Goal: Task Accomplishment & Management: Use online tool/utility

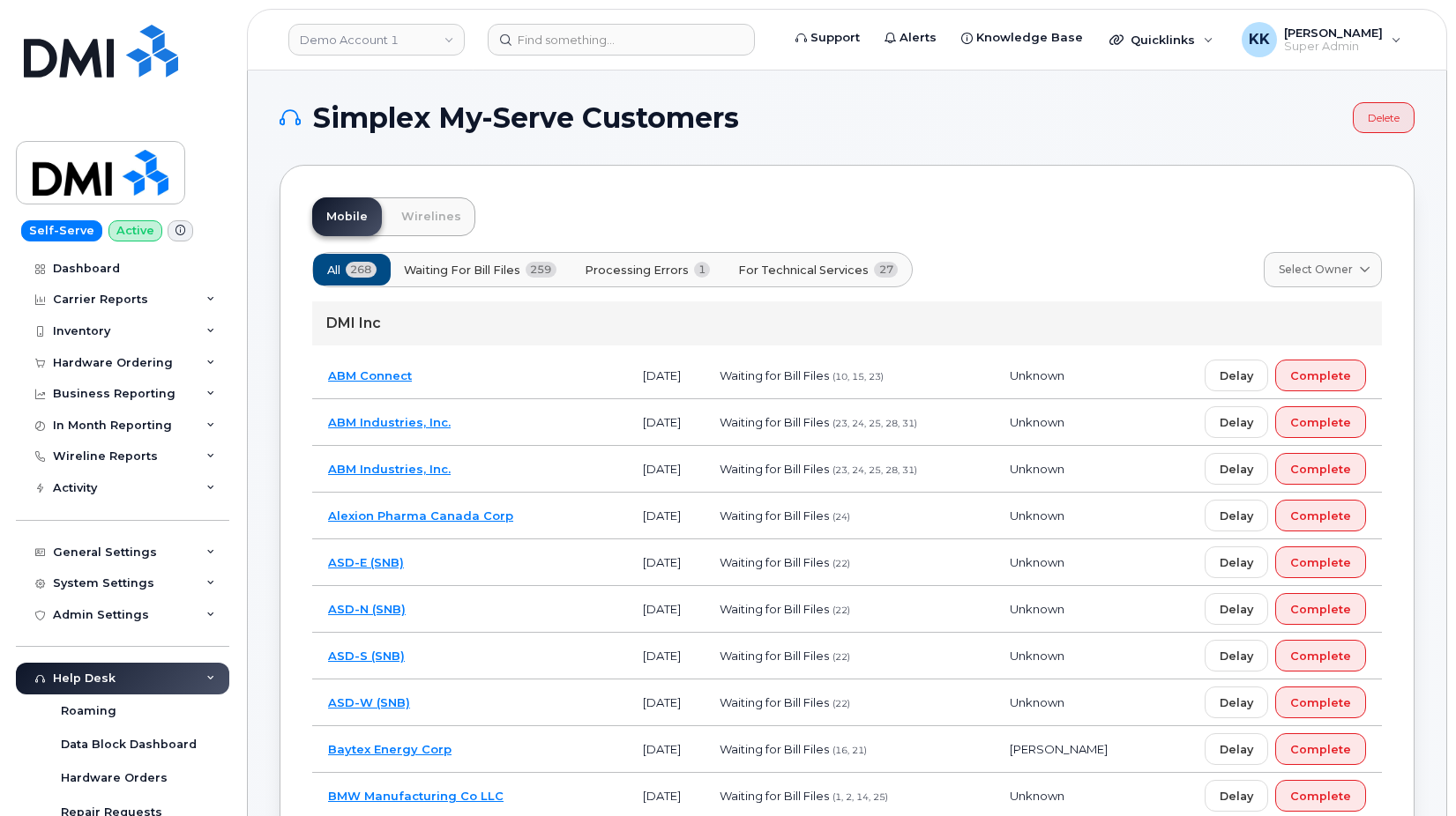
click at [650, 272] on span "Processing Errors" at bounding box center [636, 270] width 104 height 17
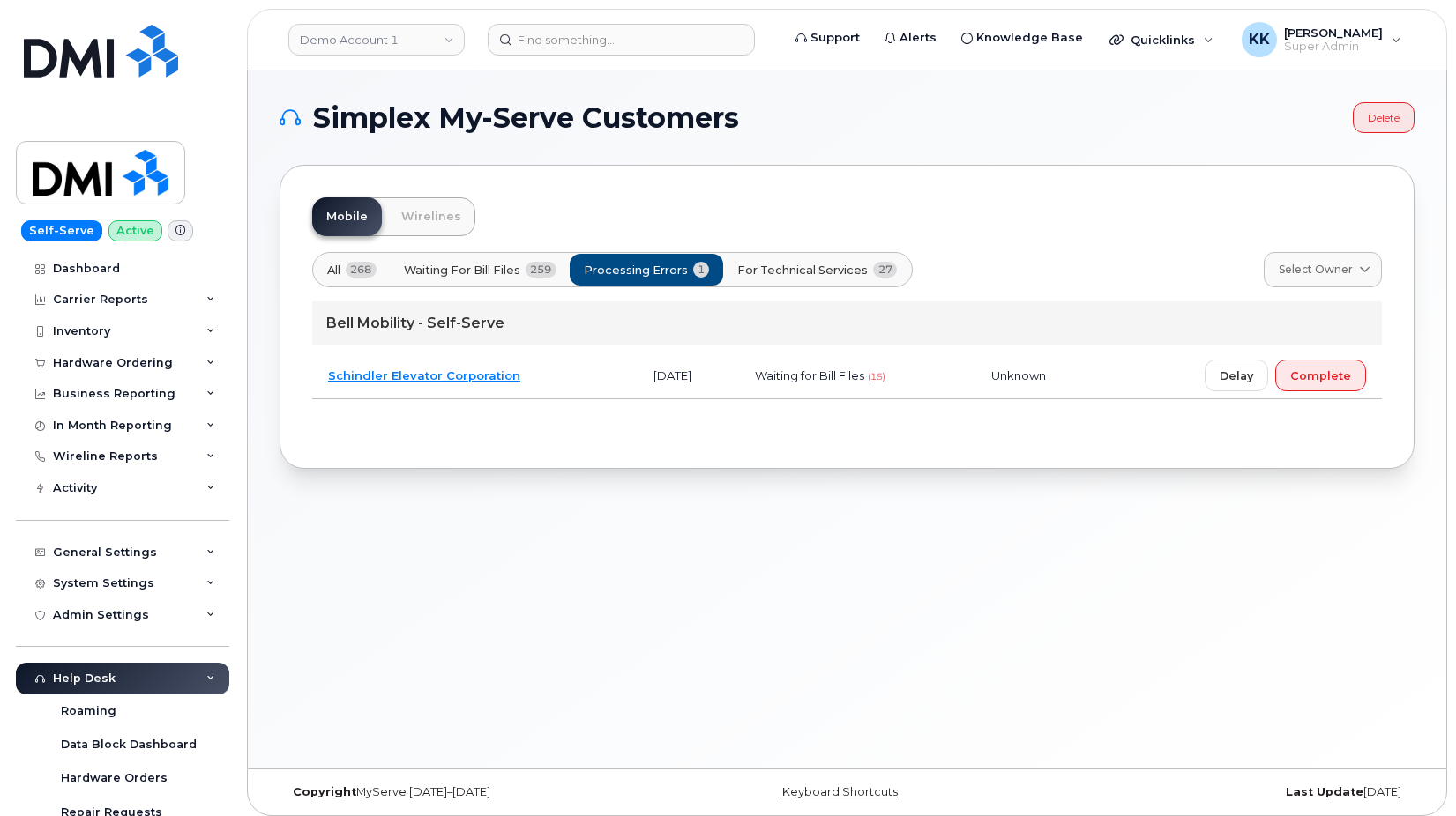
click at [794, 271] on span "For Technical Services" at bounding box center [802, 270] width 131 height 17
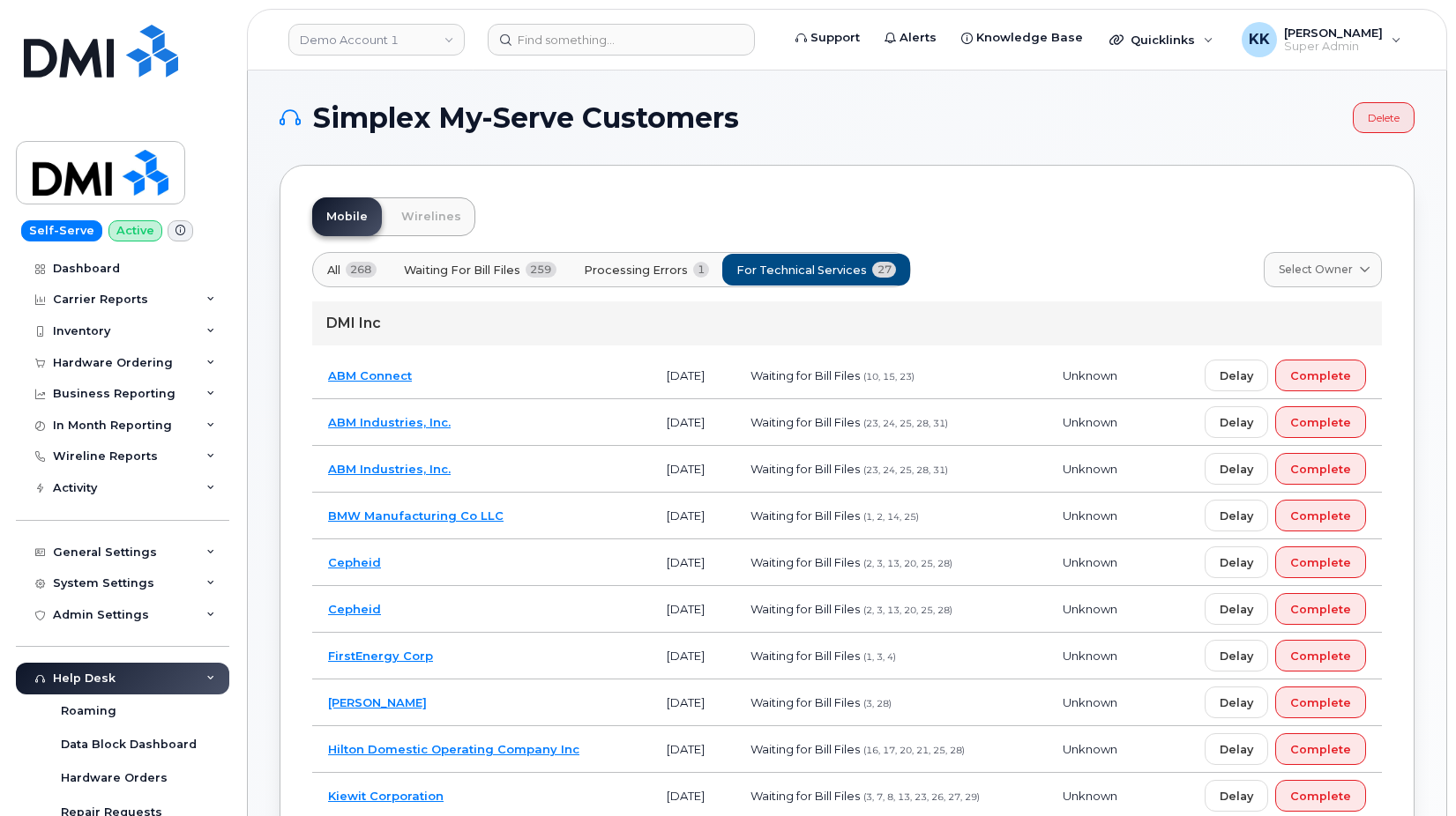
click at [550, 419] on td "ABM Industries, Inc." at bounding box center [481, 422] width 338 height 47
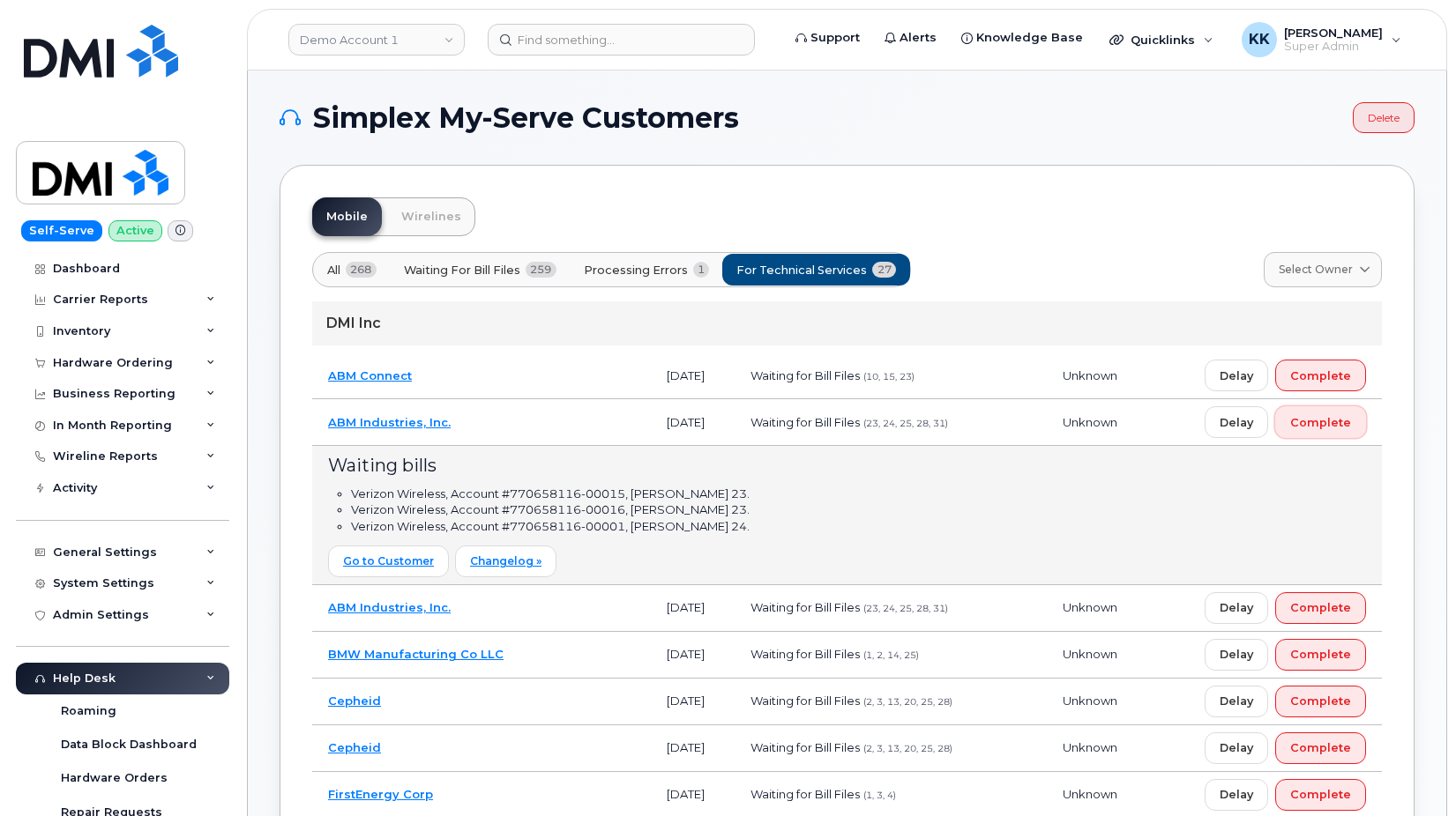
click at [1335, 425] on span "Complete" at bounding box center [1320, 422] width 60 height 17
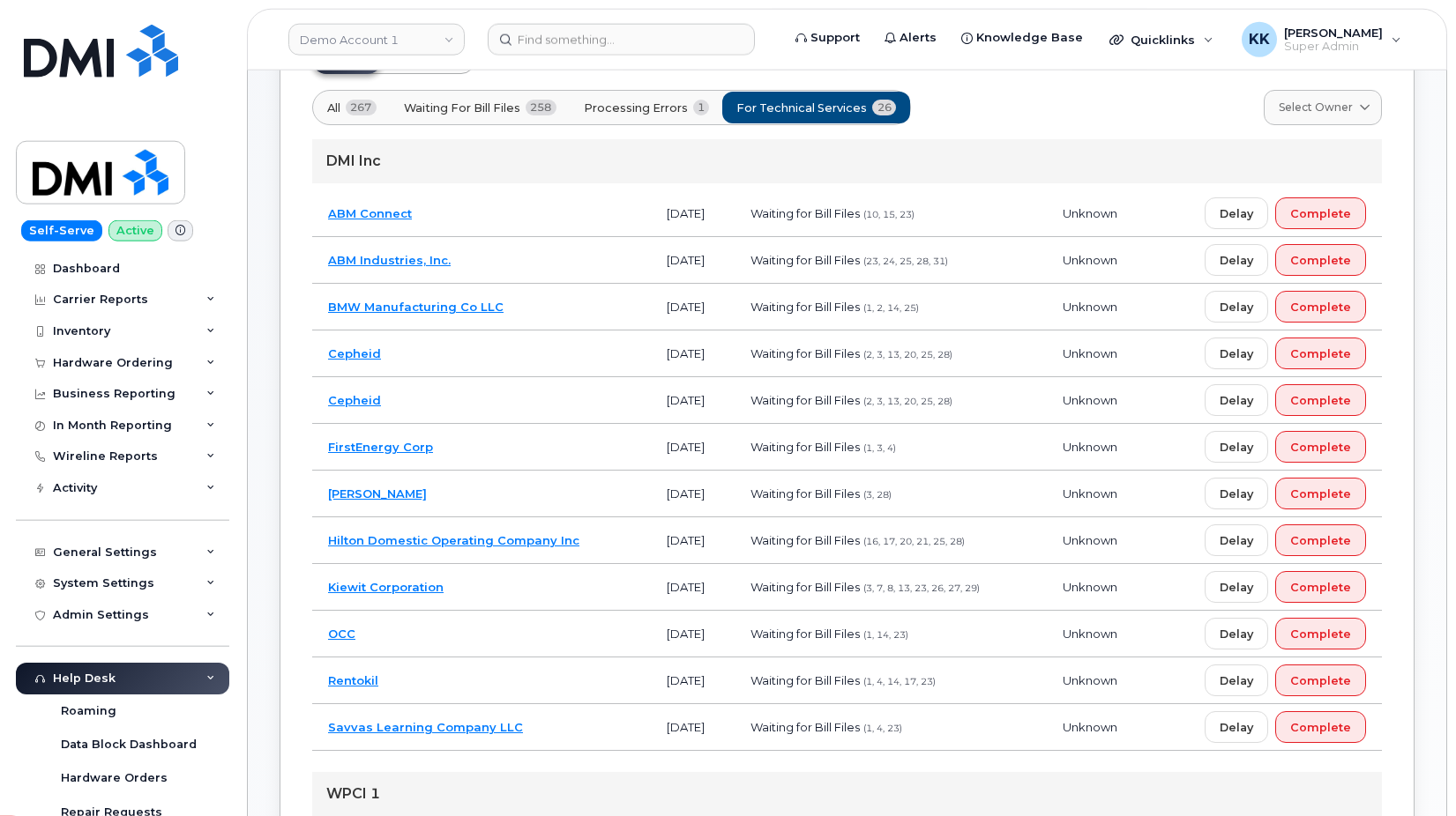
scroll to position [270, 0]
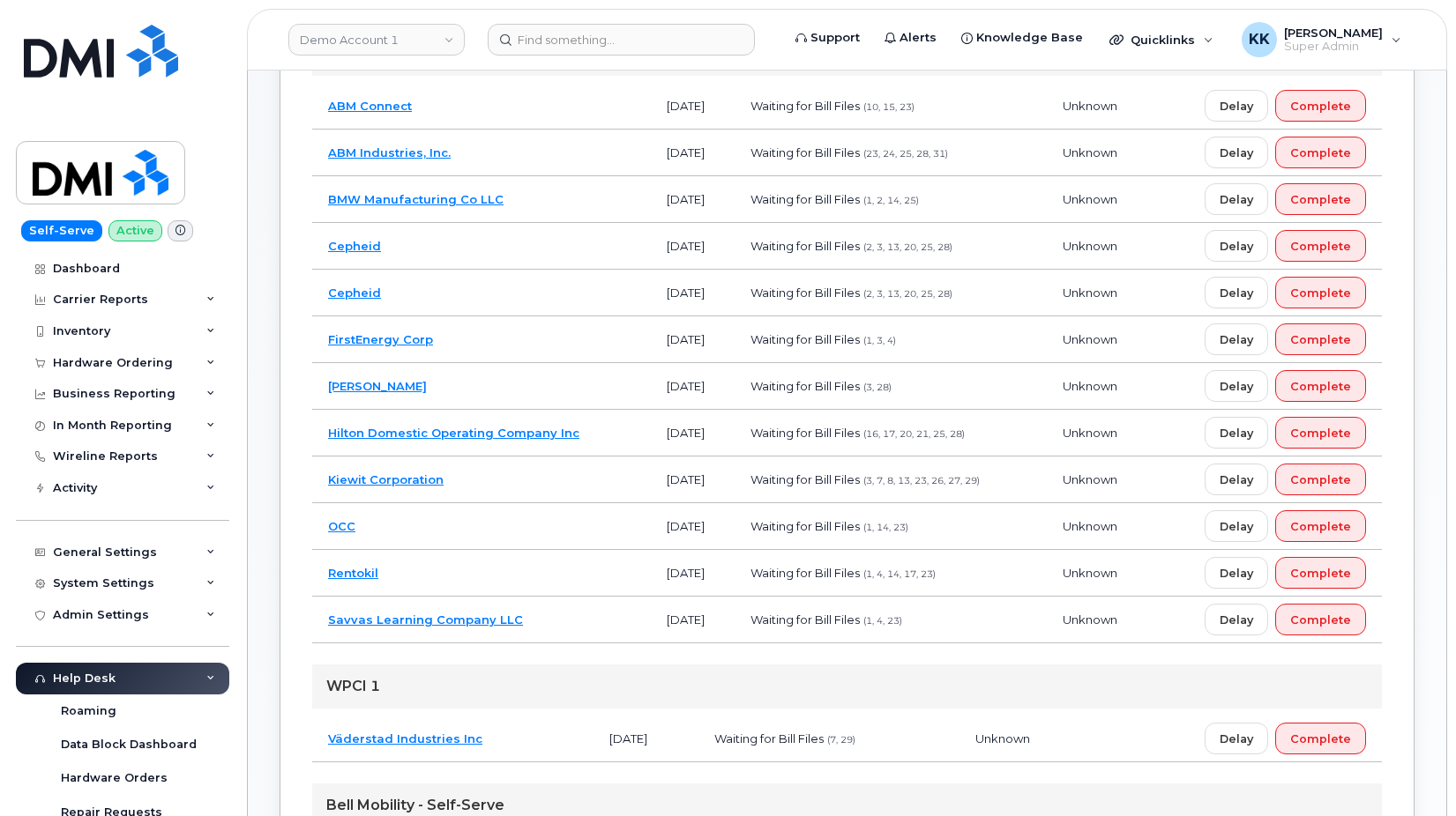
click at [535, 576] on td "Rentokil" at bounding box center [481, 573] width 338 height 47
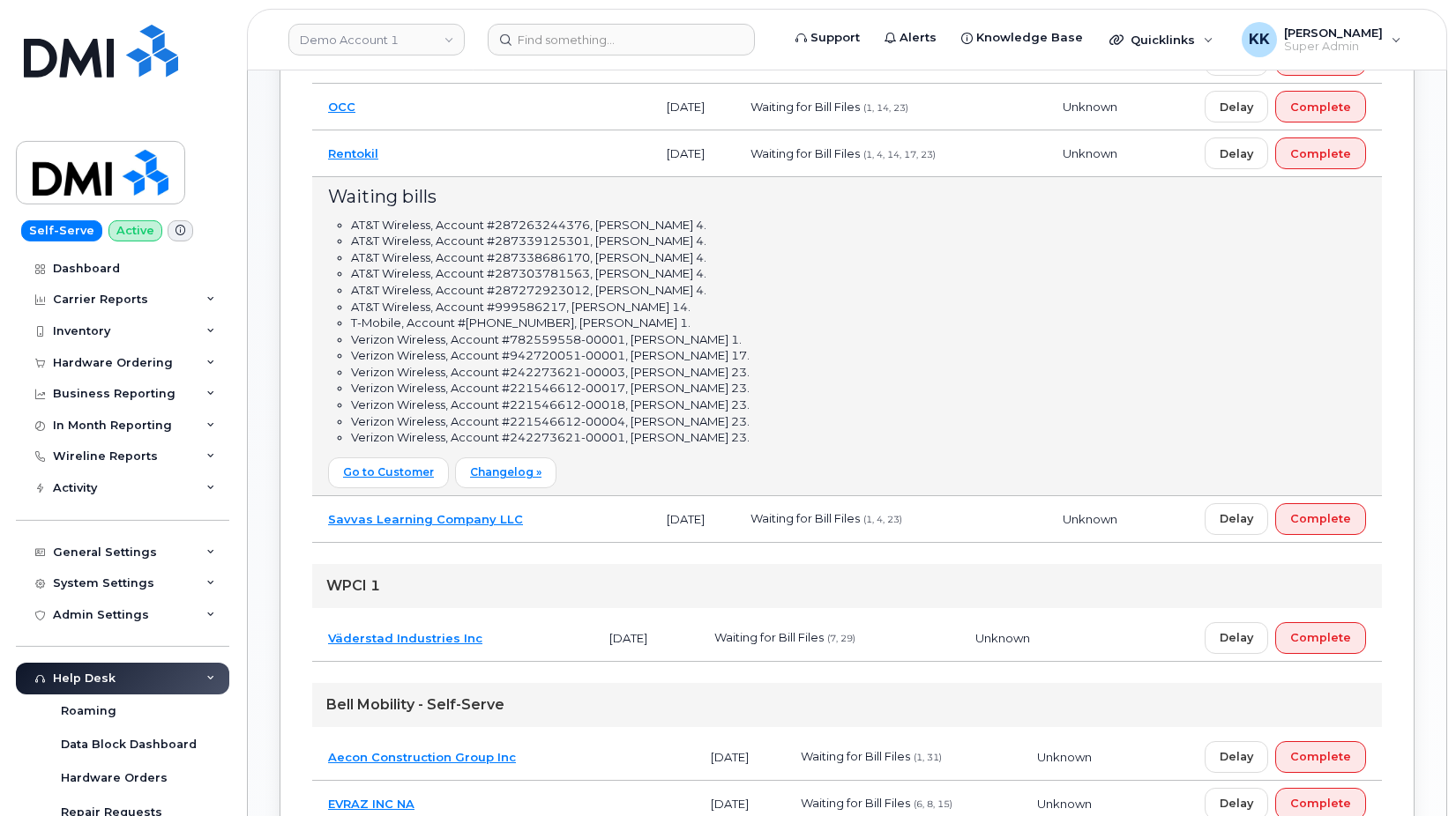
scroll to position [719, 0]
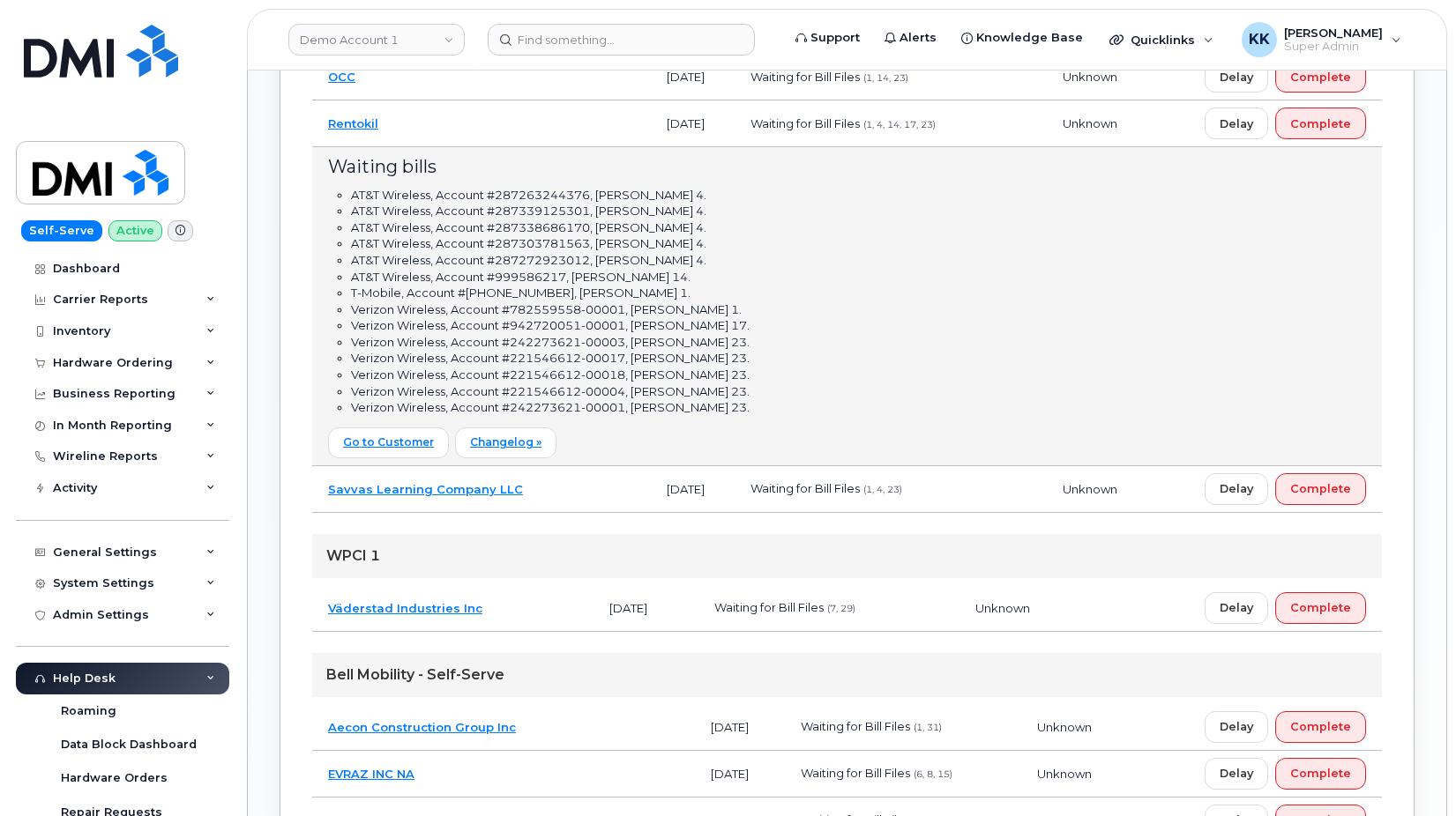
click at [543, 116] on td "Rentokil" at bounding box center [481, 124] width 338 height 47
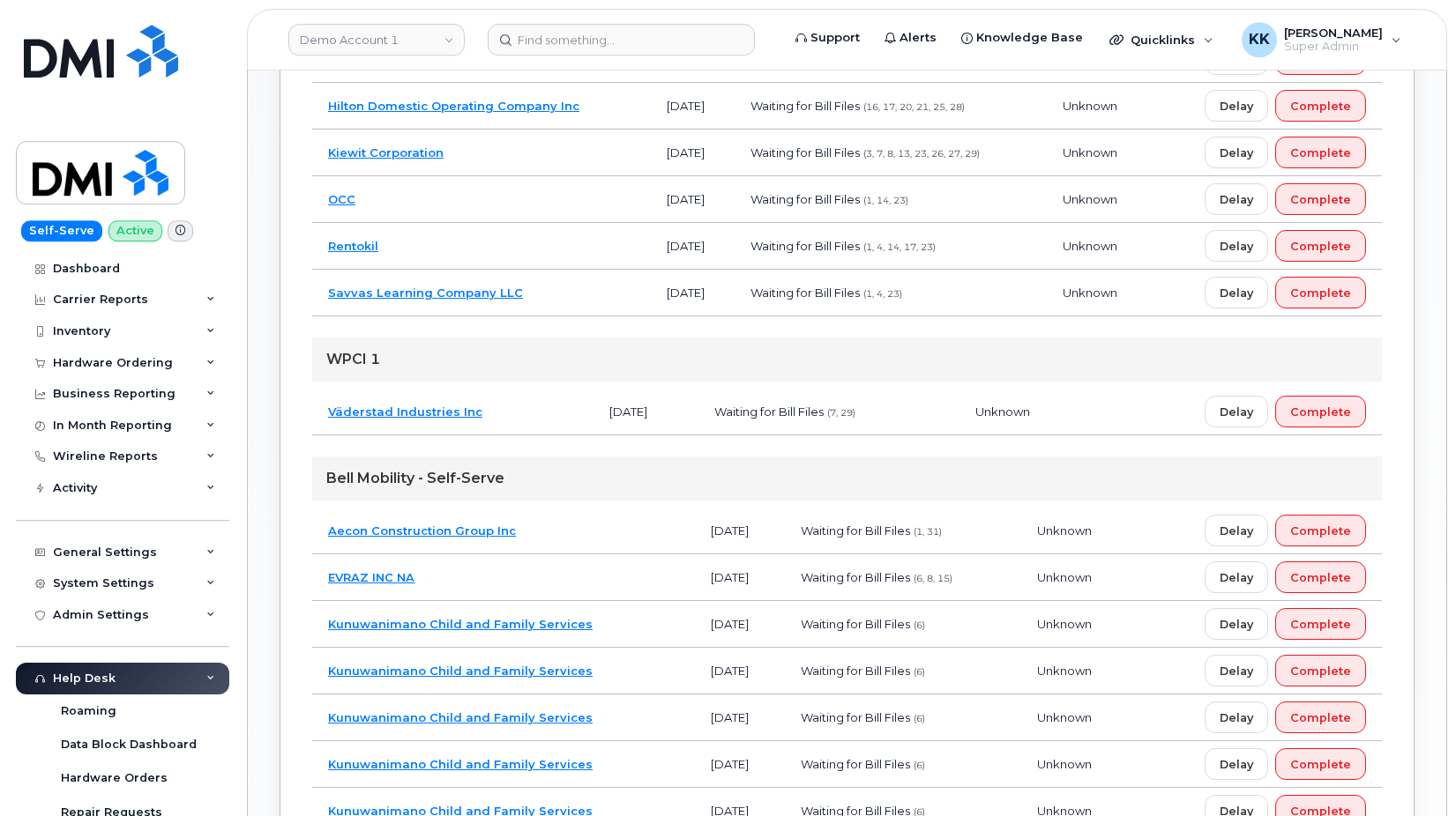
scroll to position [360, 0]
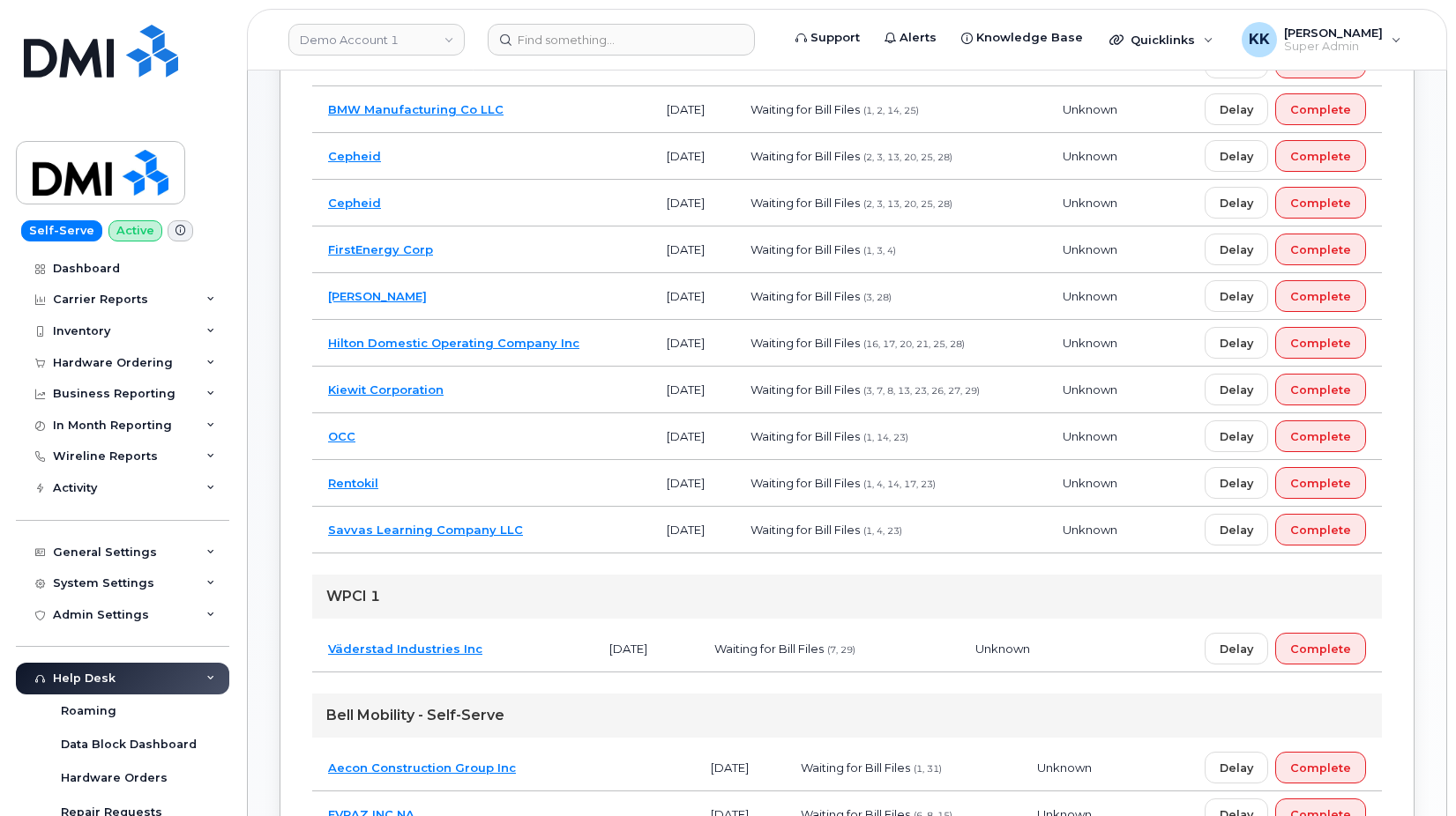
click at [594, 338] on td "Hilton Domestic Operating Company Inc" at bounding box center [481, 344] width 338 height 47
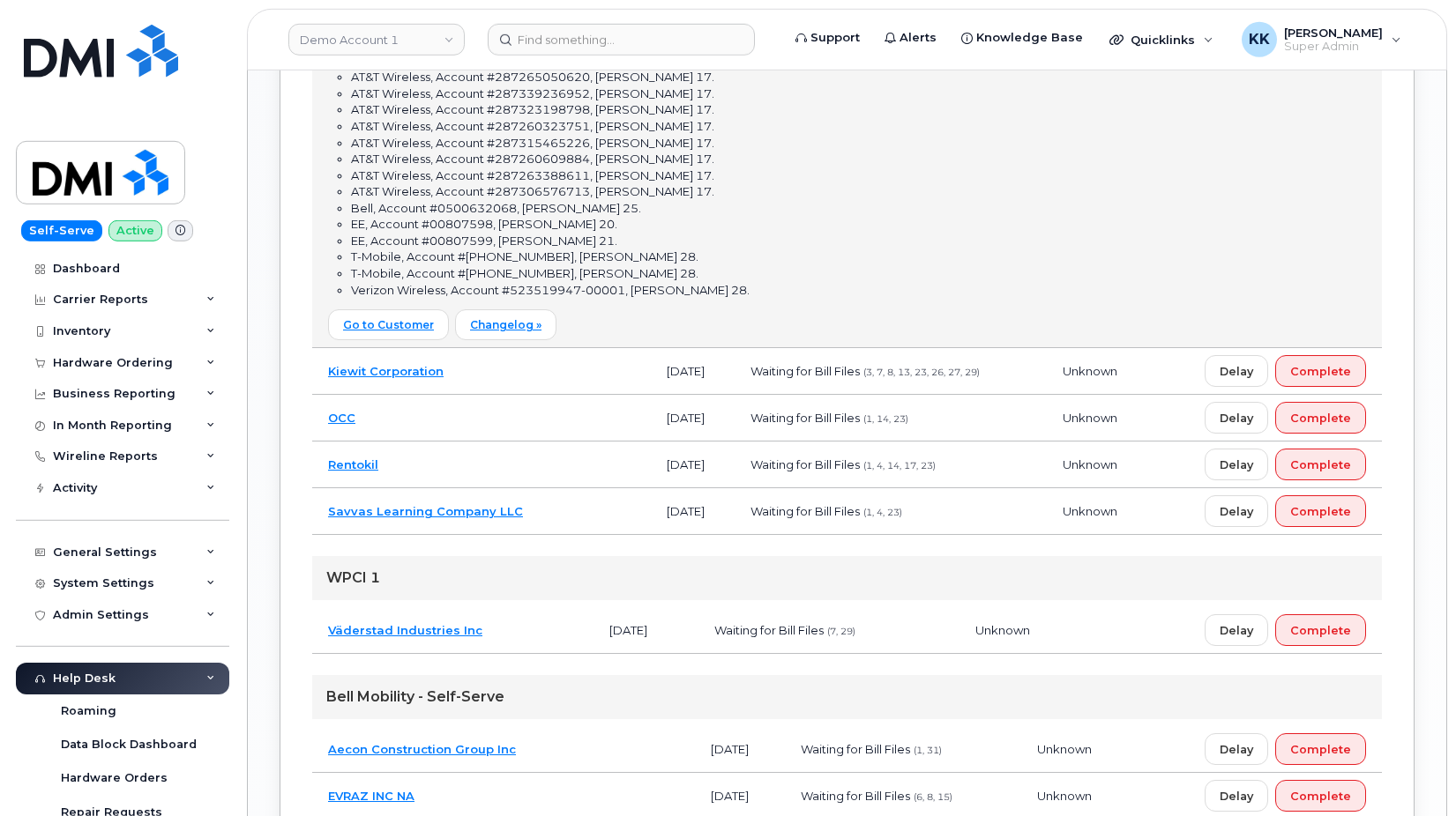
scroll to position [1618, 0]
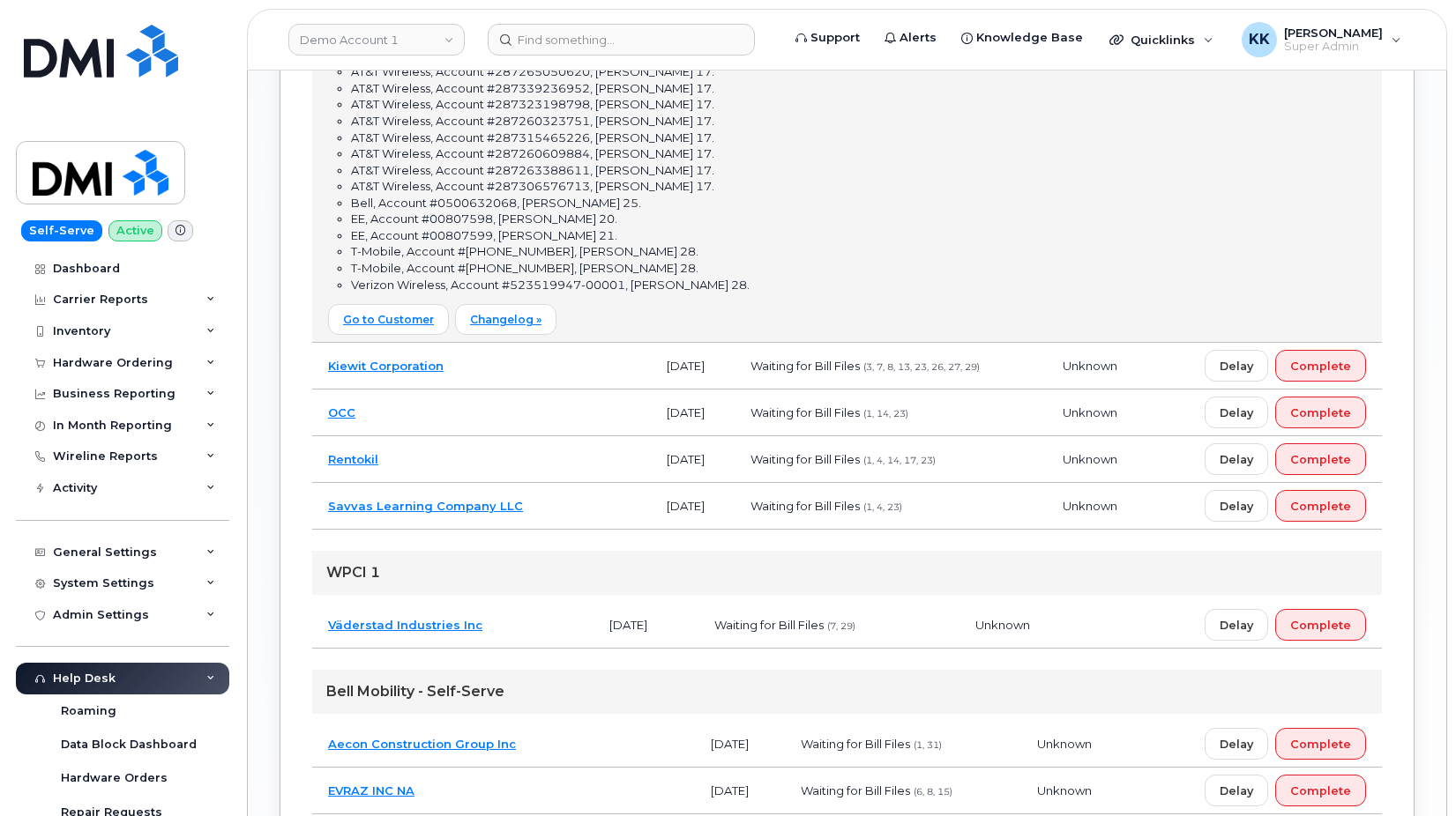
click at [484, 483] on td "Rentokil" at bounding box center [481, 459] width 338 height 47
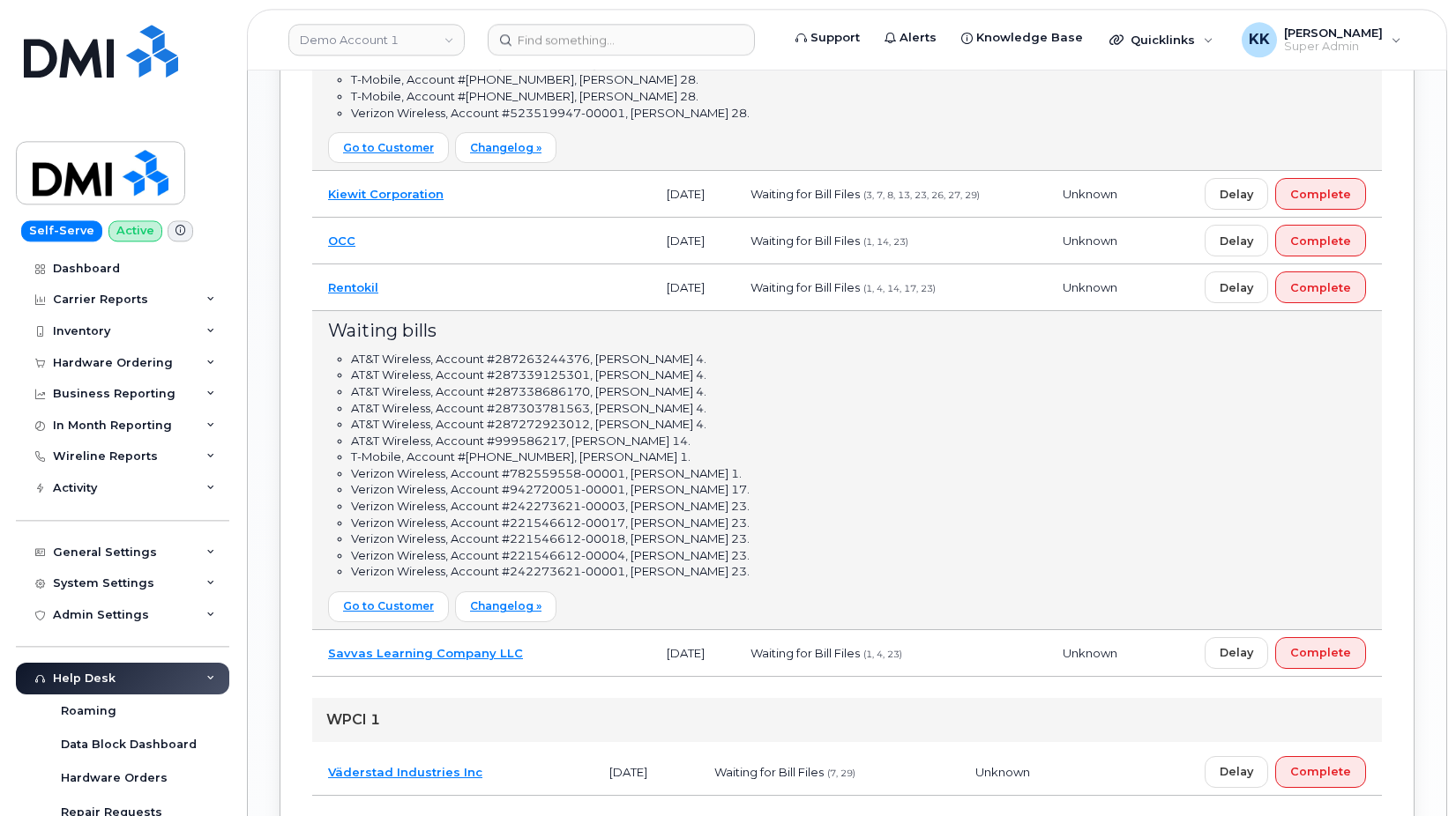
scroll to position [1888, 0]
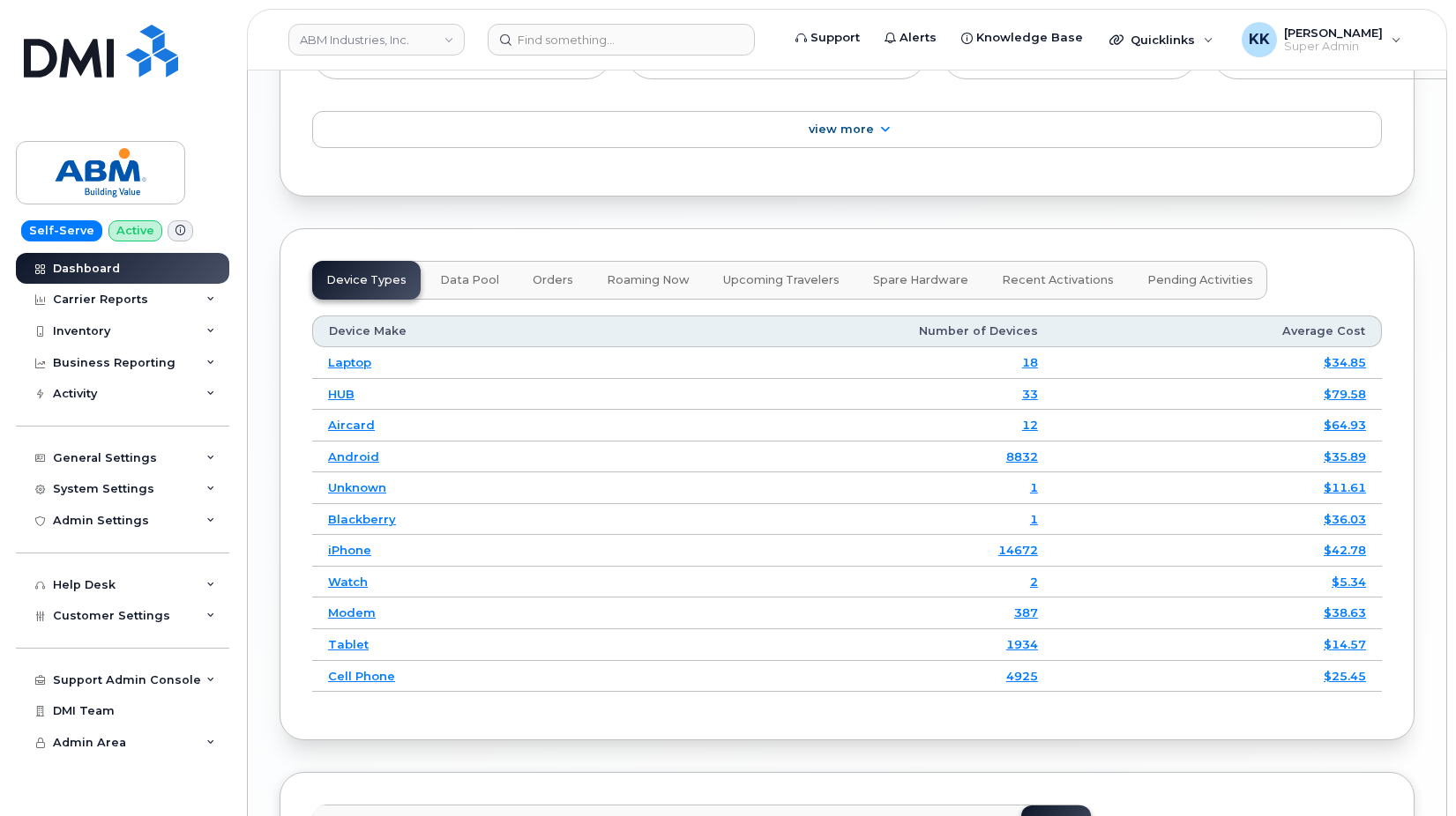
scroll to position [2744, 0]
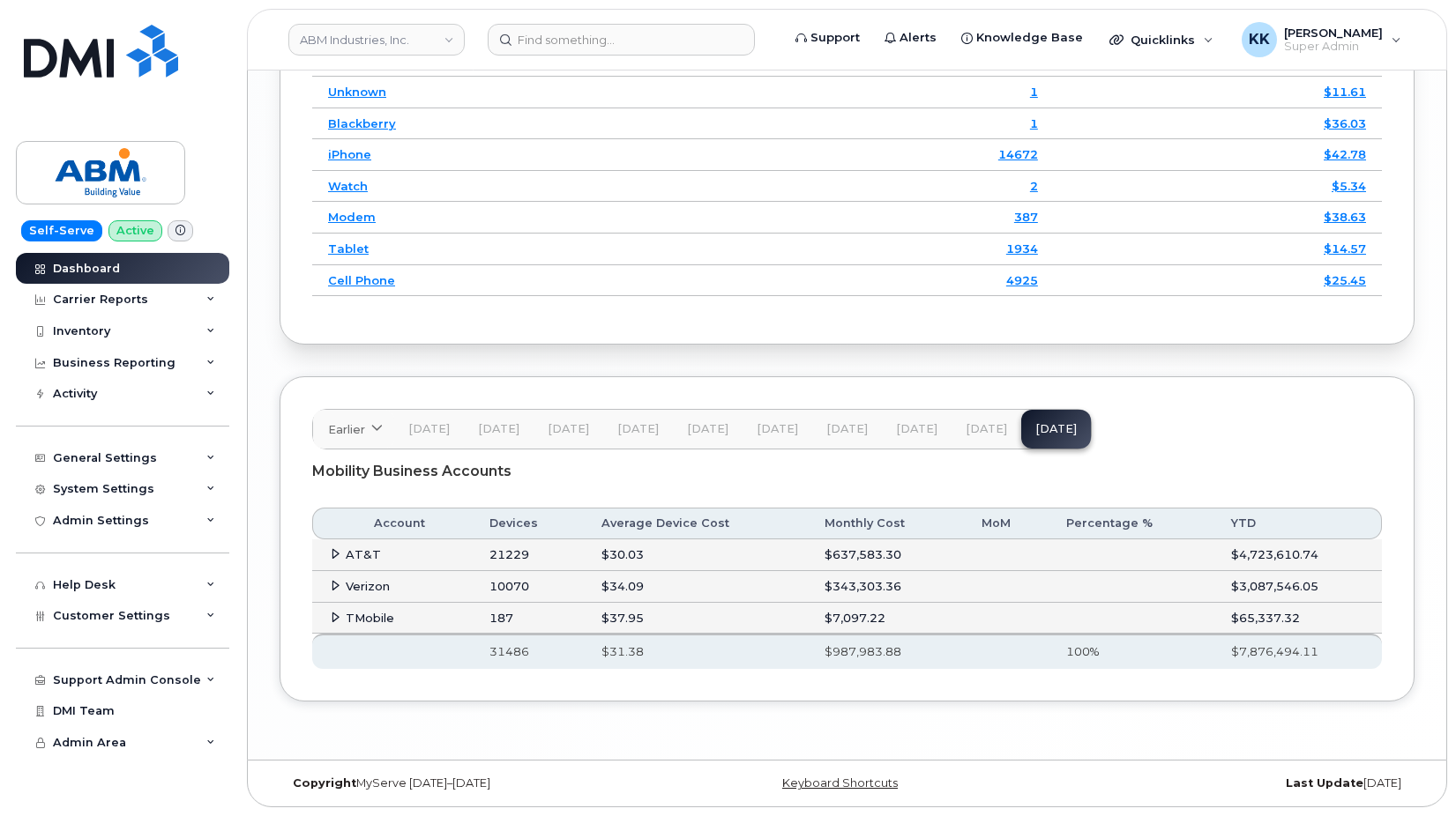
click at [328, 586] on span at bounding box center [335, 586] width 14 height 14
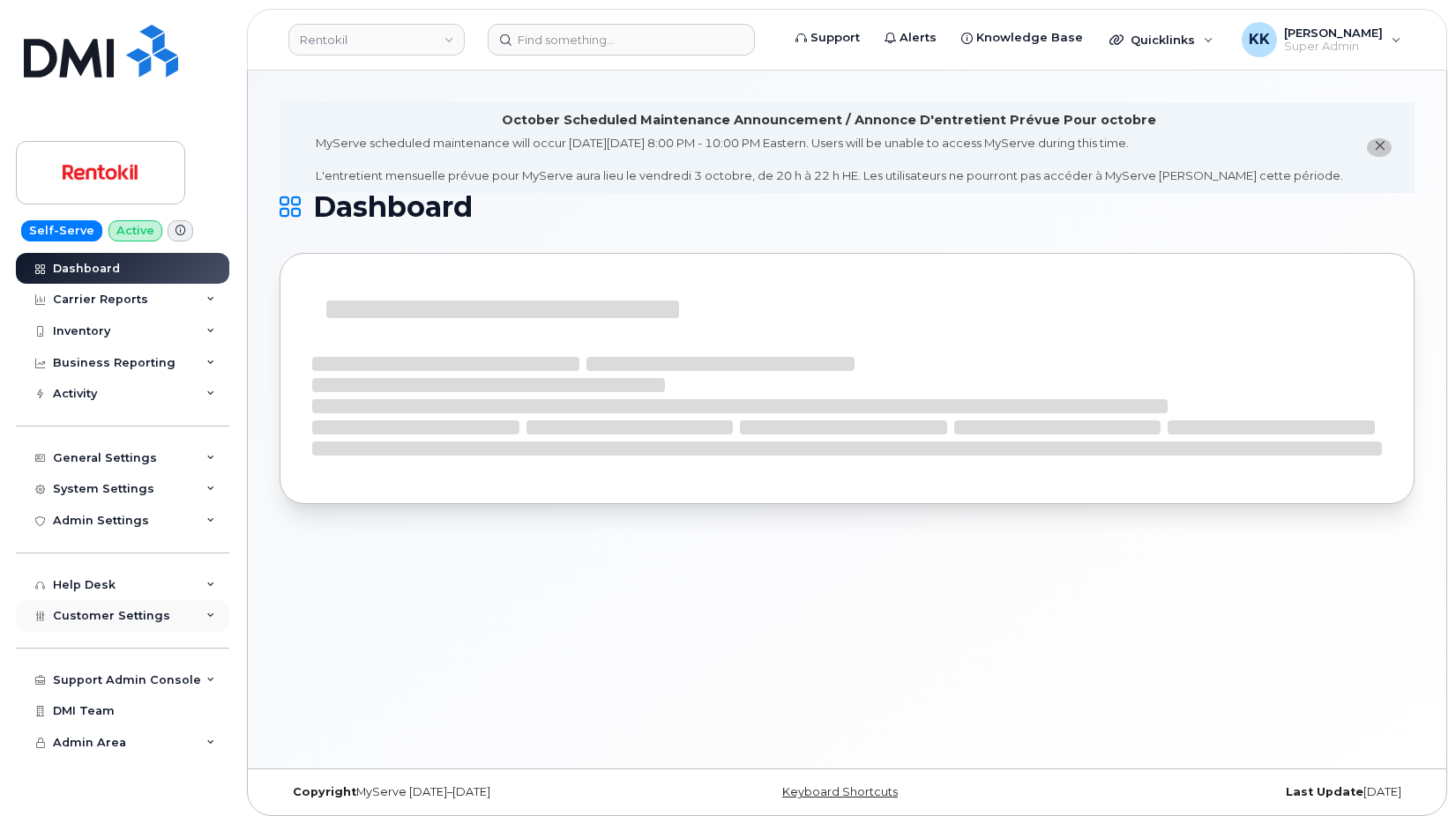
click at [159, 617] on span "Customer Settings" at bounding box center [112, 616] width 117 height 14
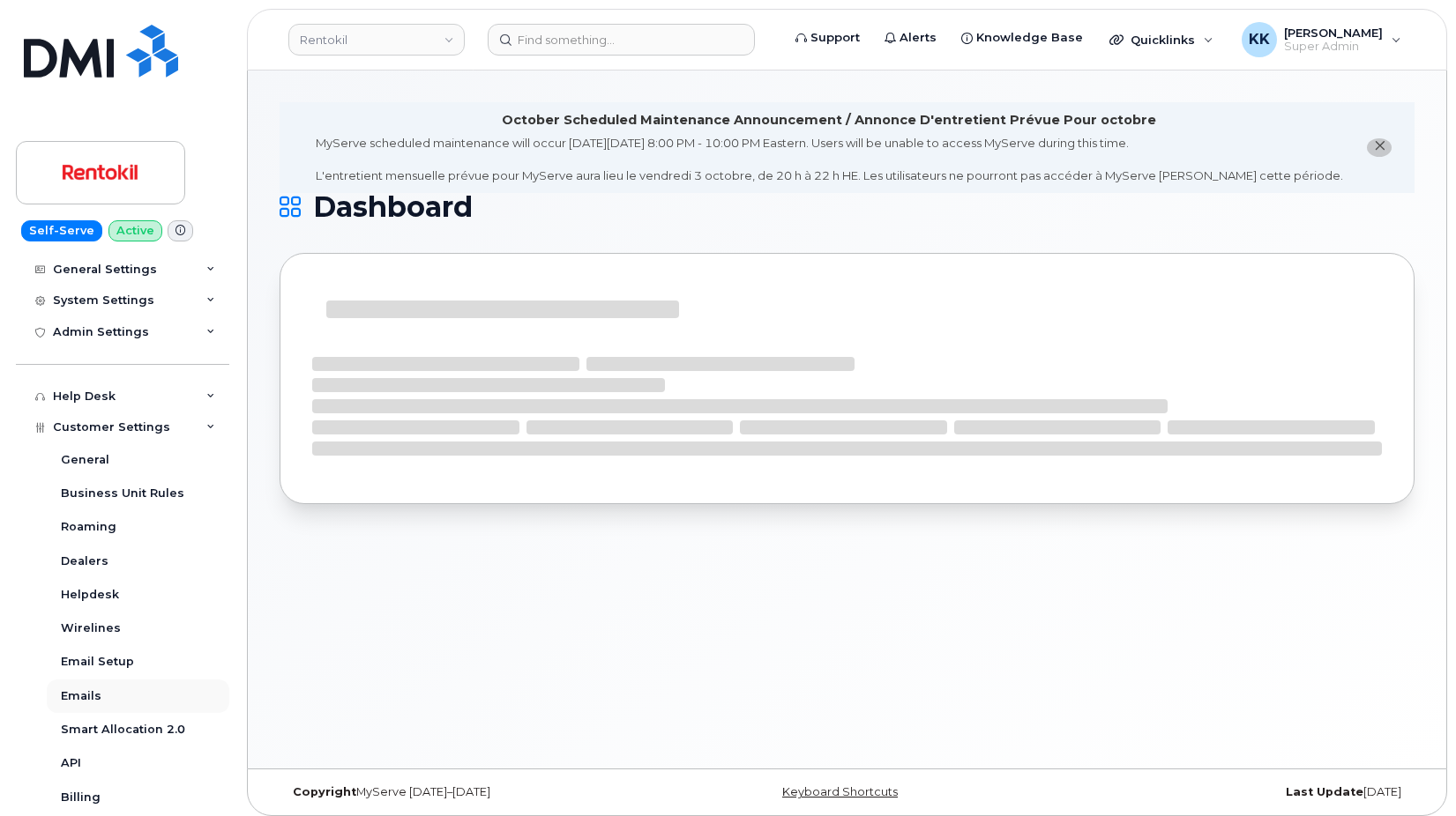
scroll to position [254, 0]
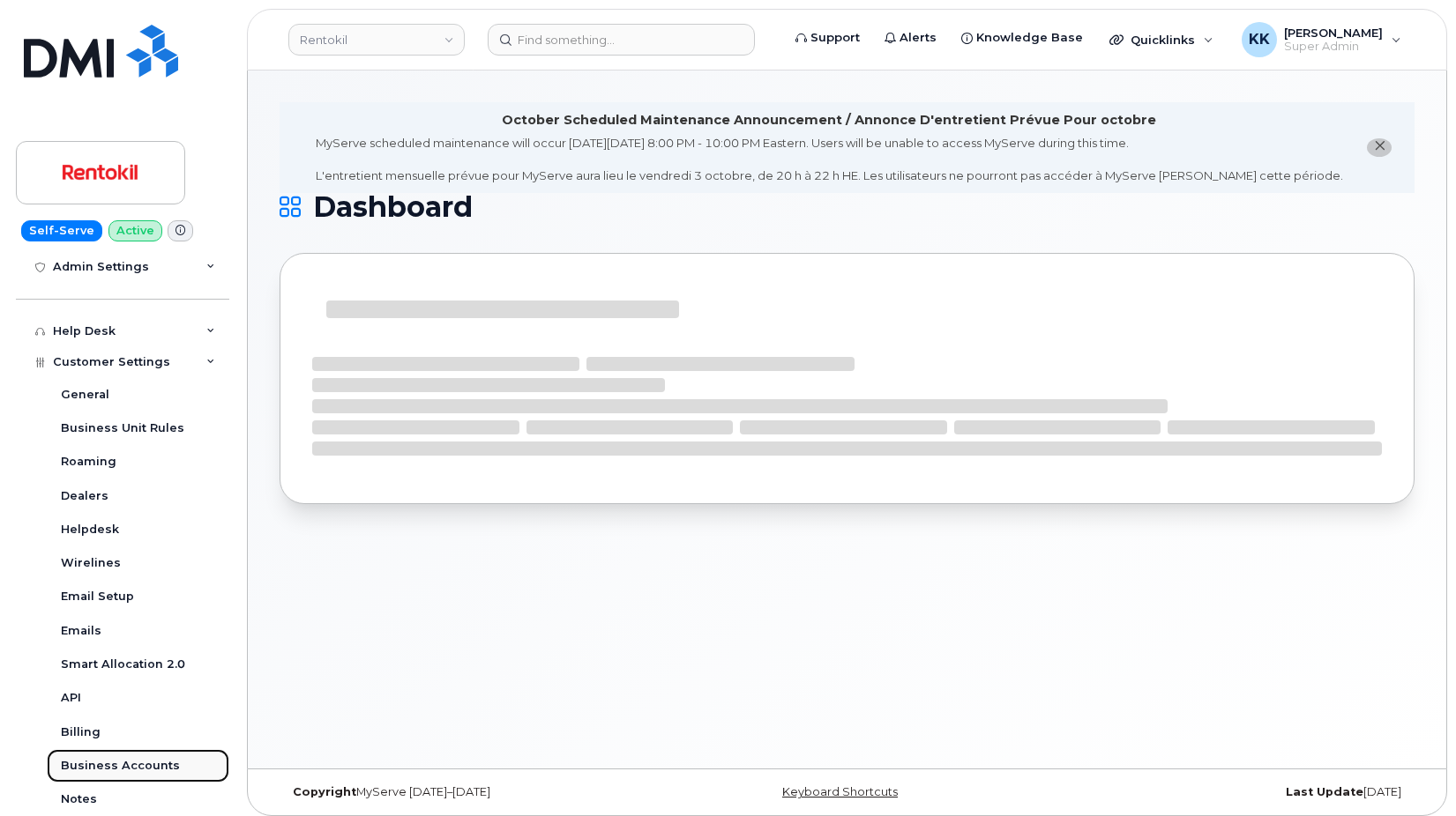
click at [120, 772] on div "Business Accounts" at bounding box center [120, 766] width 119 height 16
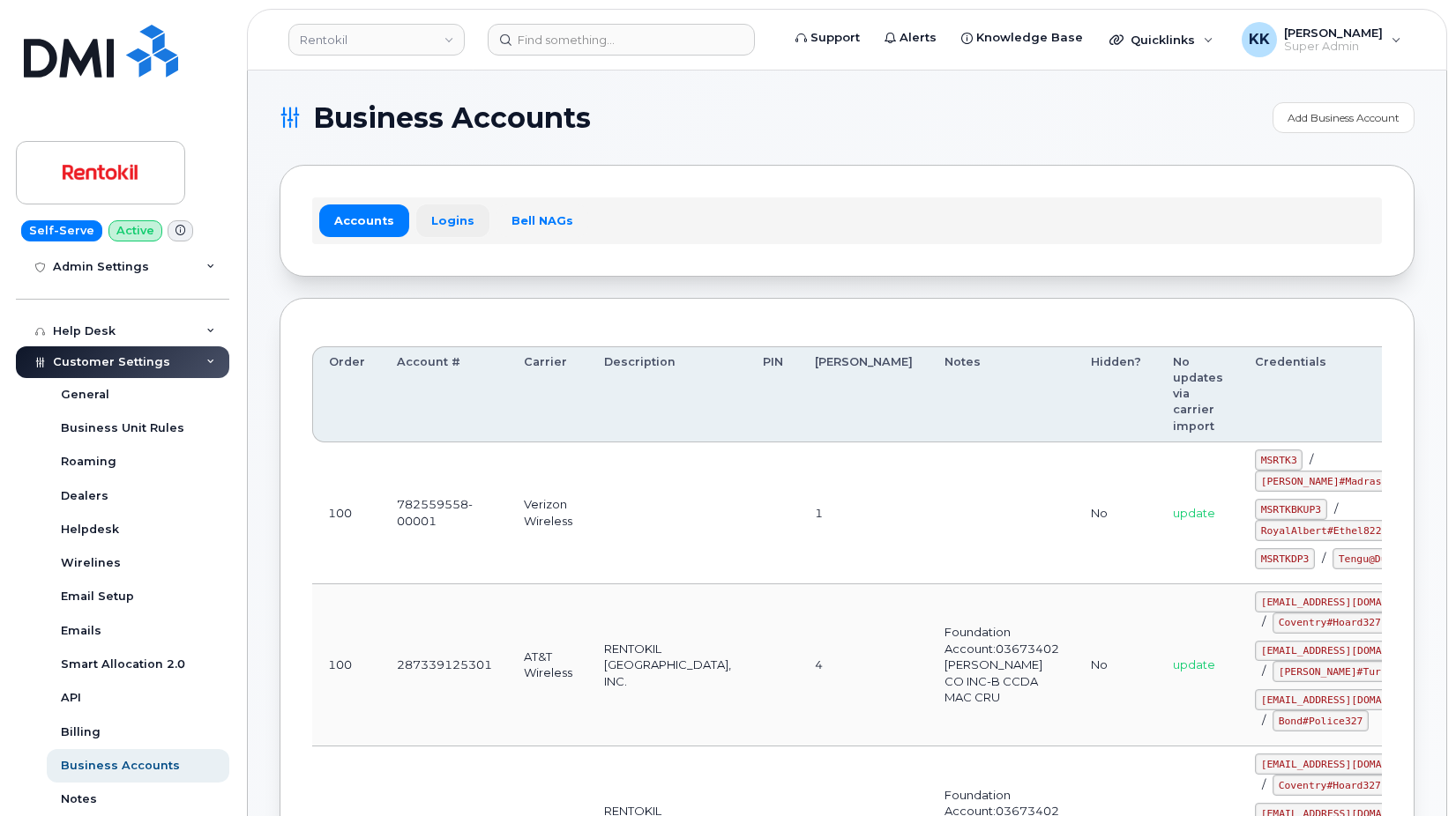
click at [447, 224] on link "Logins" at bounding box center [452, 220] width 73 height 32
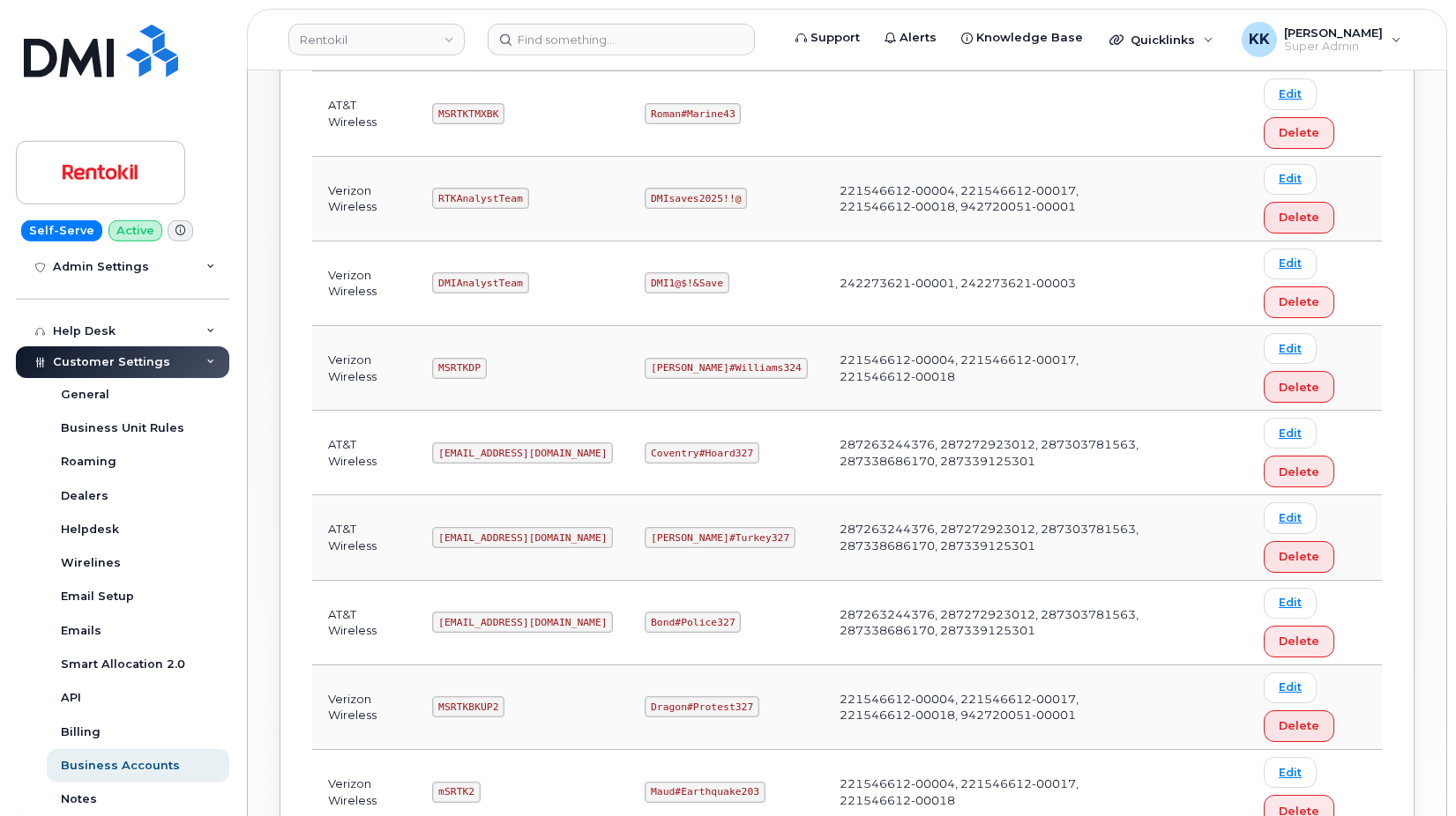
scroll to position [719, 0]
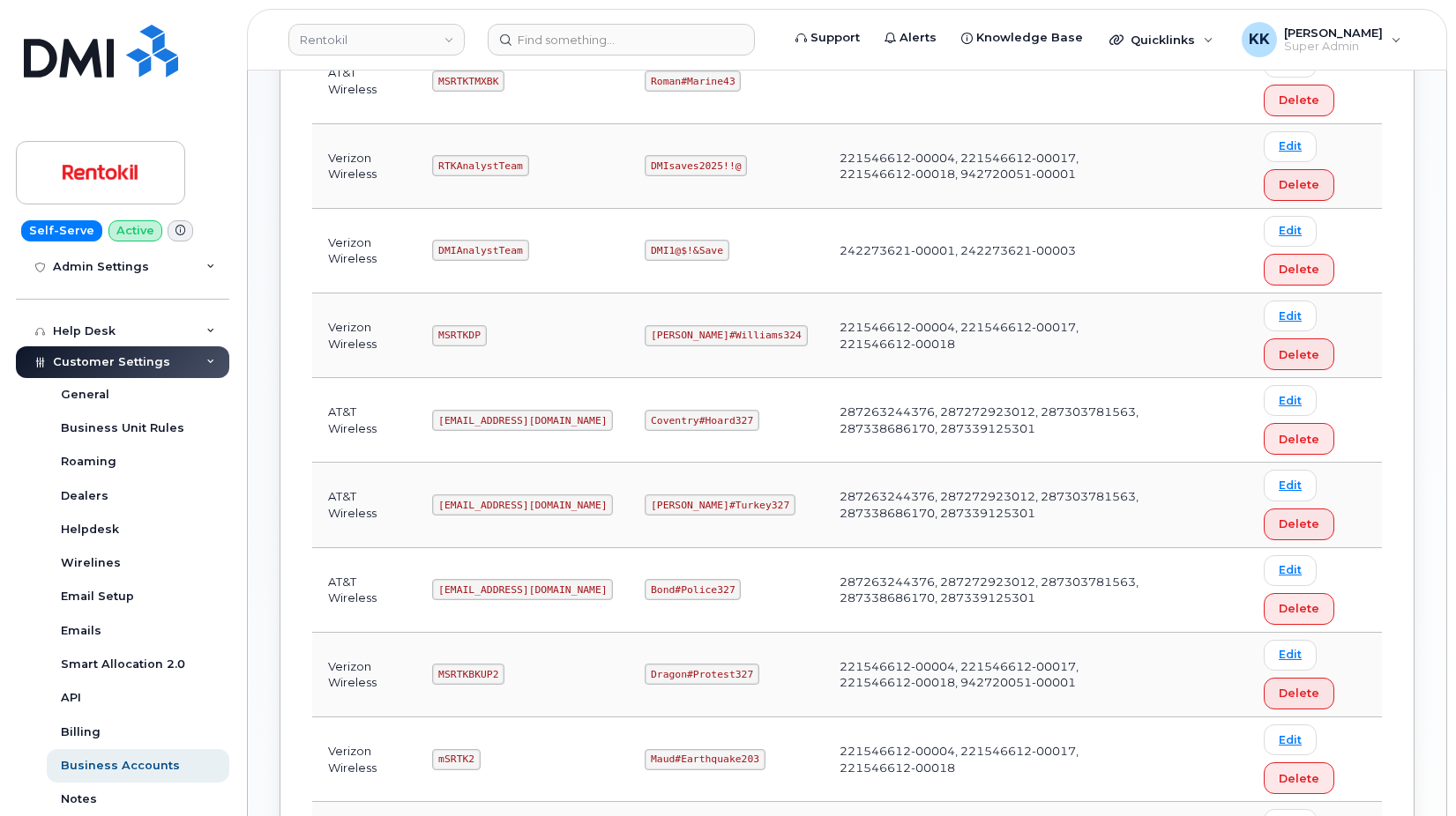
click at [543, 588] on code "Ms-rentokil-depot@dminc.com" at bounding box center [523, 589] width 181 height 21
click at [691, 587] on code "Bond#Police327" at bounding box center [692, 589] width 96 height 21
click at [692, 587] on code "Bond#Police327" at bounding box center [692, 589] width 96 height 21
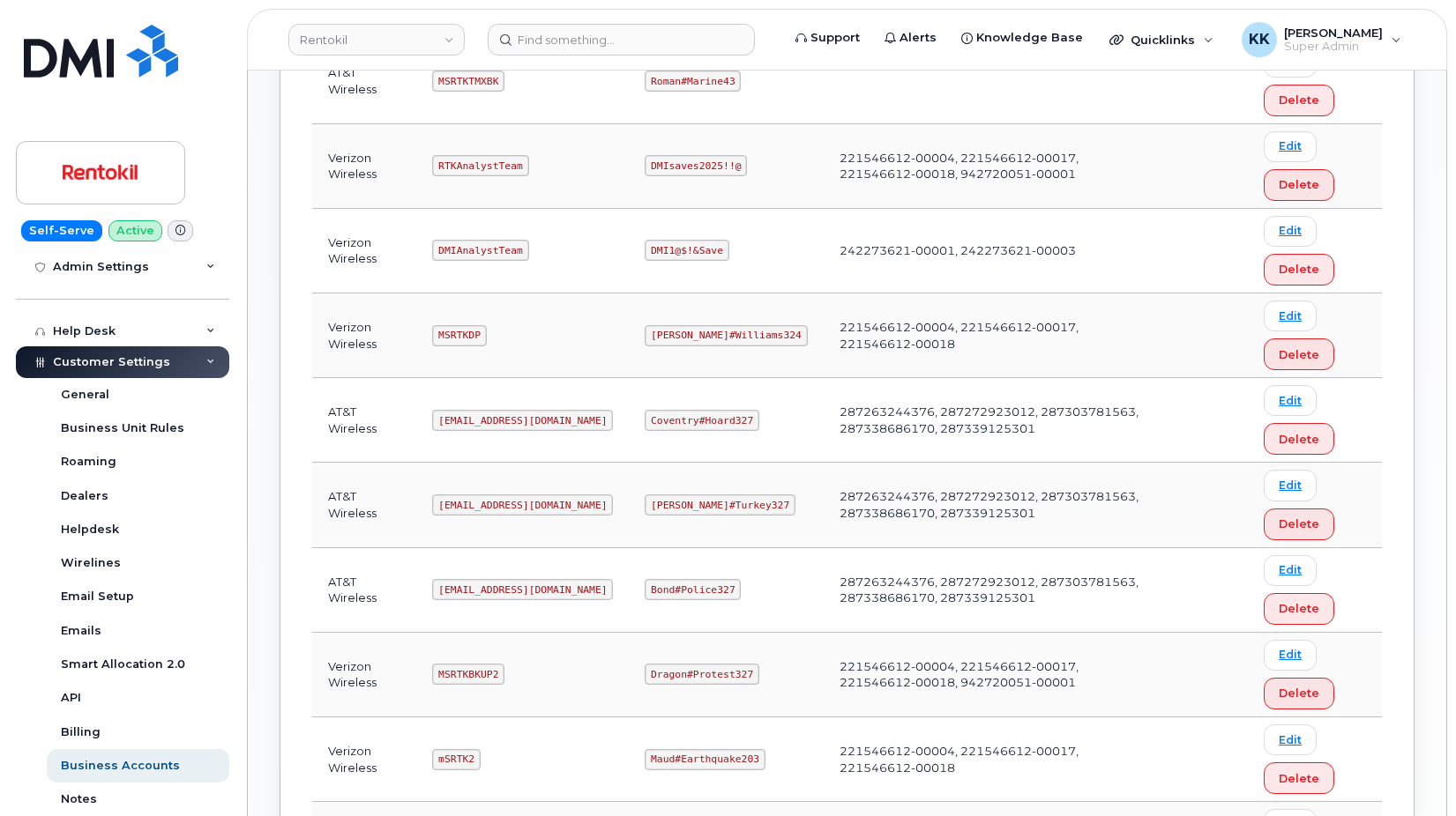
click at [692, 587] on code "Bond#Police327" at bounding box center [692, 589] width 96 height 21
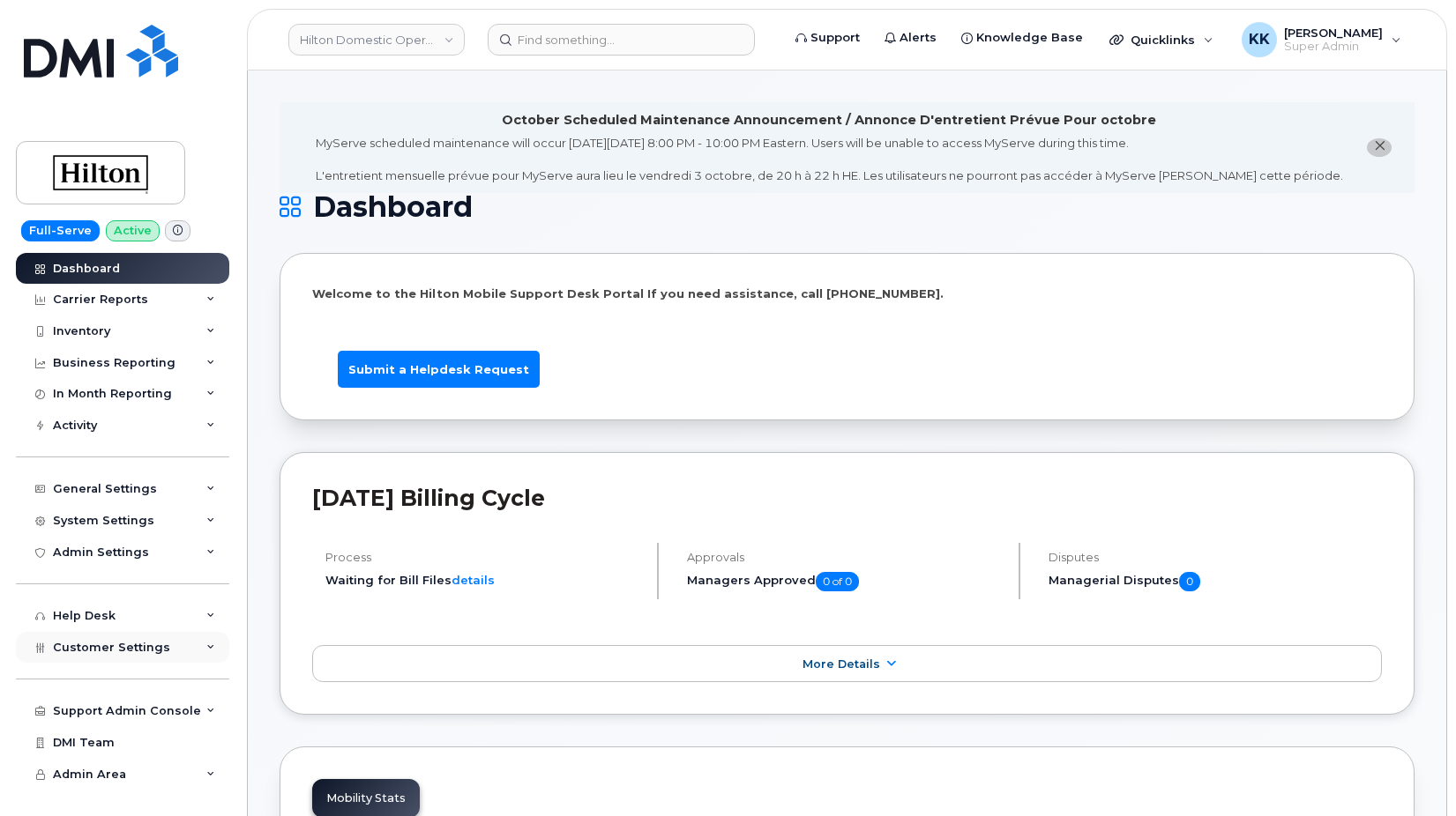
click at [150, 652] on span "Customer Settings" at bounding box center [112, 647] width 117 height 14
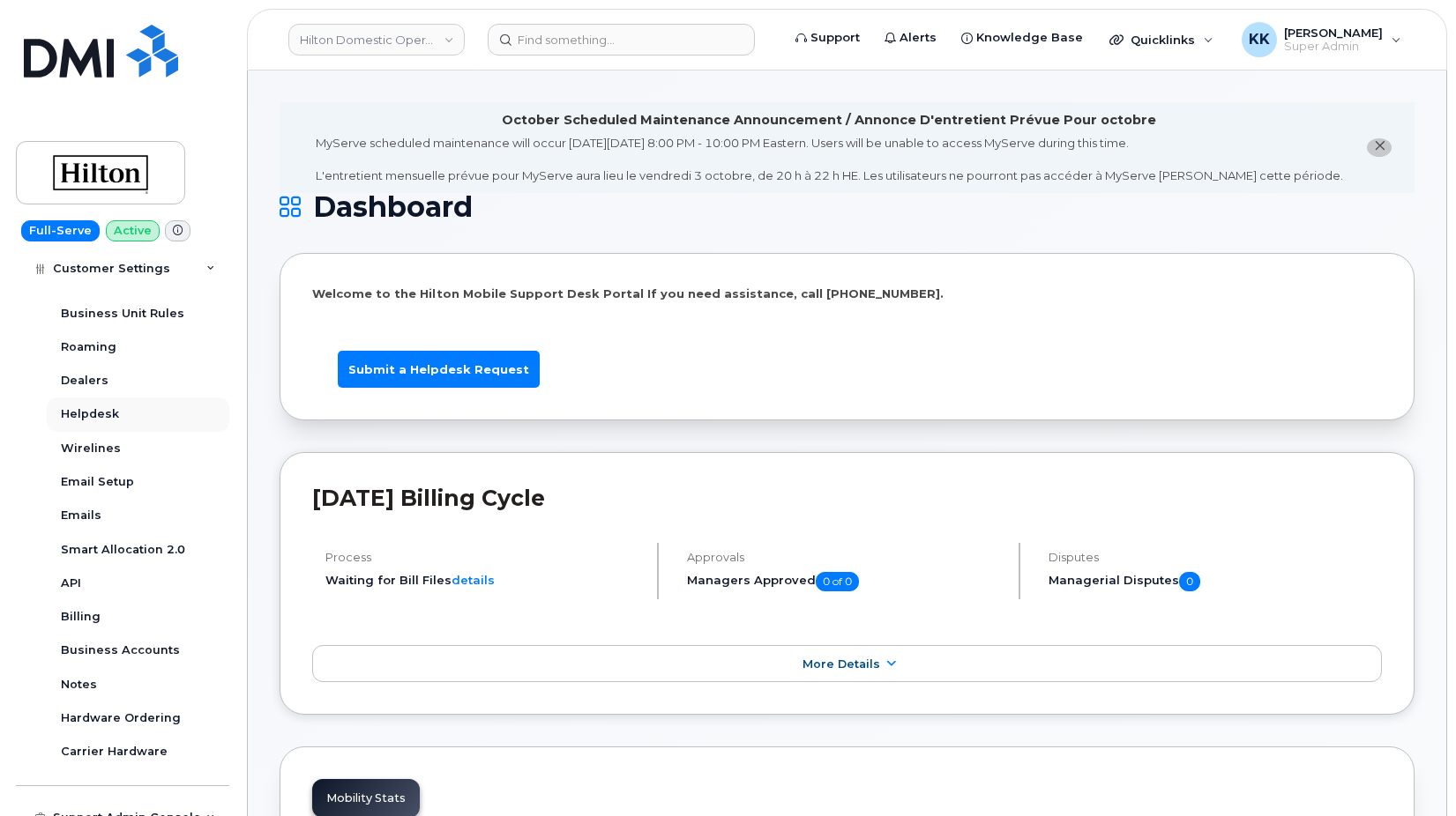
scroll to position [478, 0]
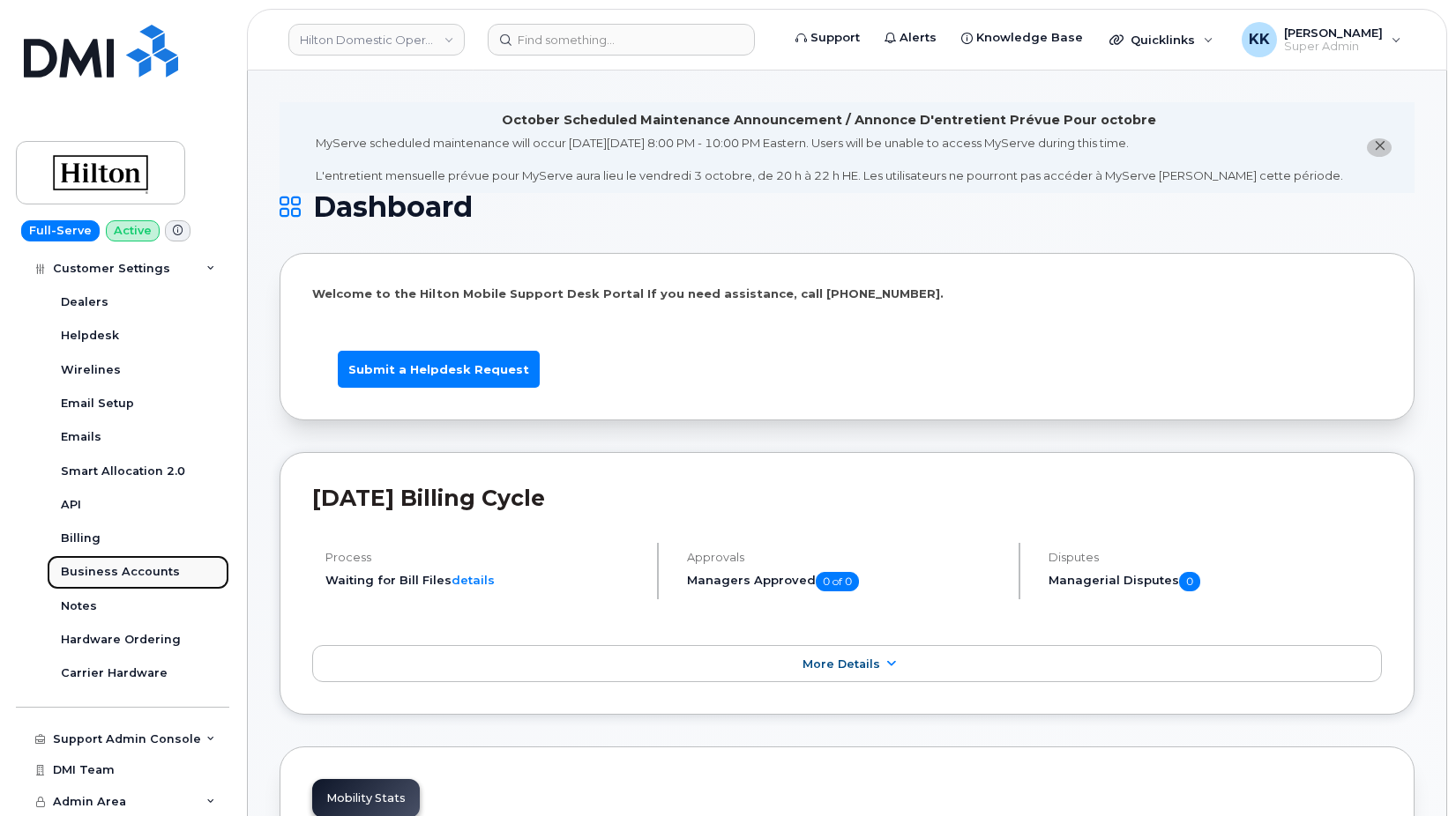
click at [134, 573] on div "Business Accounts" at bounding box center [120, 572] width 119 height 16
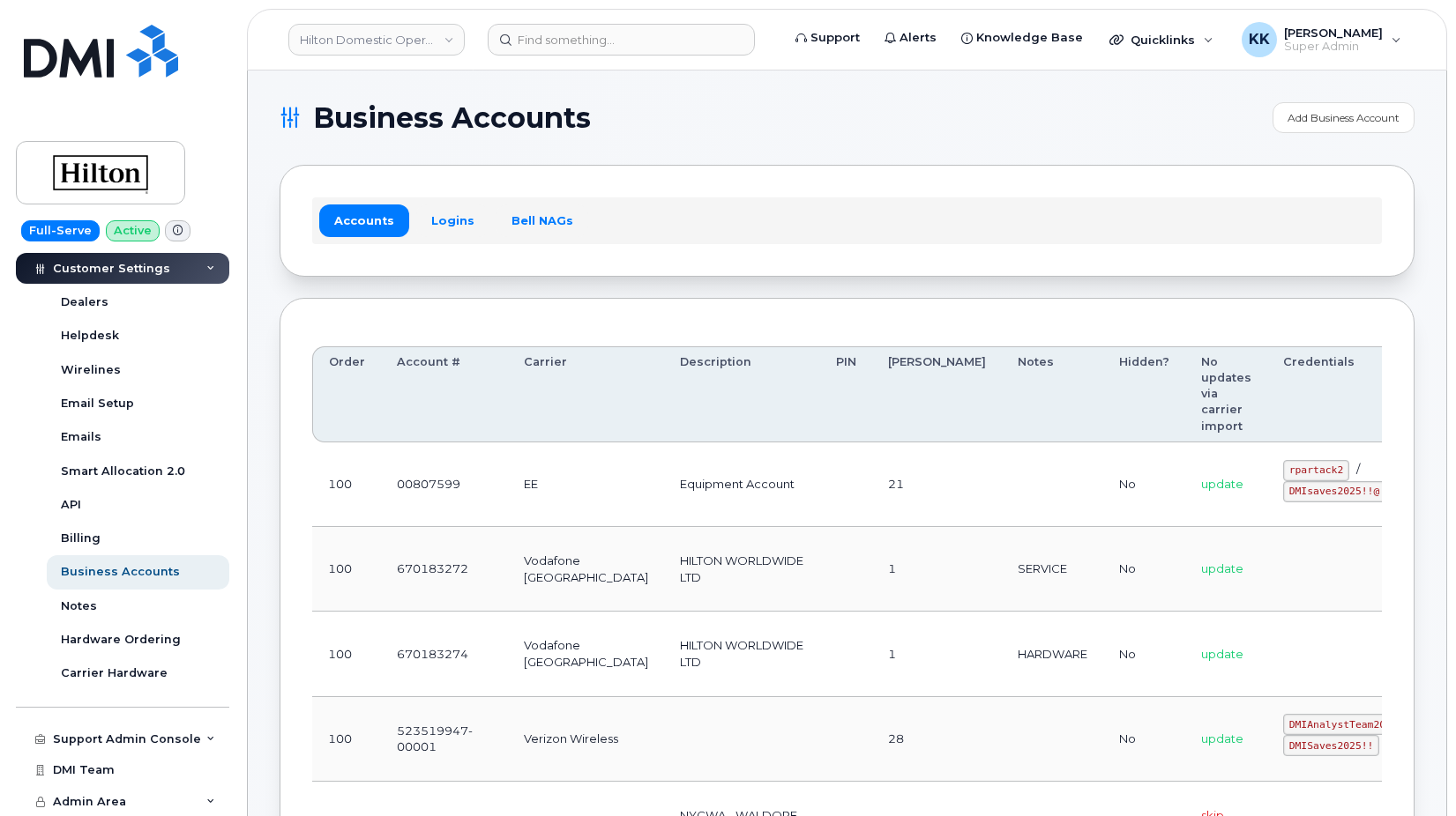
click at [438, 205] on div "Accounts Logins Bell NAGs" at bounding box center [847, 220] width 1070 height 46
click at [442, 217] on link "Logins" at bounding box center [452, 220] width 73 height 32
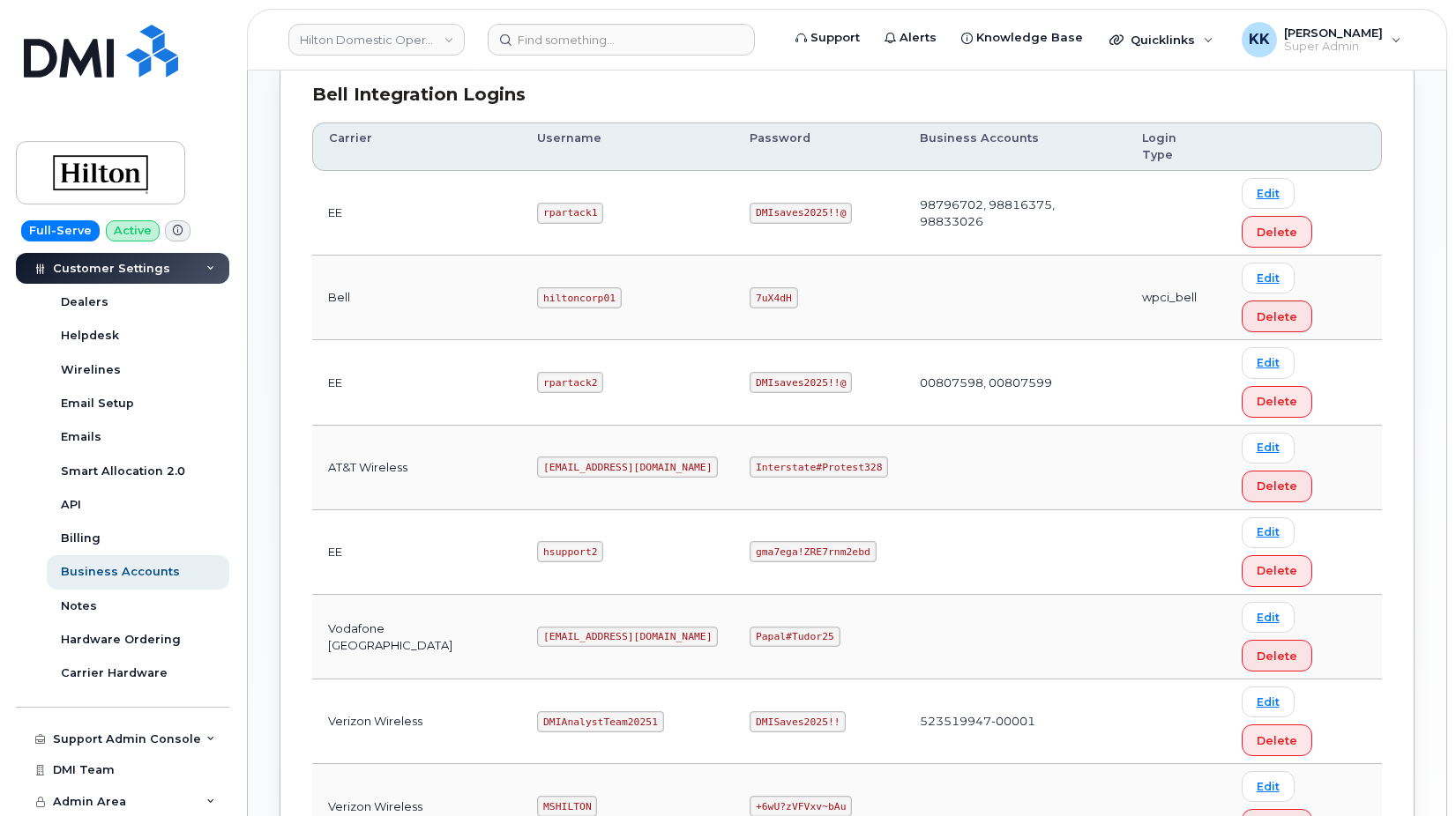
scroll to position [441, 0]
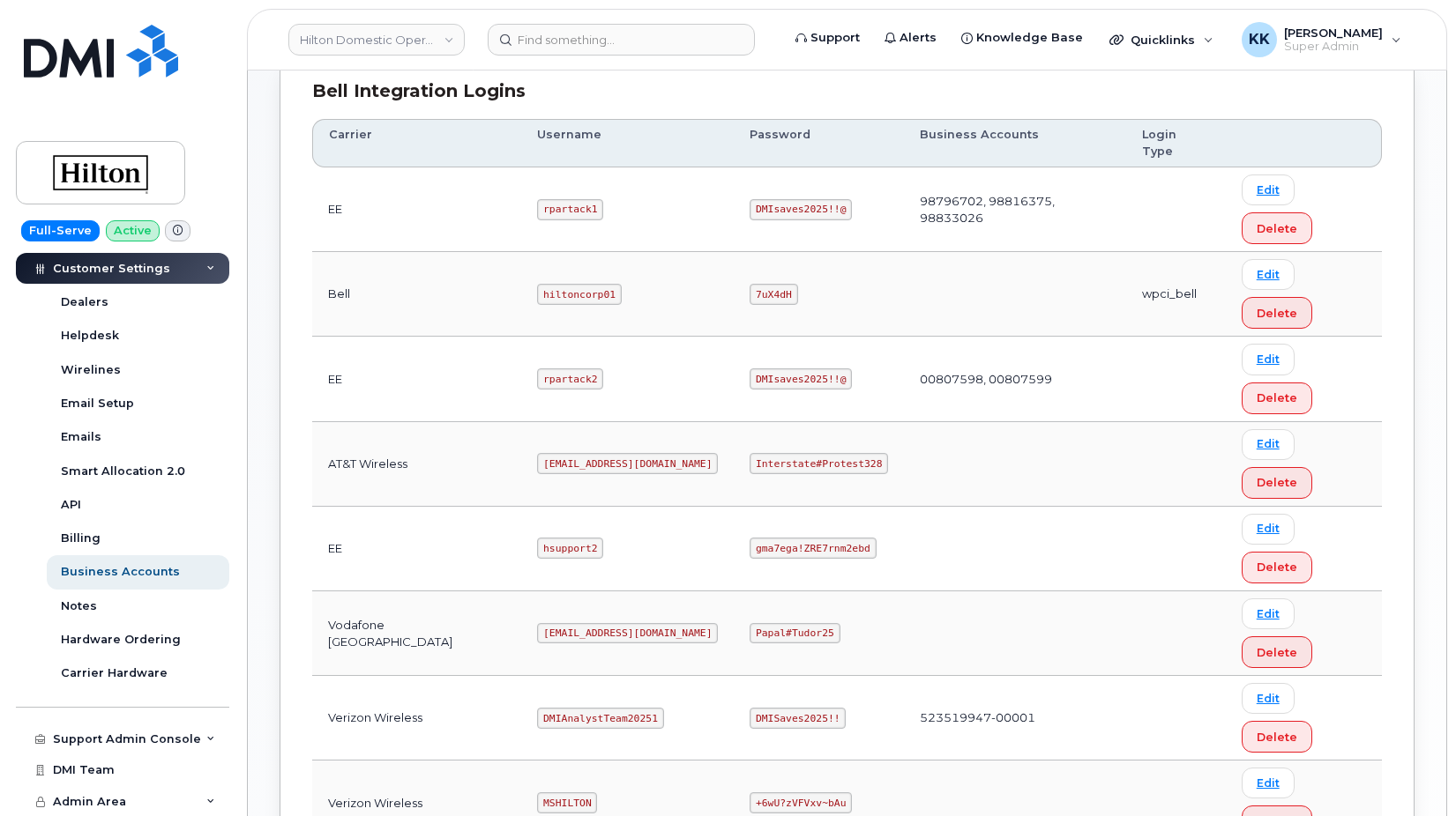
click at [558, 624] on code "ms-hilton@dminc.com" at bounding box center [627, 634] width 181 height 21
click at [777, 624] on code "Papal#Tudor25" at bounding box center [794, 634] width 90 height 21
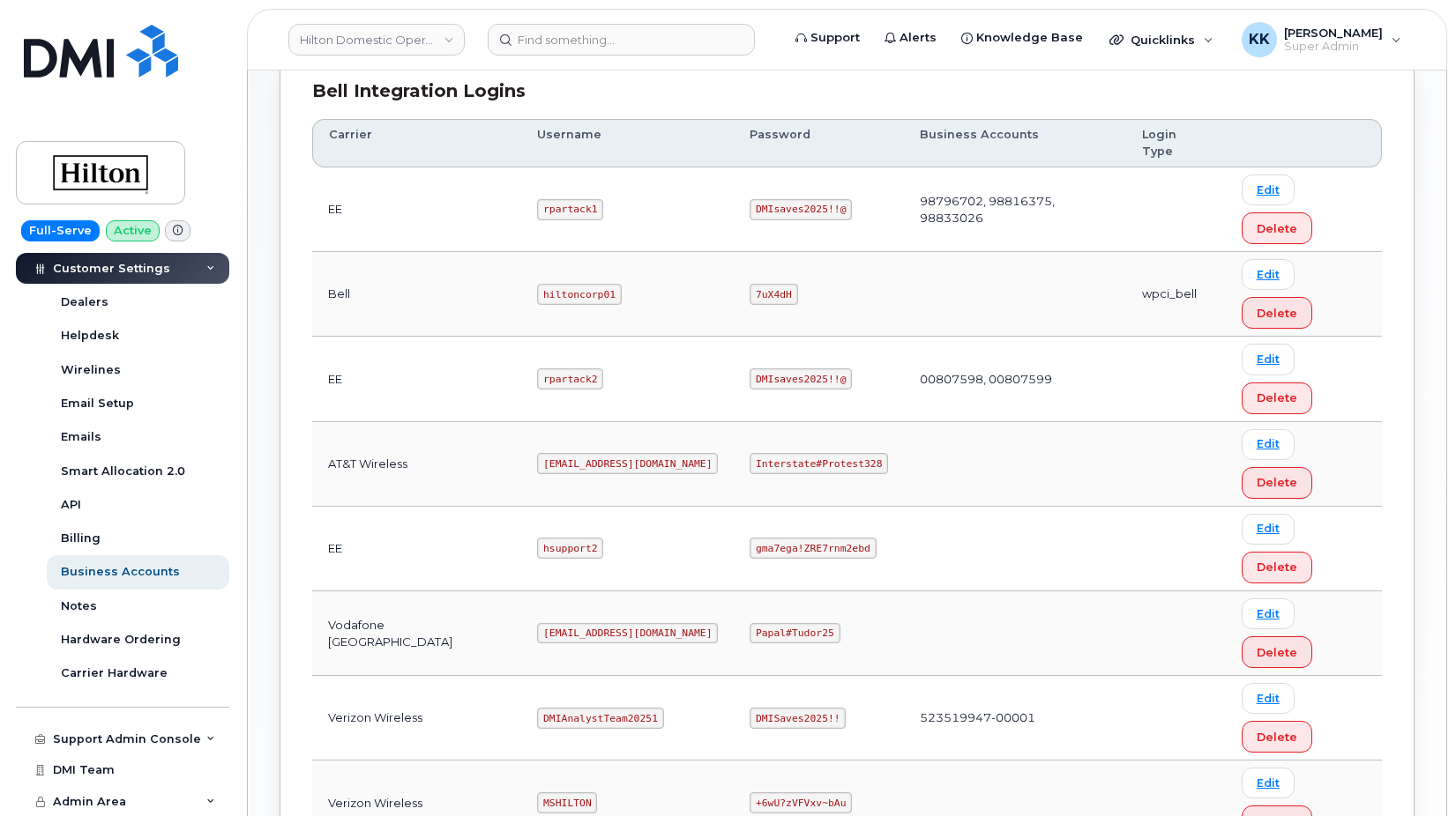
click at [777, 624] on code "Papal#Tudor25" at bounding box center [794, 634] width 90 height 21
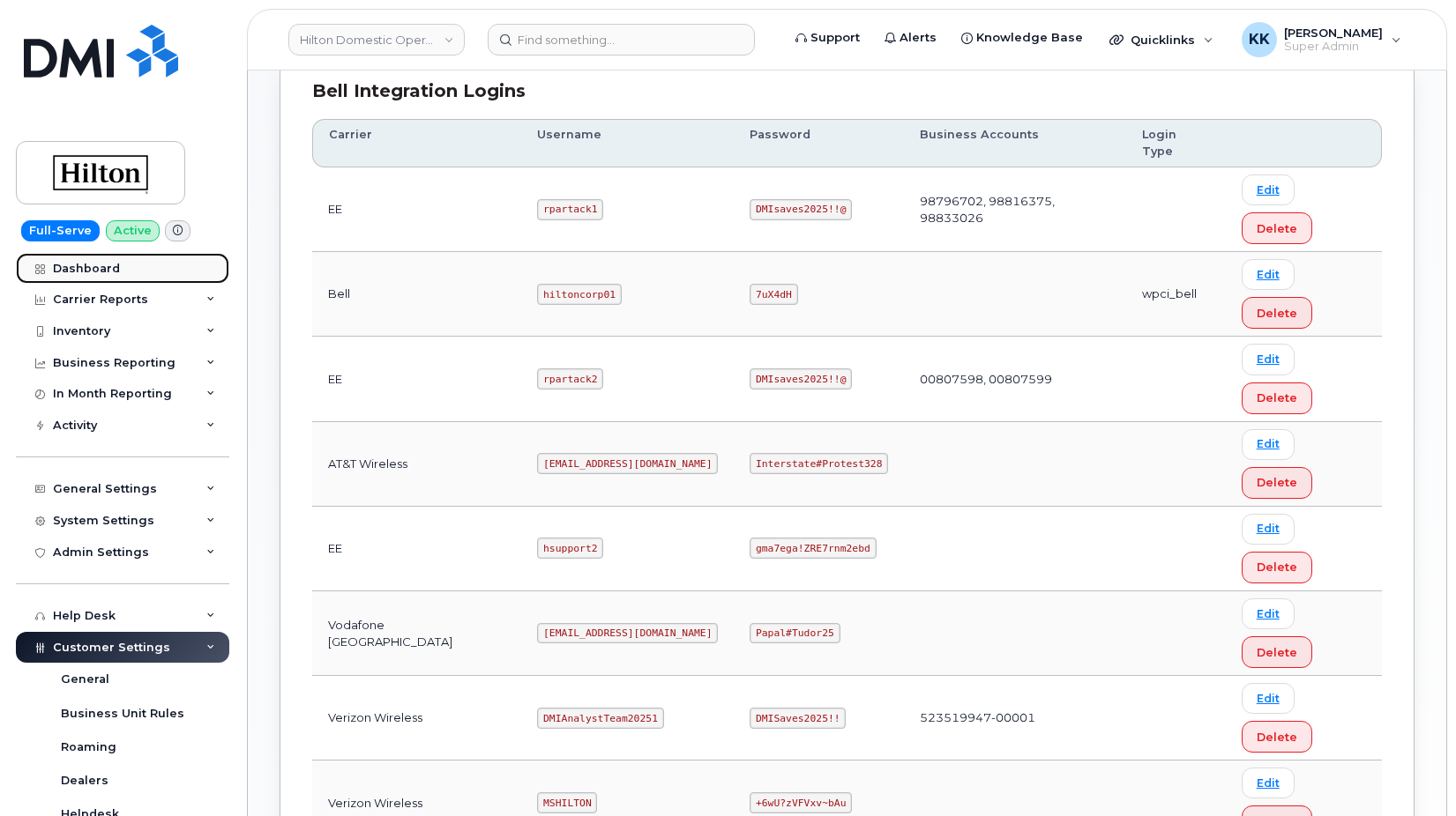
click at [108, 264] on div "Dashboard" at bounding box center [87, 269] width 67 height 14
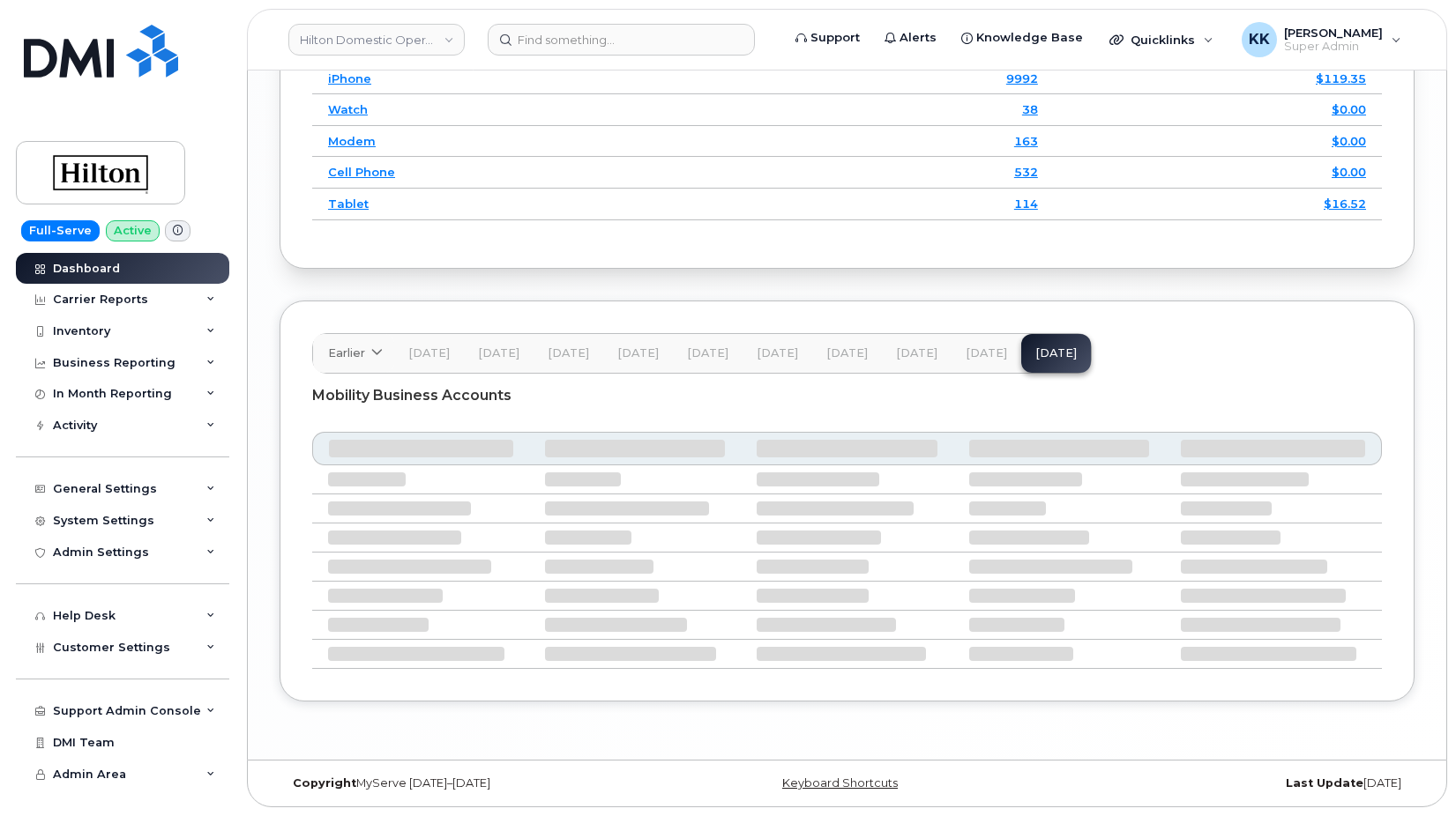
scroll to position [2775, 0]
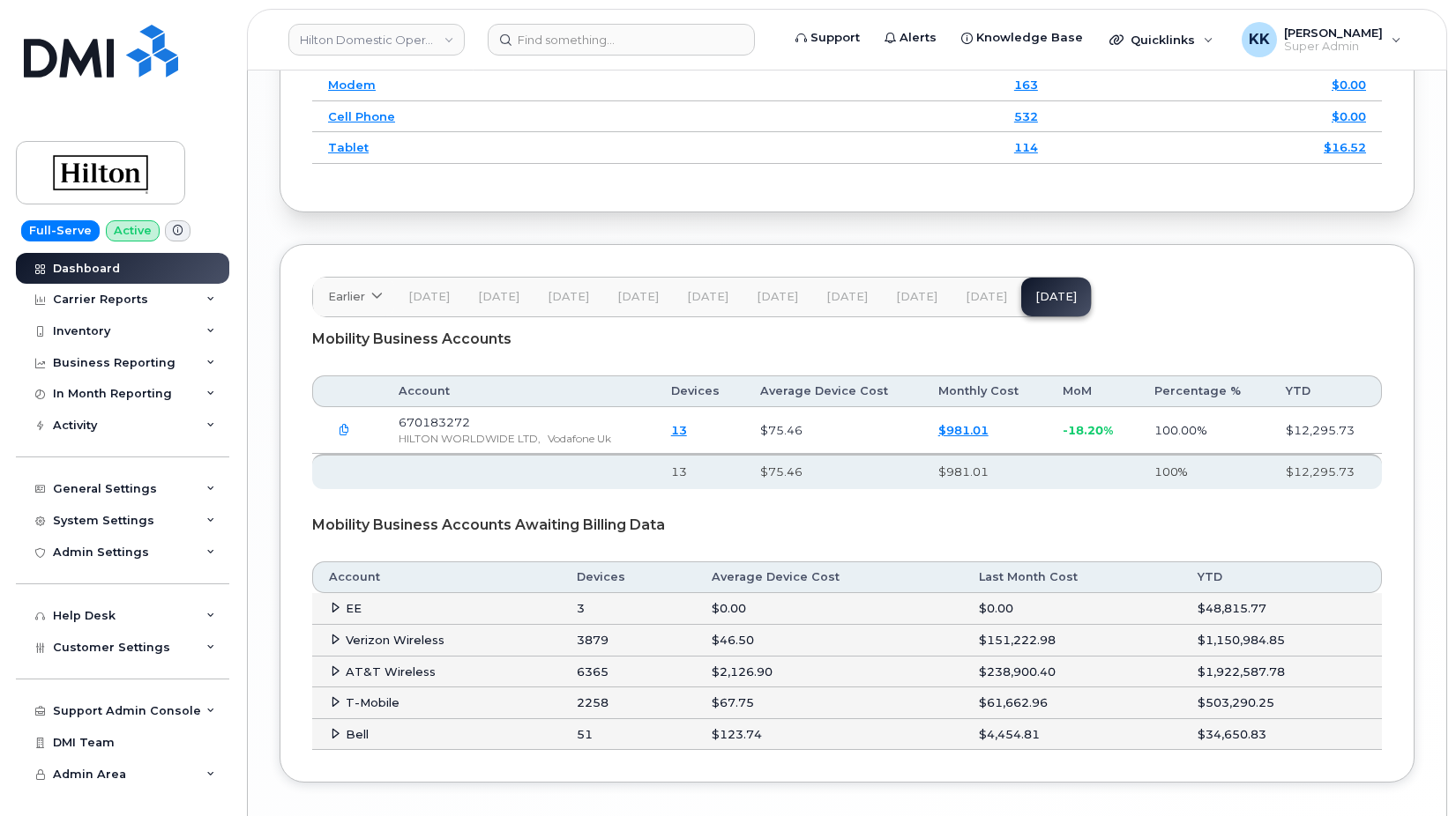
click at [961, 437] on link "$981.01" at bounding box center [963, 431] width 51 height 14
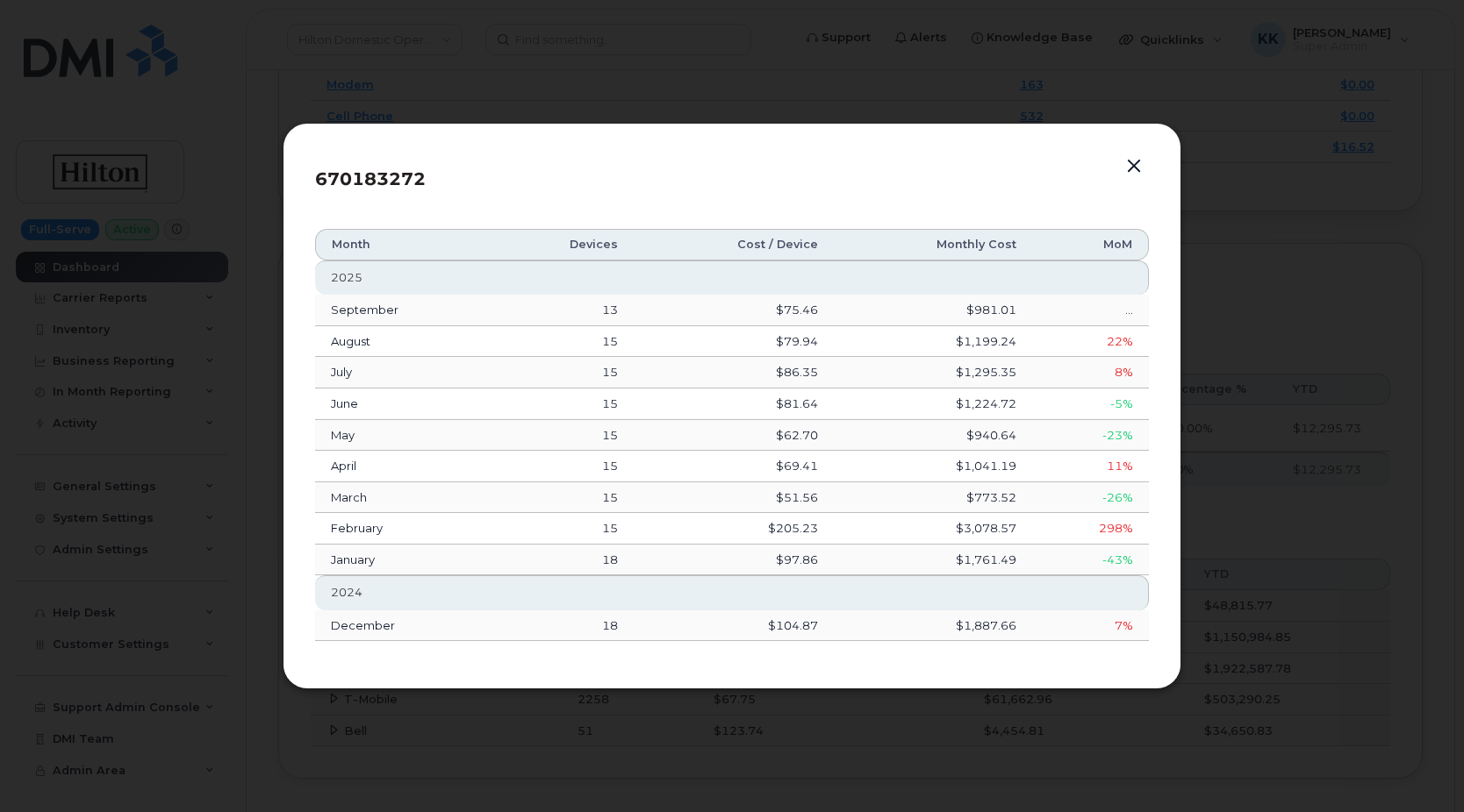
click at [1131, 163] on button "button" at bounding box center [1133, 166] width 26 height 24
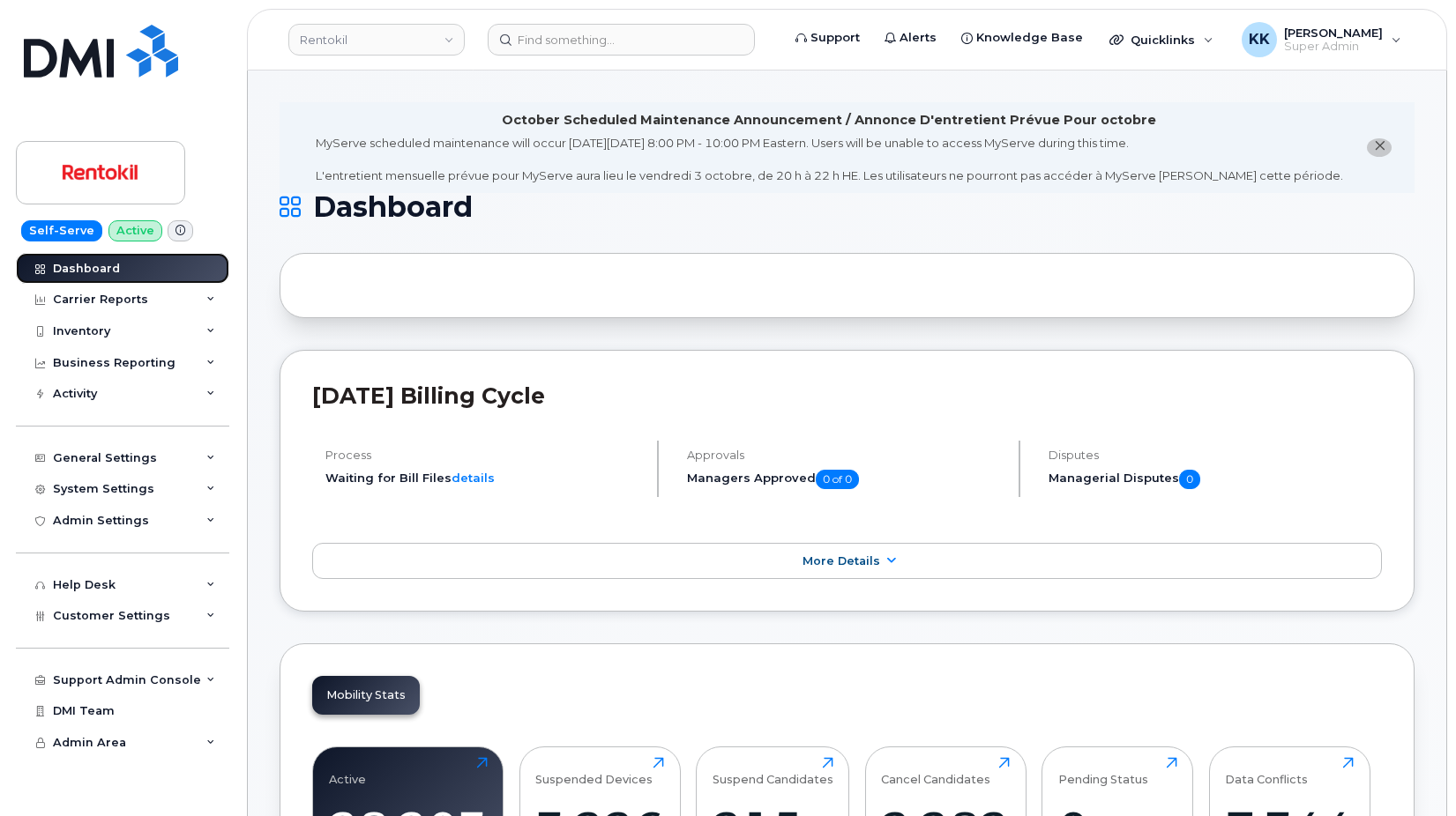
click at [95, 263] on div "Dashboard" at bounding box center [87, 269] width 67 height 14
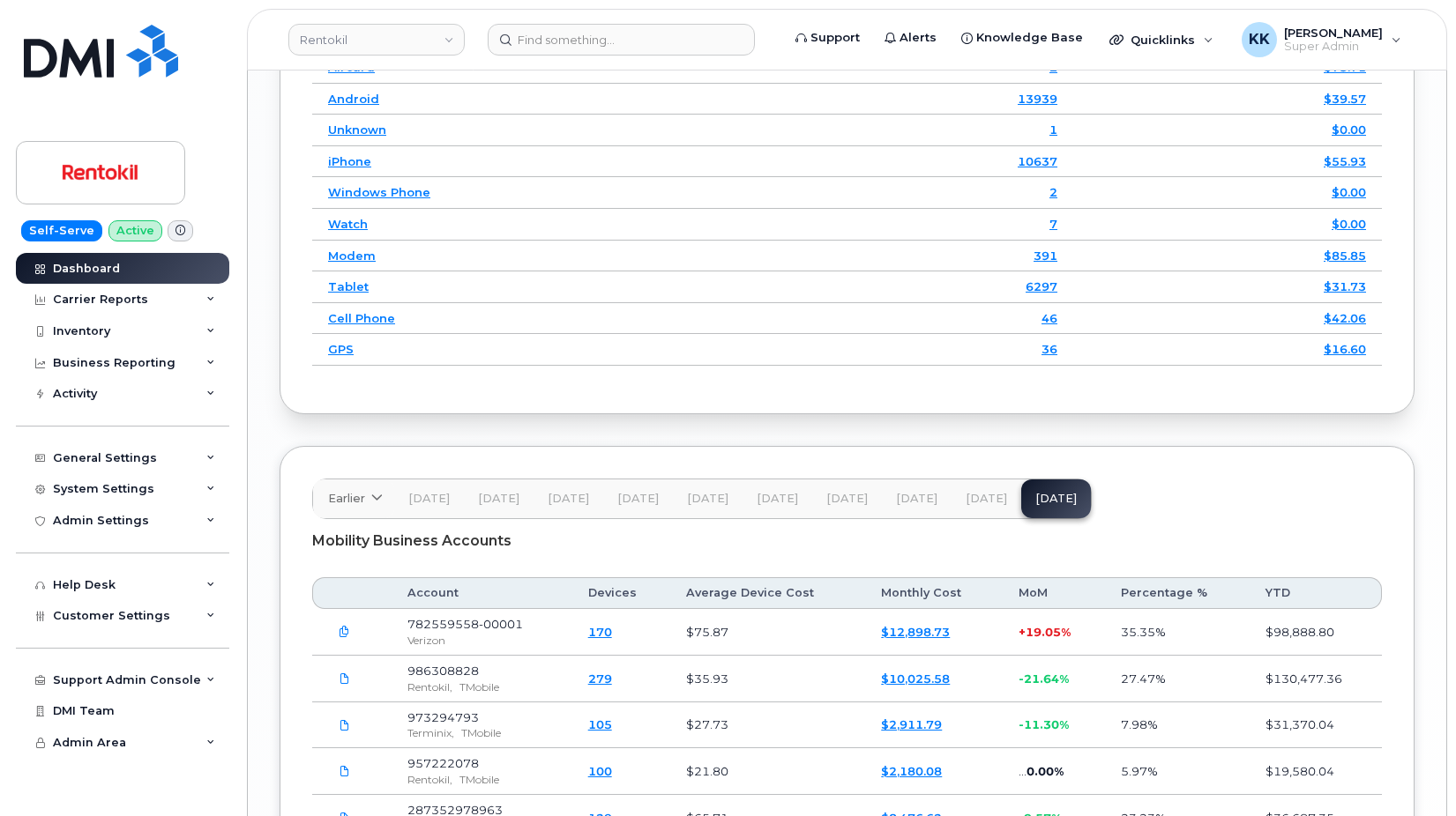
scroll to position [2983, 0]
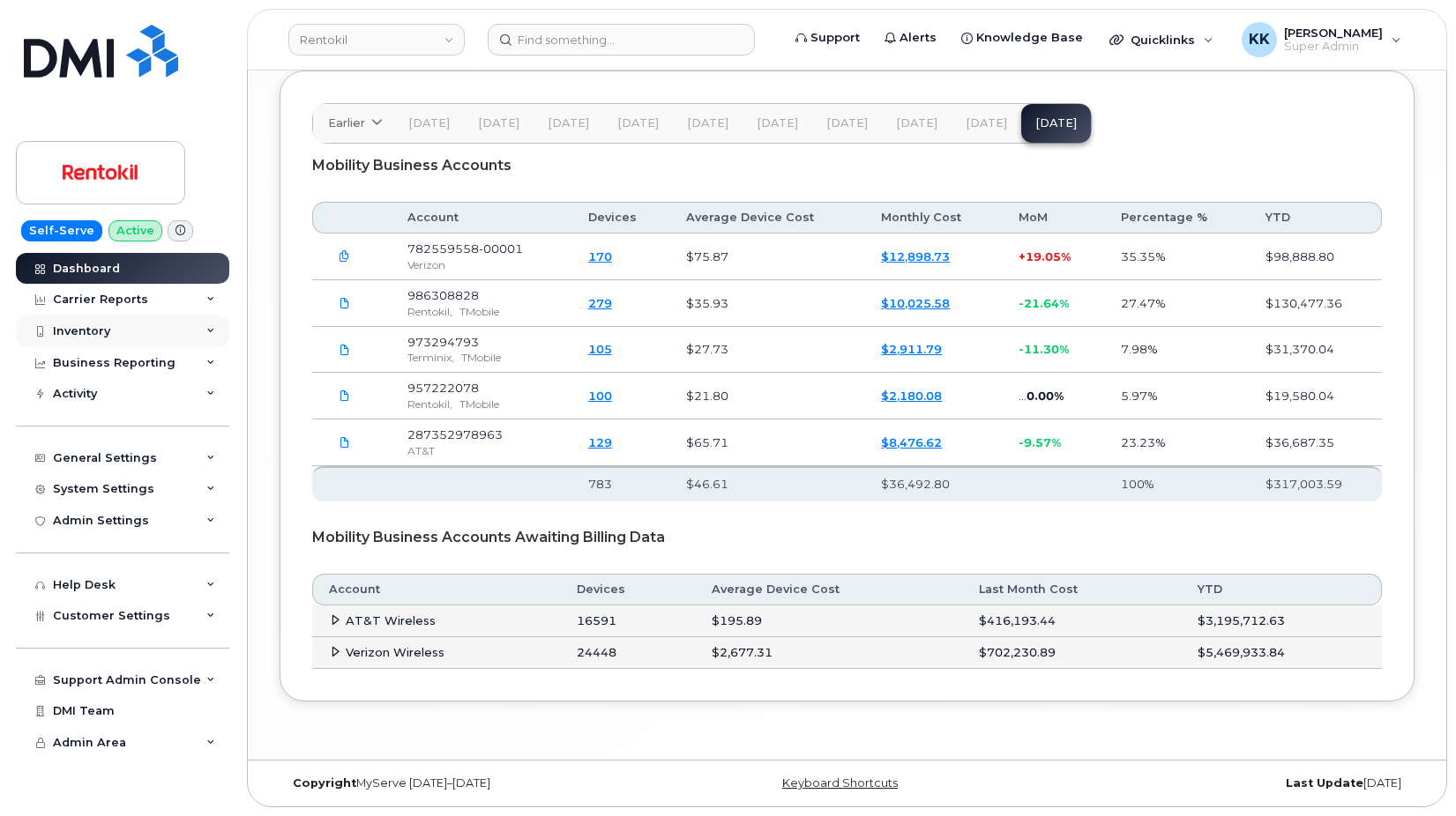
click at [90, 331] on div "Inventory" at bounding box center [81, 331] width 57 height 14
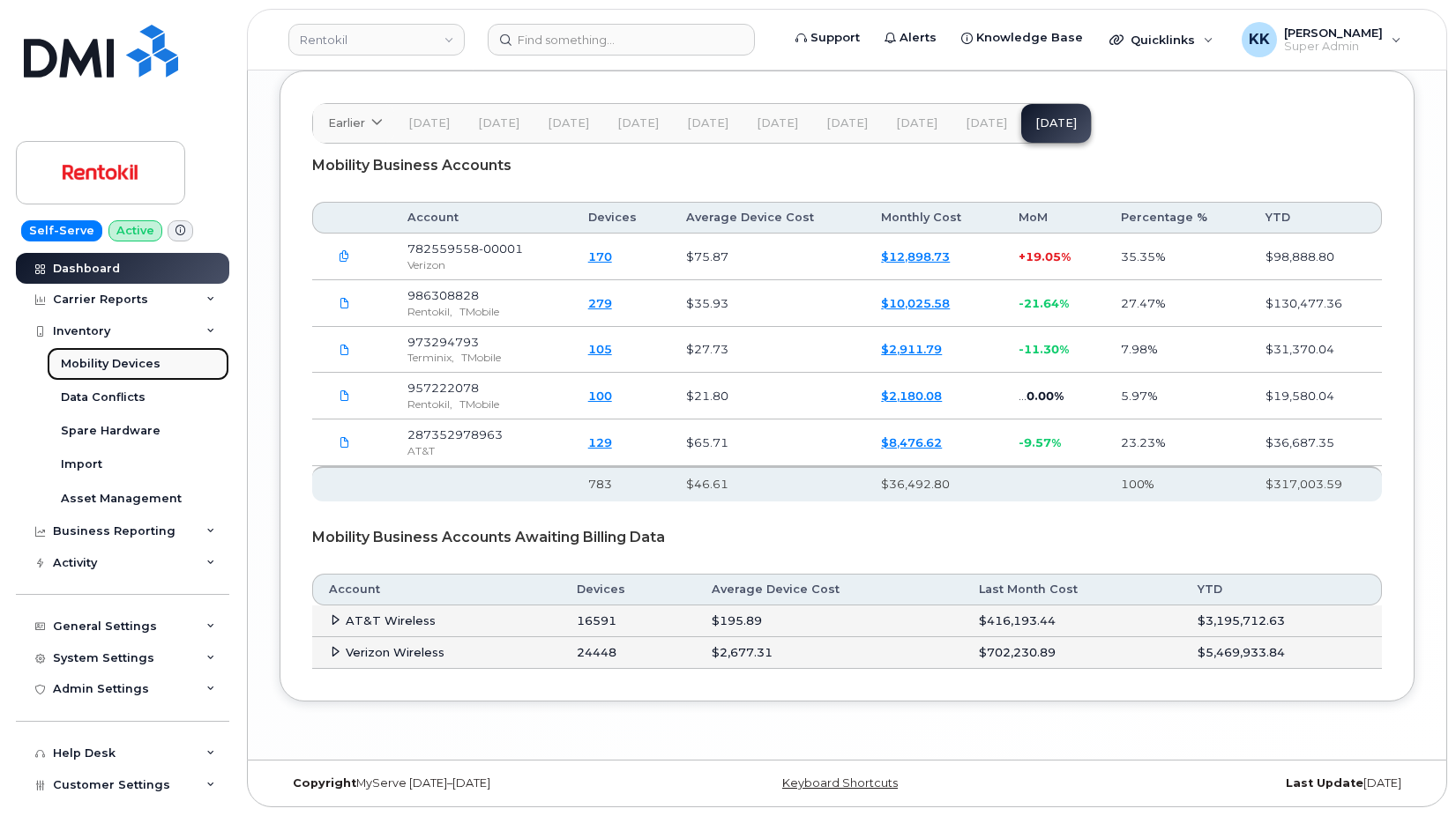
click at [85, 357] on div "Mobility Devices" at bounding box center [110, 365] width 99 height 16
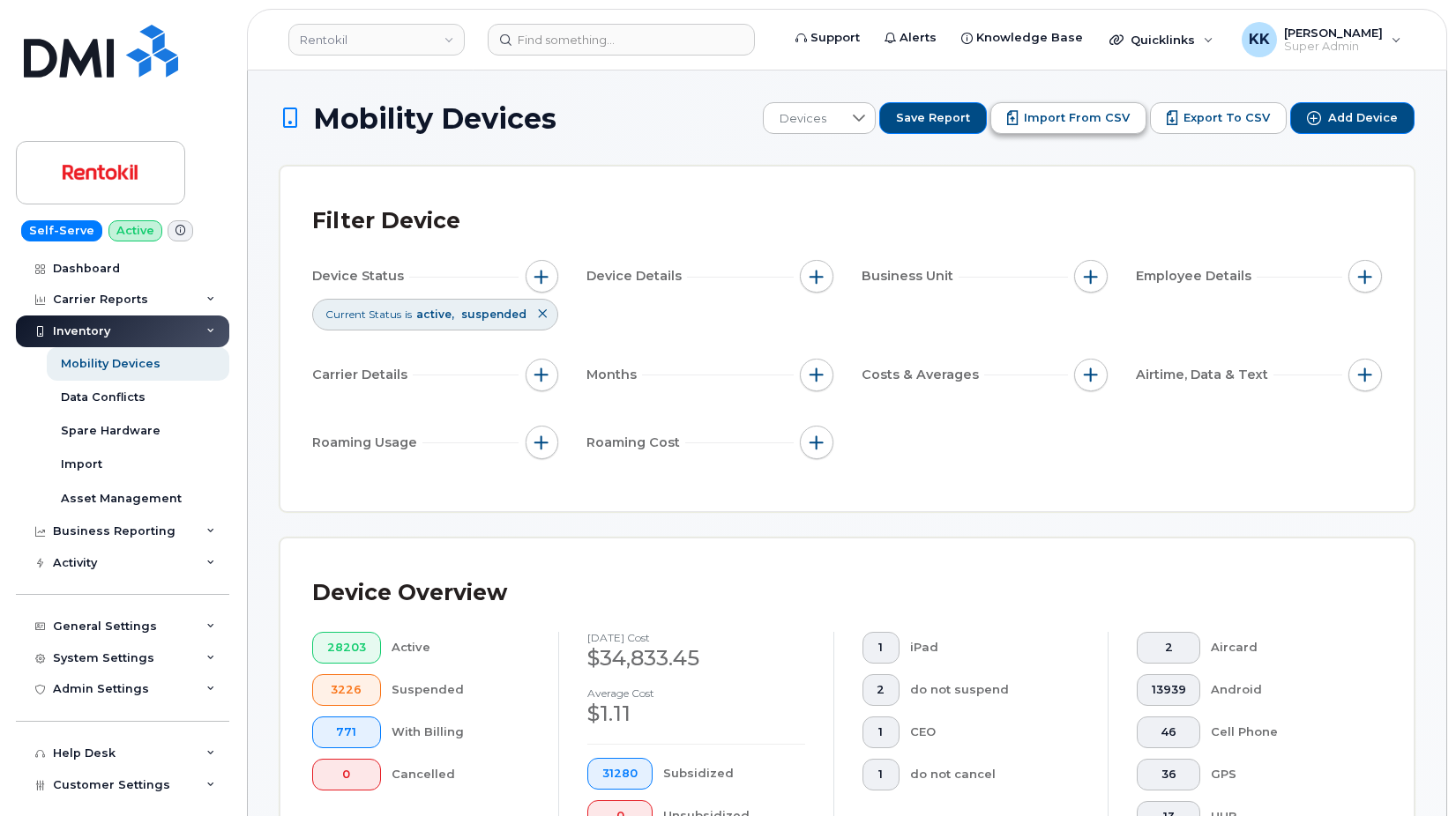
click at [1058, 124] on span "Import from CSV" at bounding box center [1076, 118] width 106 height 16
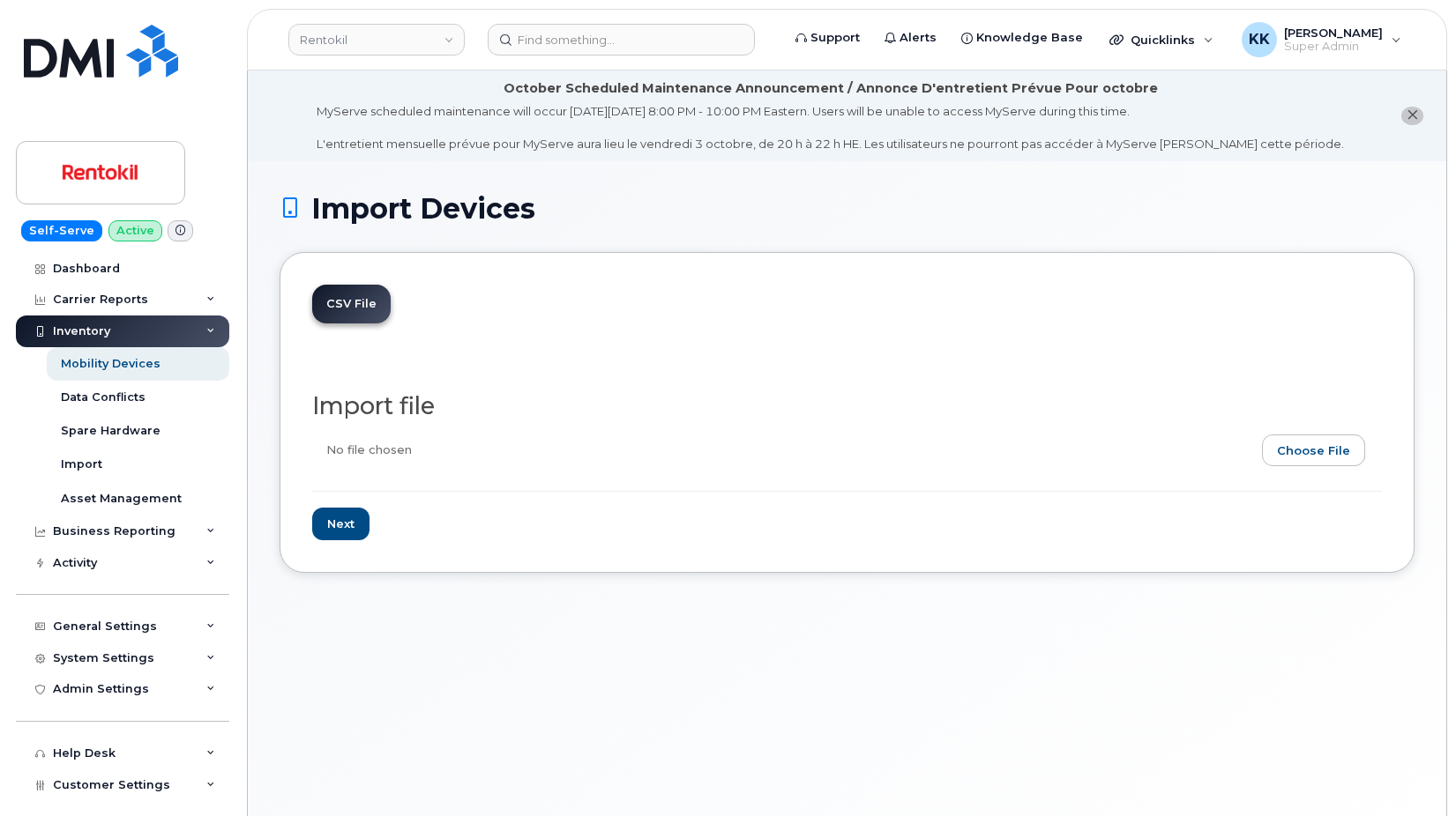
click at [1341, 450] on input "file" at bounding box center [839, 455] width 1055 height 41
type input "C:\fakepath\Rentokil Terminix T-Mobile Inventory [DATE].csv"
click at [338, 518] on input "Next" at bounding box center [340, 524] width 57 height 32
type input "Loading..."
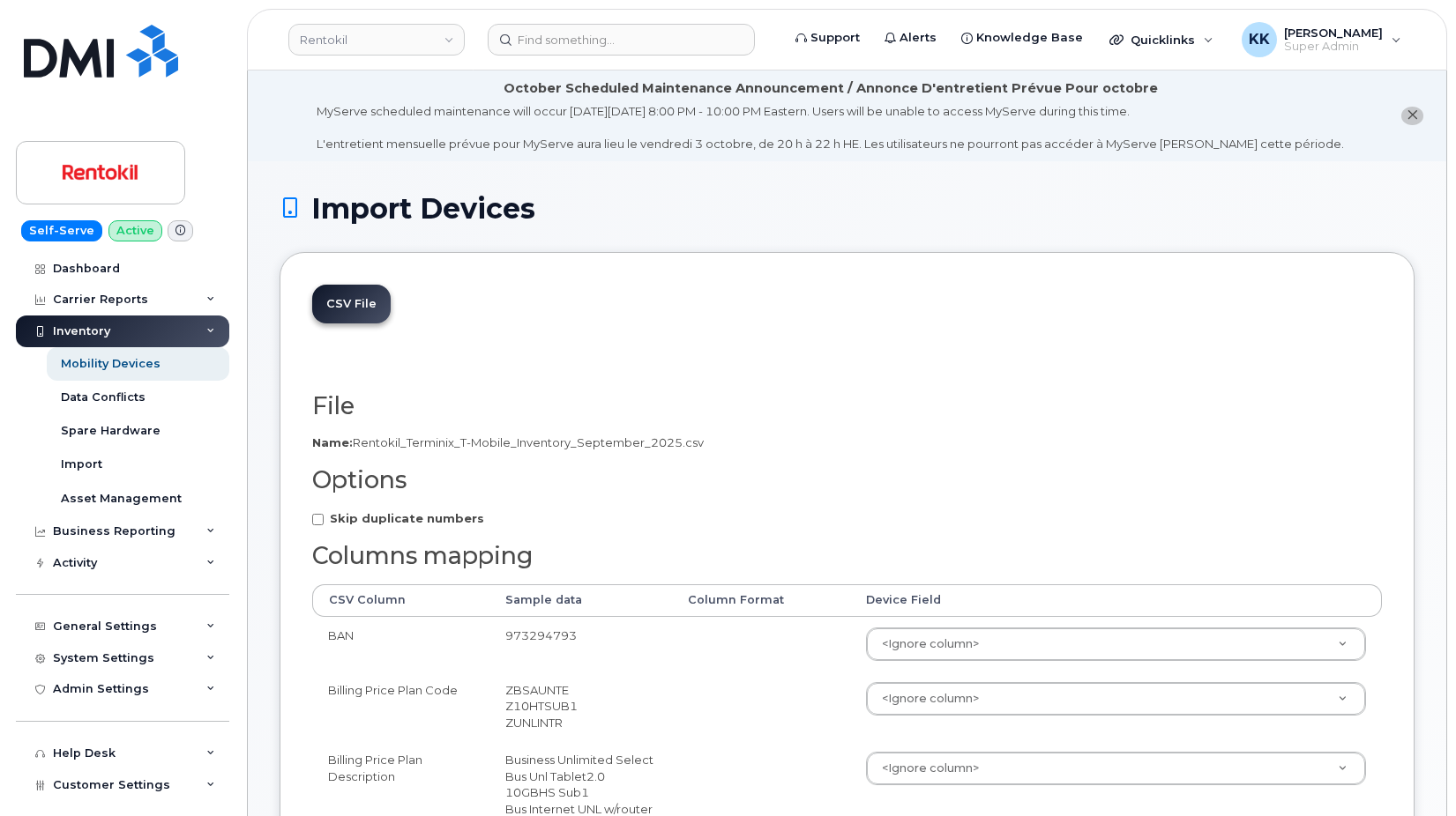
click at [406, 514] on strong "Skip duplicate numbers" at bounding box center [406, 519] width 154 height 14
click at [323, 514] on input "Skip duplicate numbers" at bounding box center [318, 519] width 12 height 12
checkbox input "true"
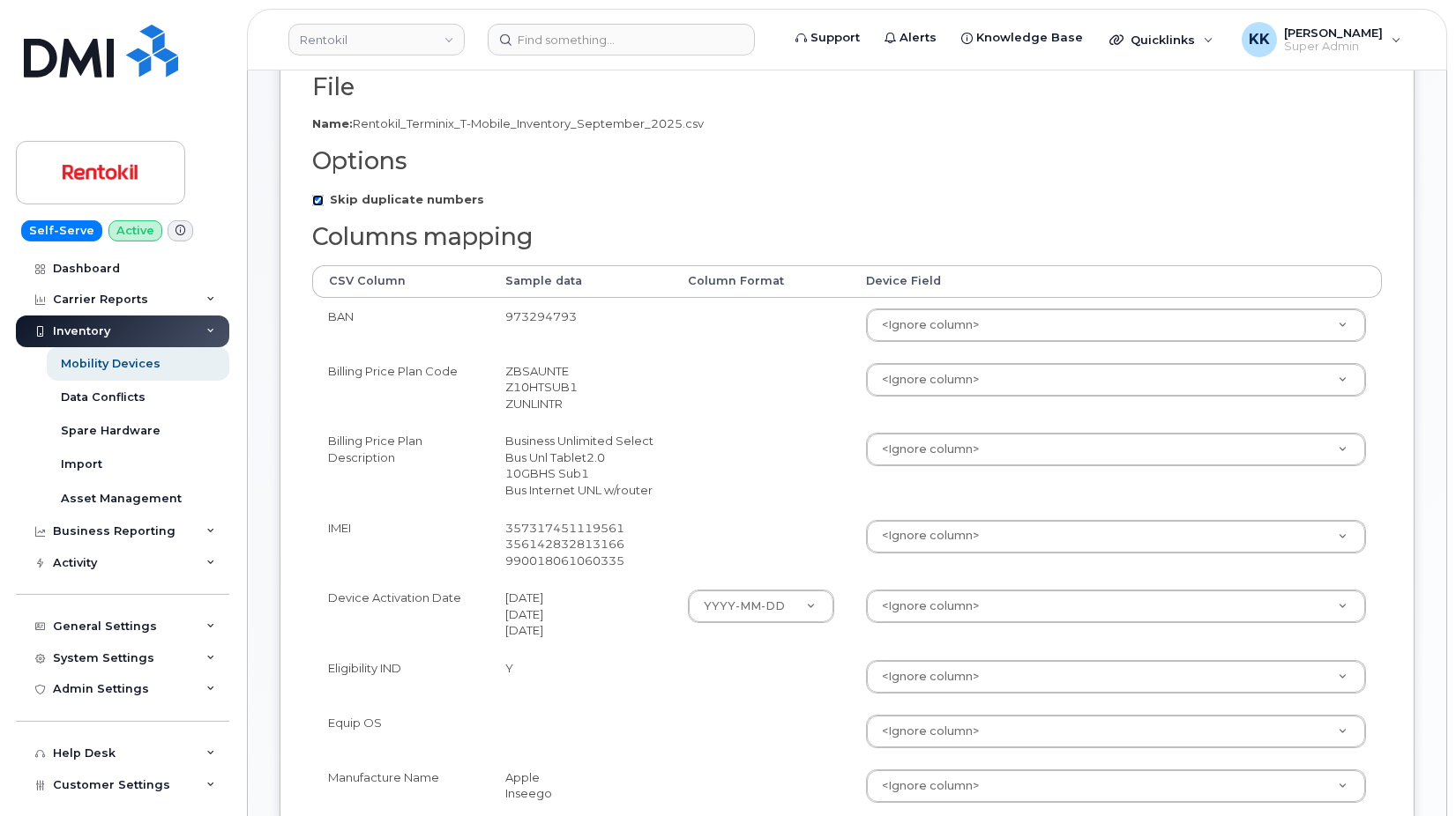
scroll to position [360, 0]
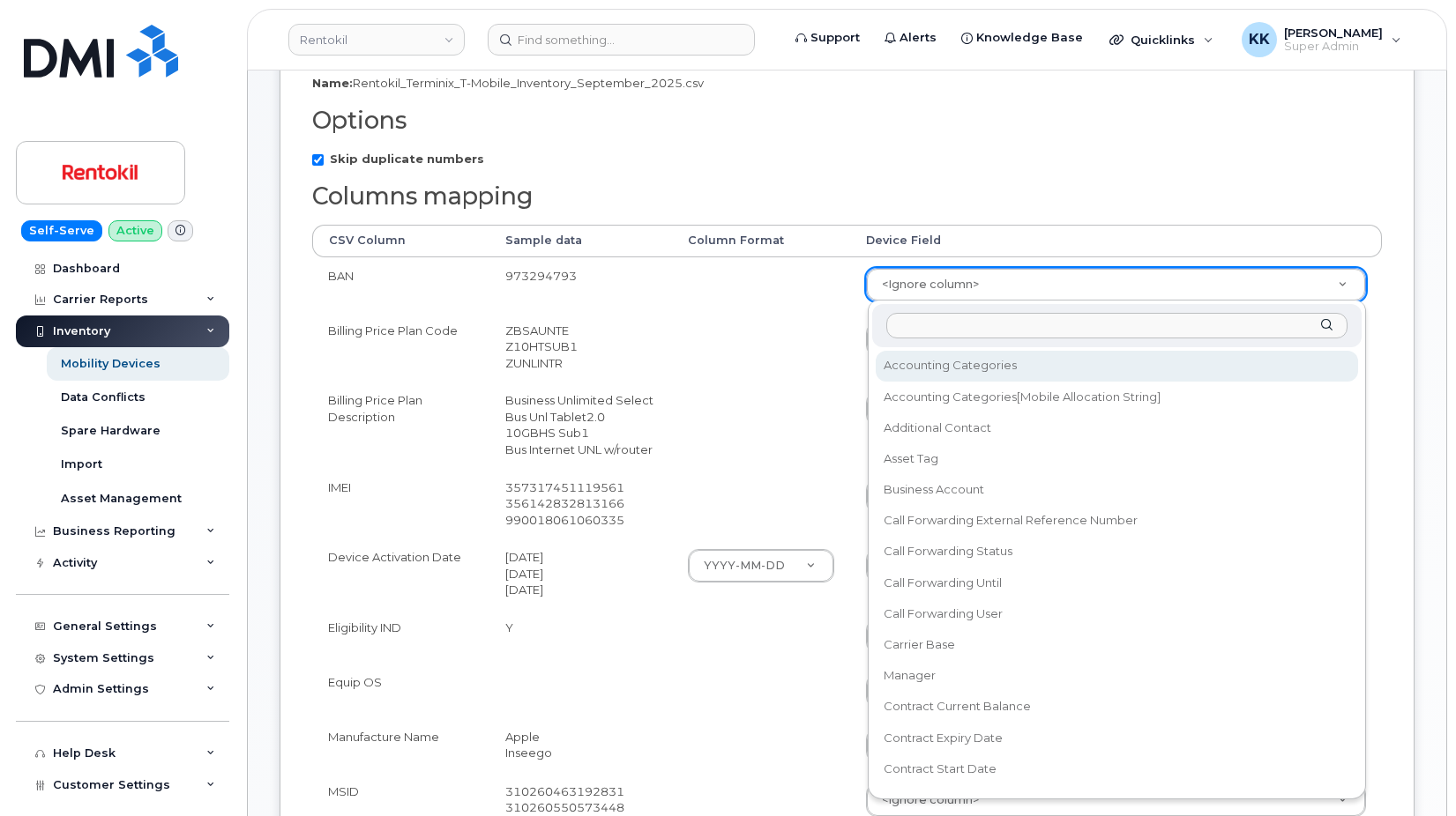
click at [902, 269] on body "Rentokil Support Alerts Knowledge Base Quicklinks Suspend / Cancel Device Chang…" at bounding box center [728, 675] width 1456 height 2072
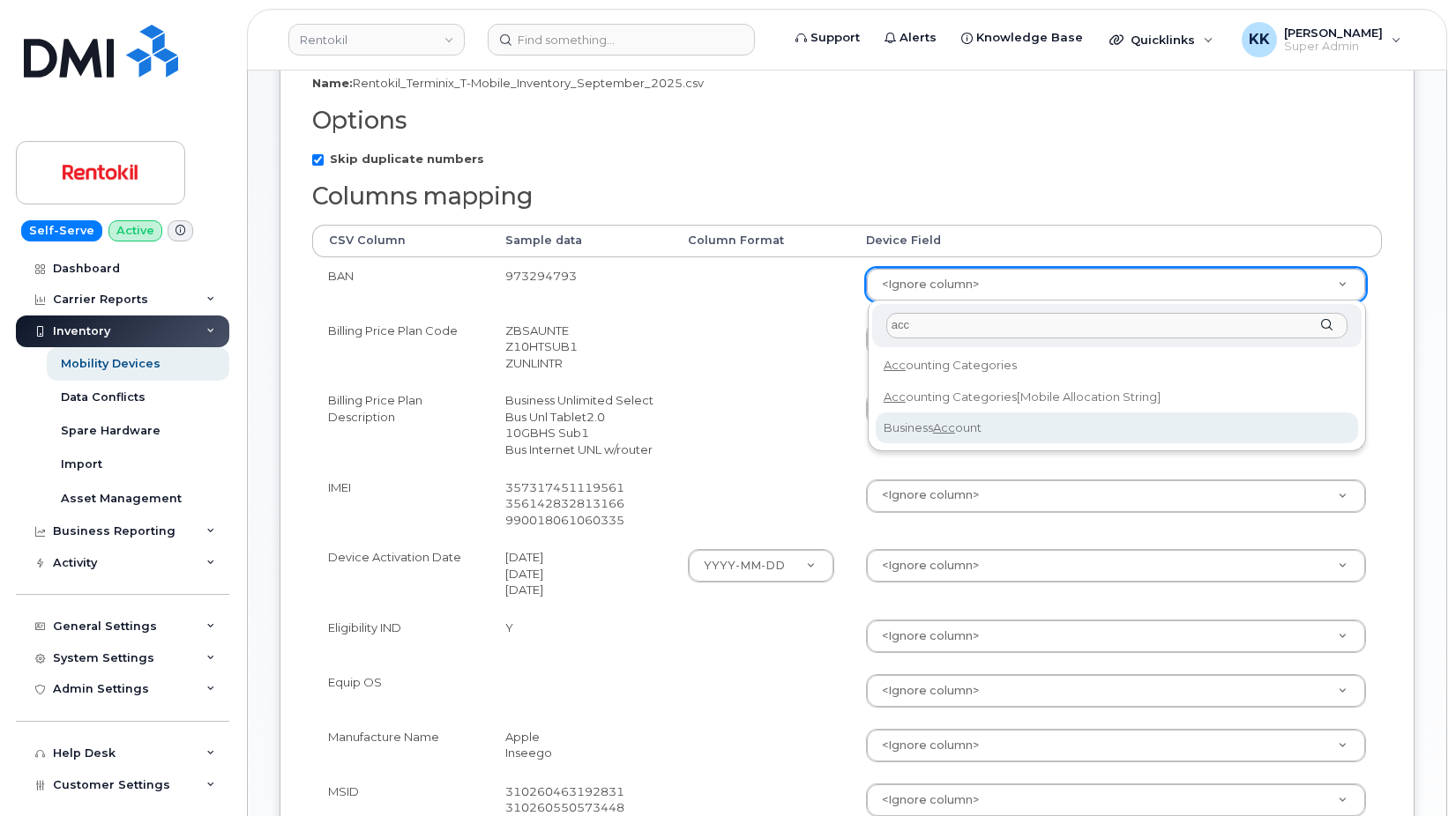
type input "acc"
select select "business_account_id"
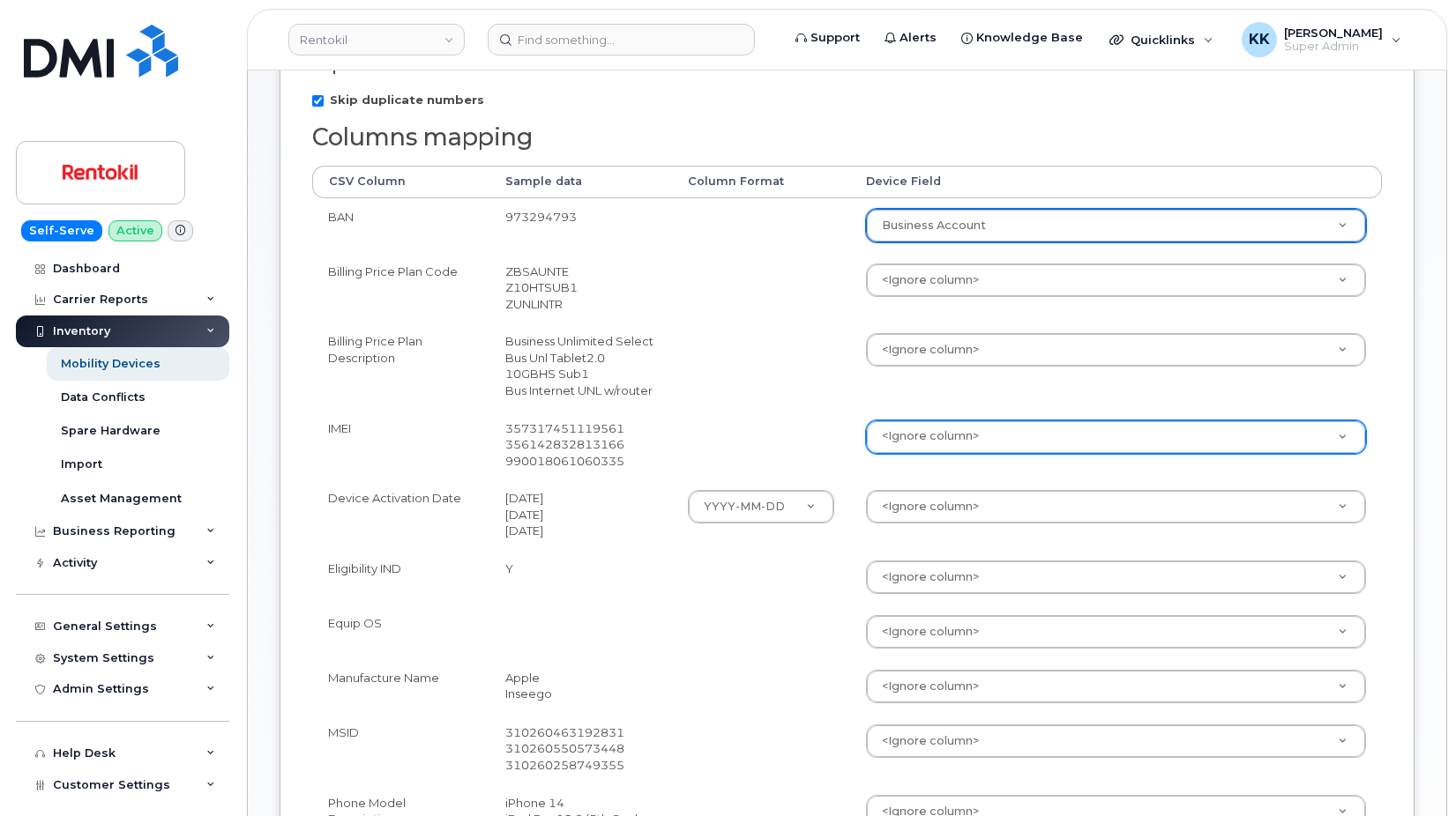
scroll to position [450, 0]
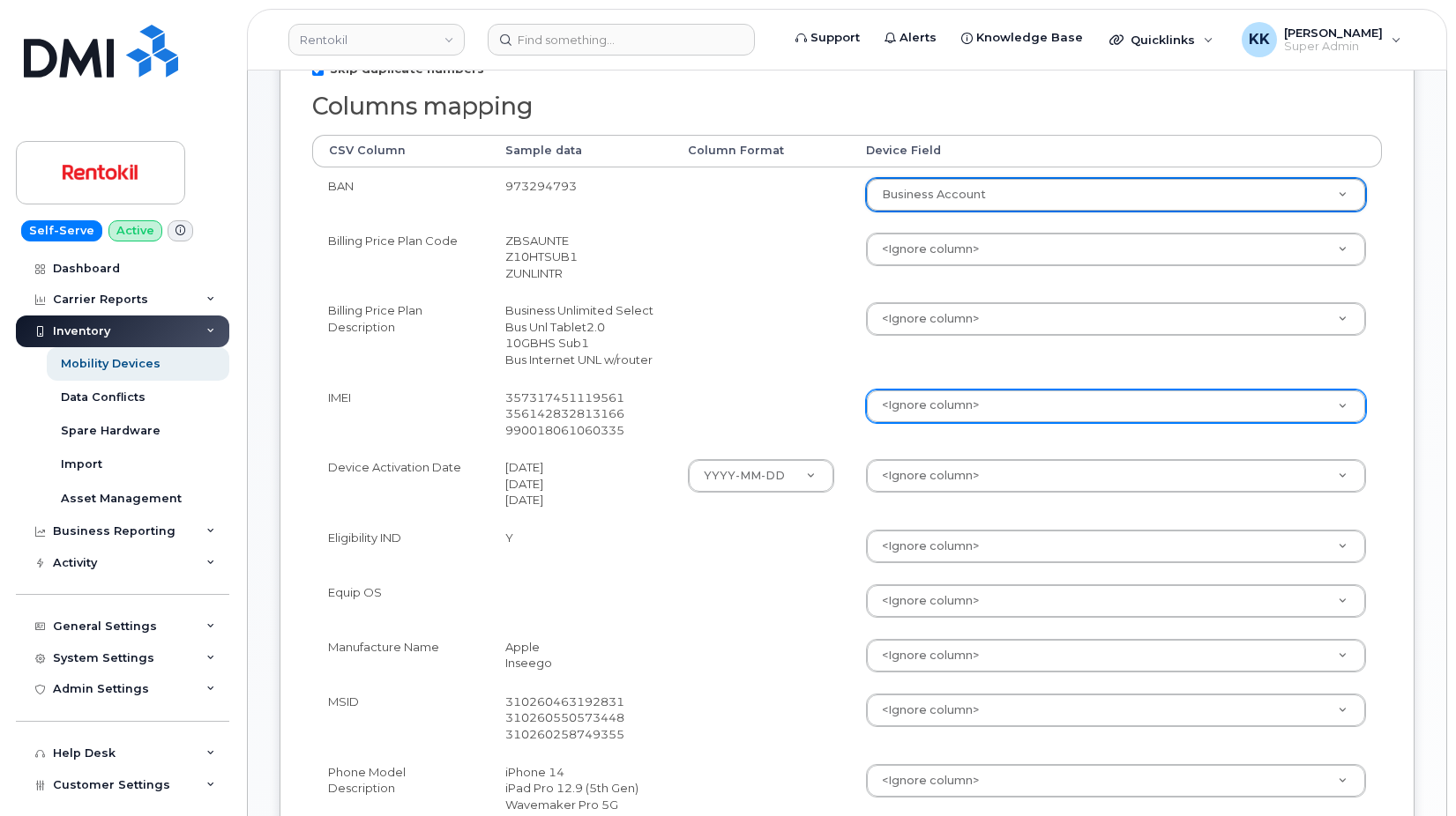
click at [953, 408] on body "Rentokil Support Alerts Knowledge Base Quicklinks Suspend / Cancel Device Chang…" at bounding box center [728, 586] width 1456 height 2072
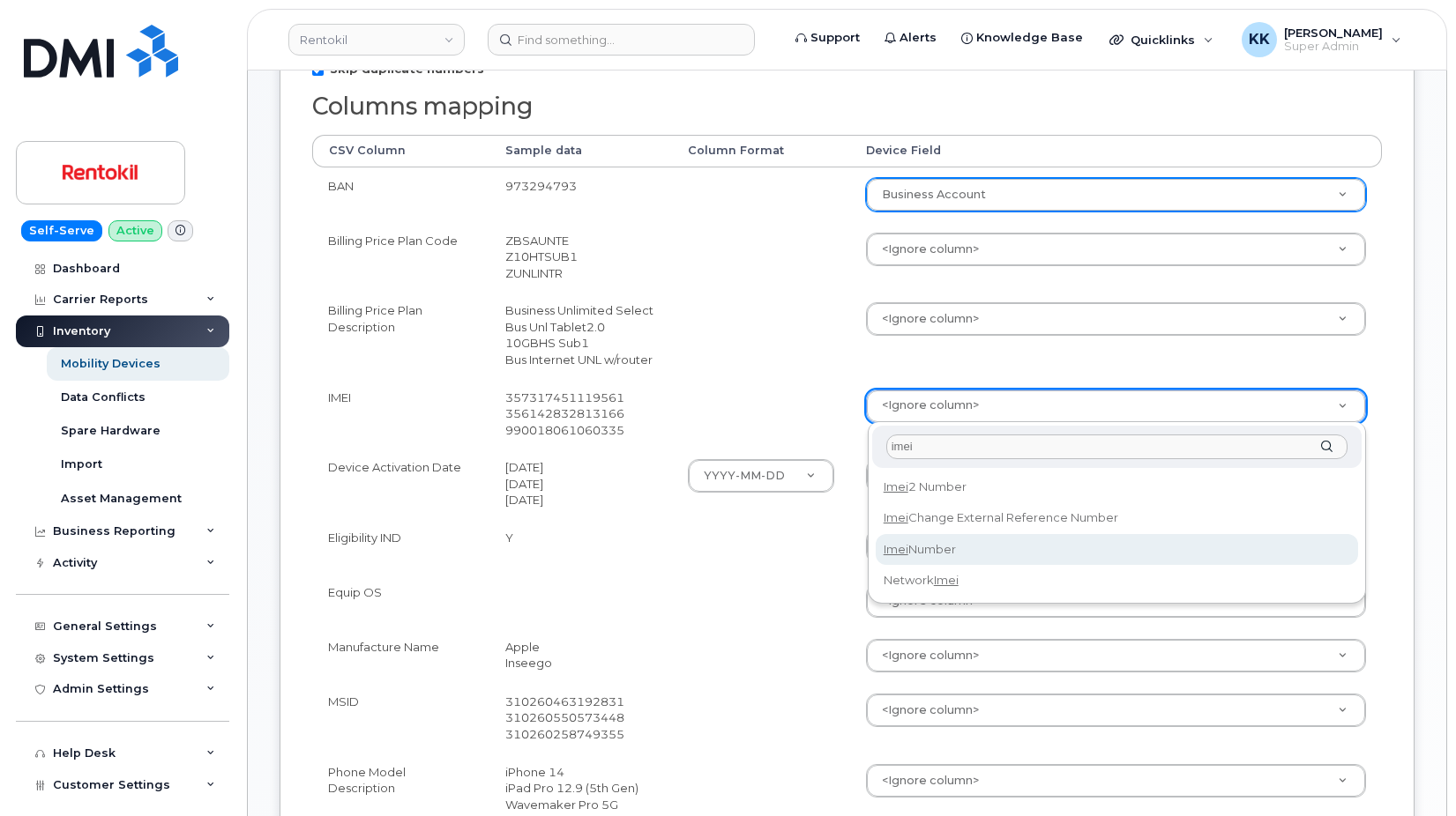
type input "imei"
select select "imei_number"
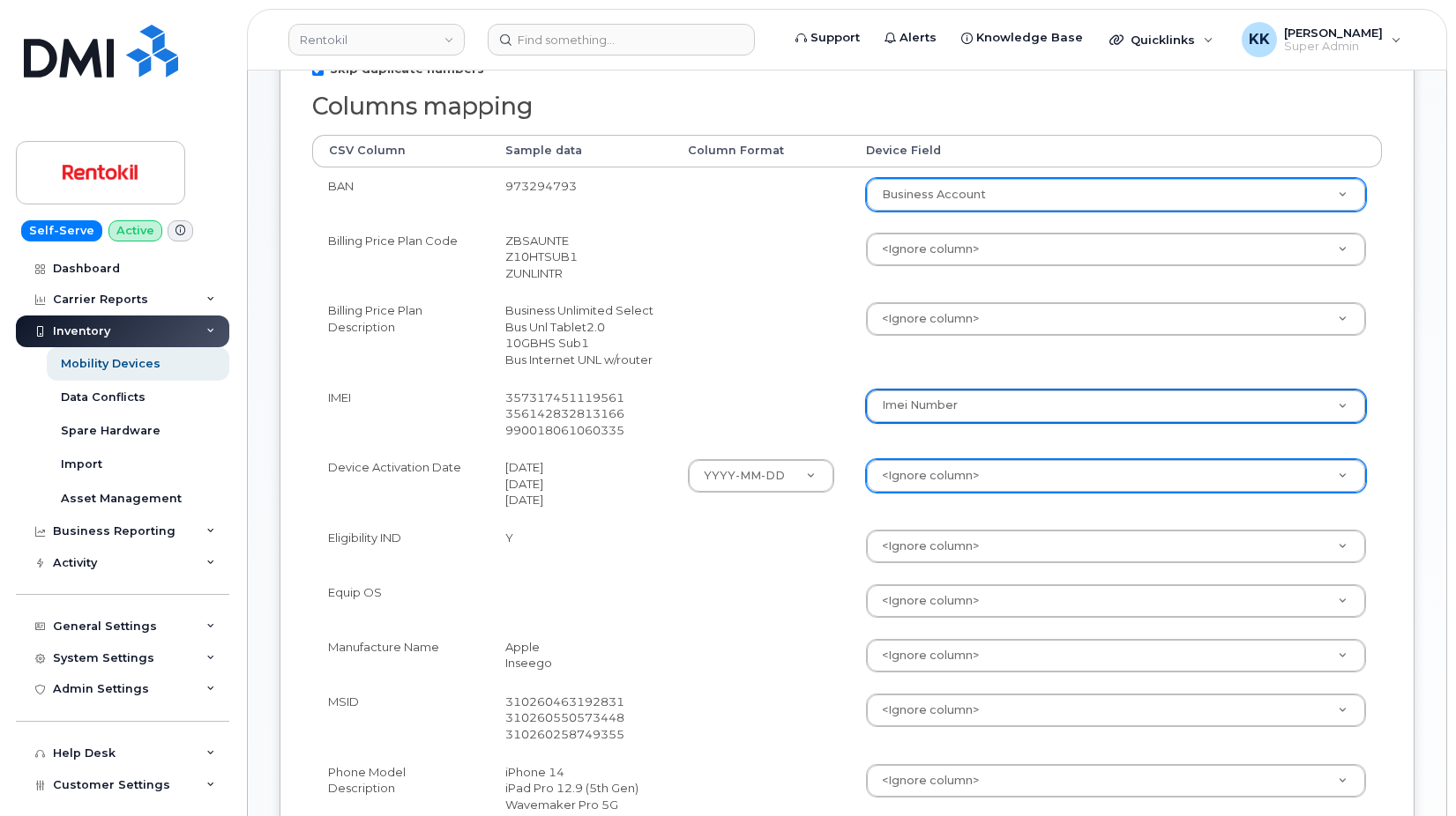
click at [940, 486] on body "Rentokil Support Alerts Knowledge Base Quicklinks Suspend / Cancel Device Chang…" at bounding box center [728, 586] width 1456 height 2072
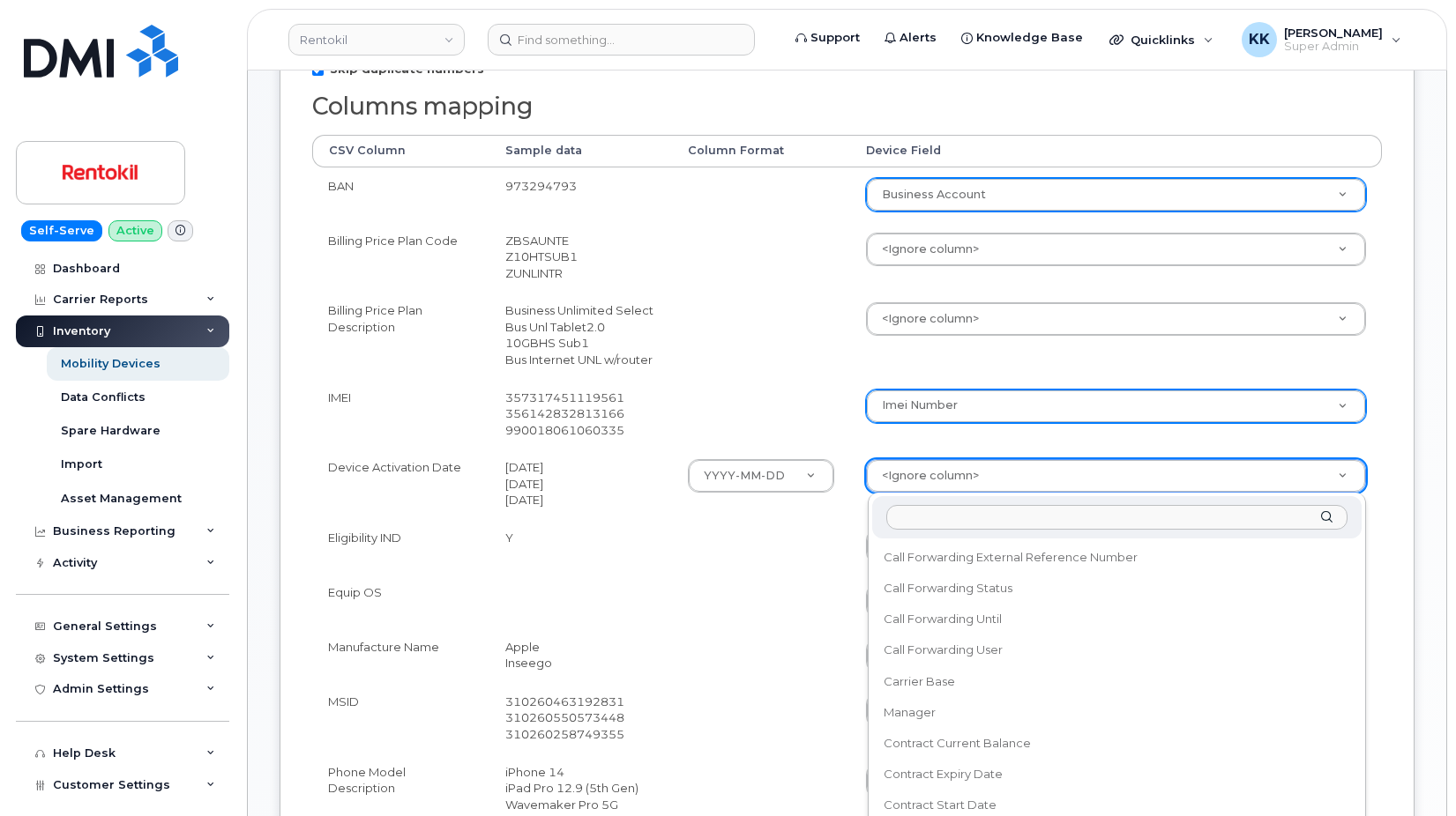
scroll to position [170, 0]
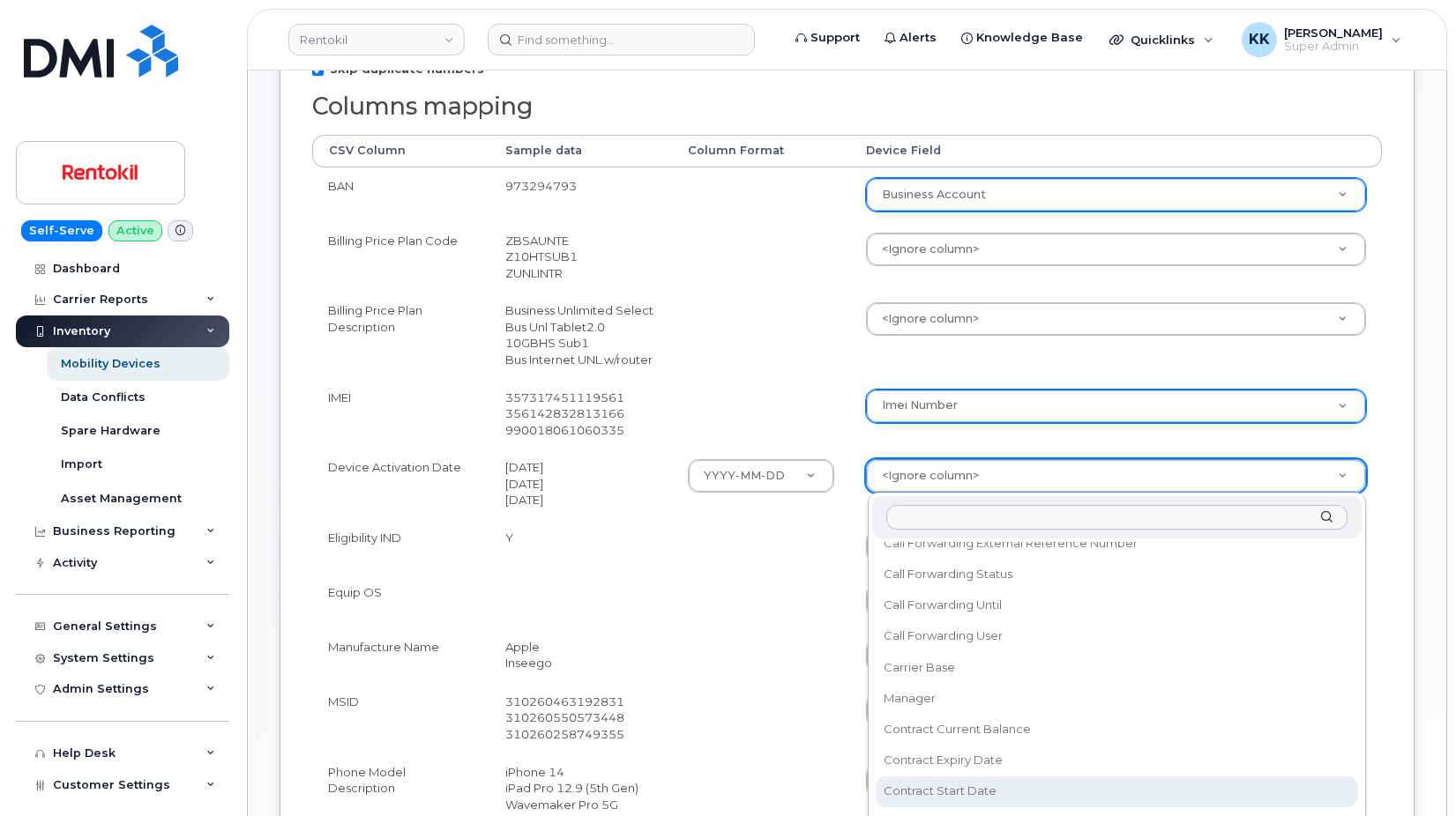
select select "contract_start_date"
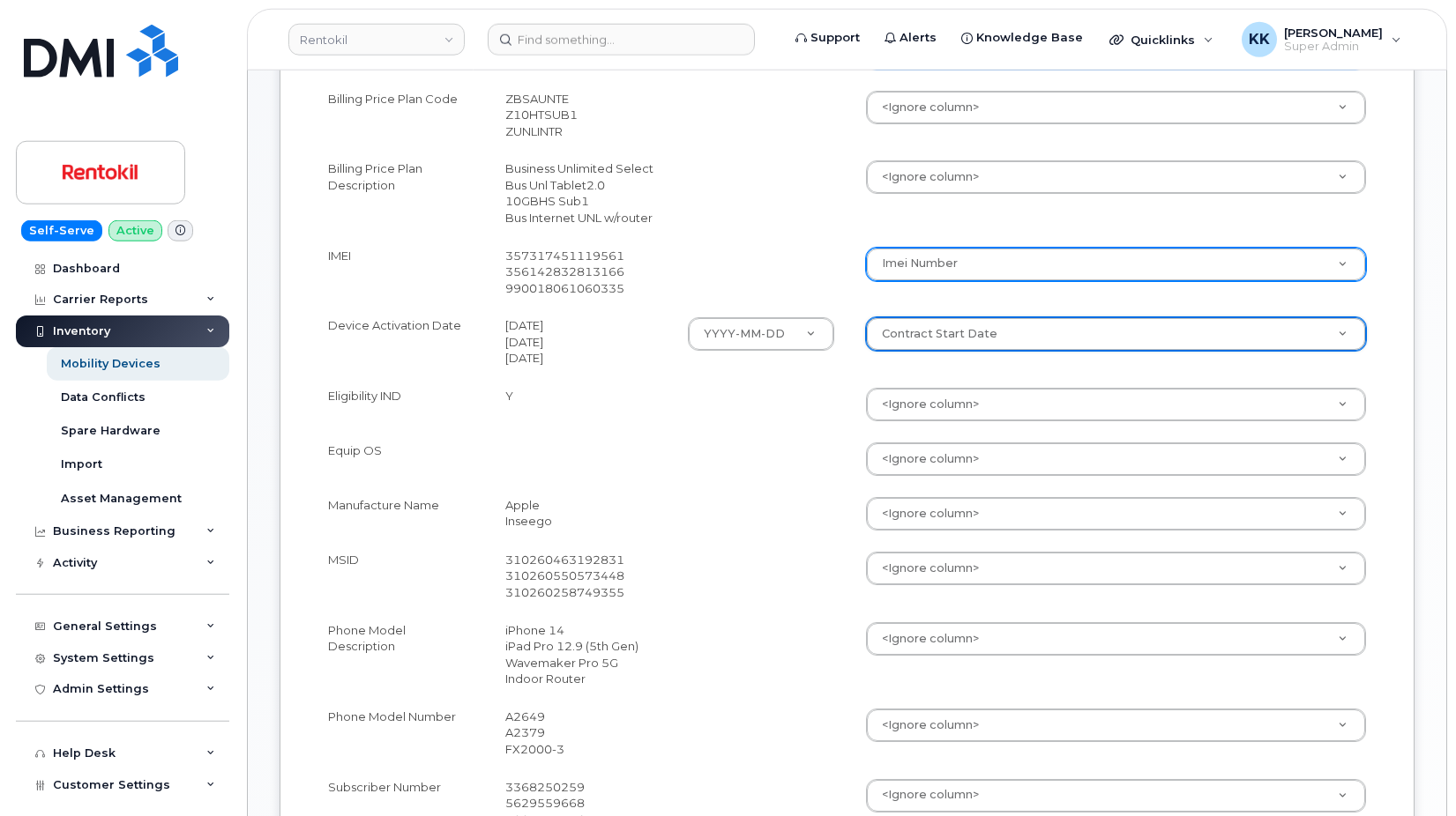
scroll to position [629, 0]
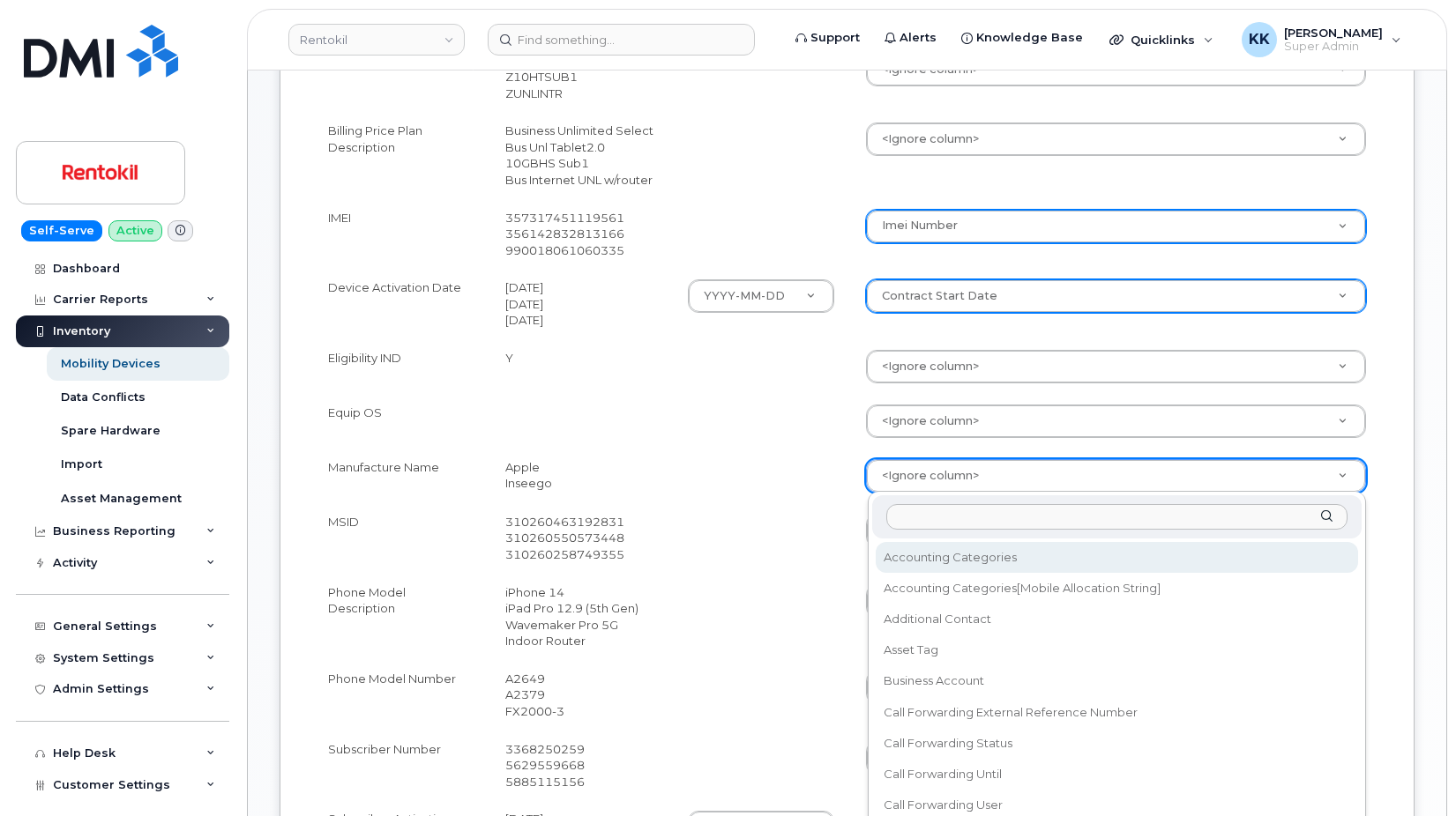
click at [922, 482] on body "Rentokil Support Alerts Knowledge Base Quicklinks Suspend / Cancel Device Chang…" at bounding box center [728, 406] width 1456 height 2072
type input "make"
select select "device_make_id"
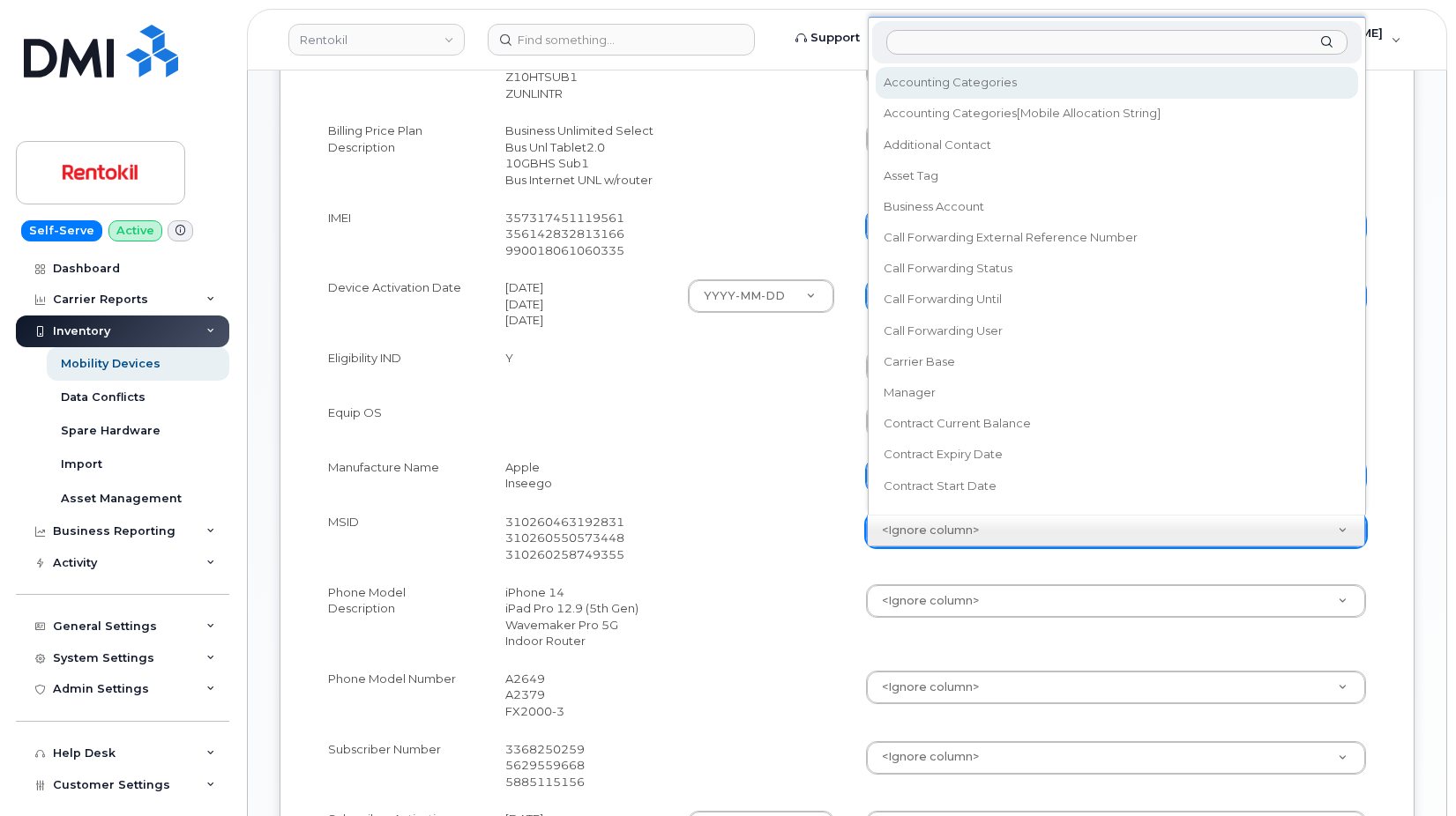
click at [936, 531] on body "Rentokil Support Alerts Knowledge Base Quicklinks Suspend / Cancel Device Chang…" at bounding box center [728, 406] width 1456 height 2072
click at [937, 597] on body "Rentokil Support Alerts Knowledge Base Quicklinks Suspend / Cancel Device Chang…" at bounding box center [728, 406] width 1456 height 2072
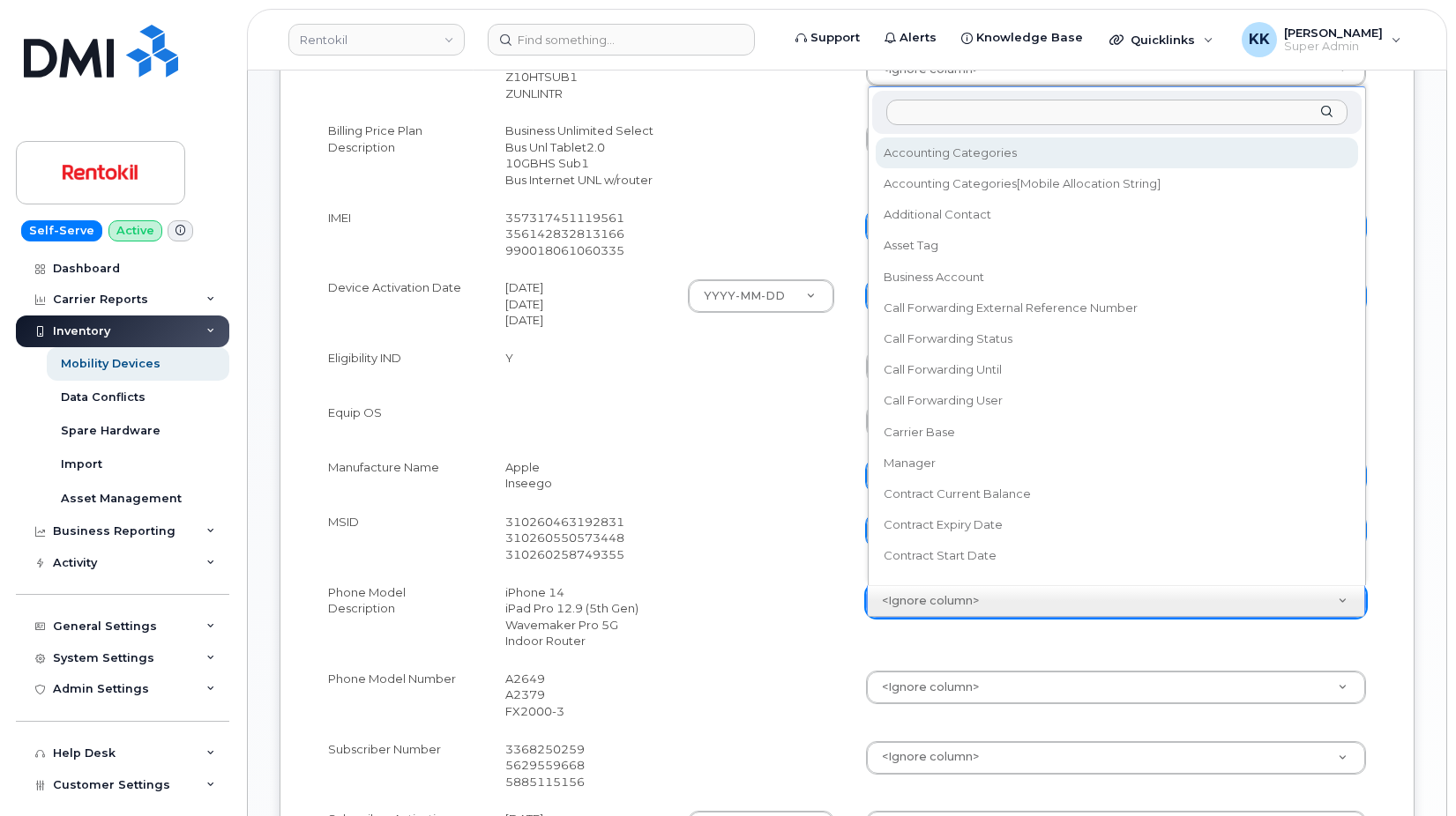
click at [913, 597] on body "Rentokil Support Alerts Knowledge Base Quicklinks Suspend / Cancel Device Chang…" at bounding box center [728, 406] width 1456 height 2072
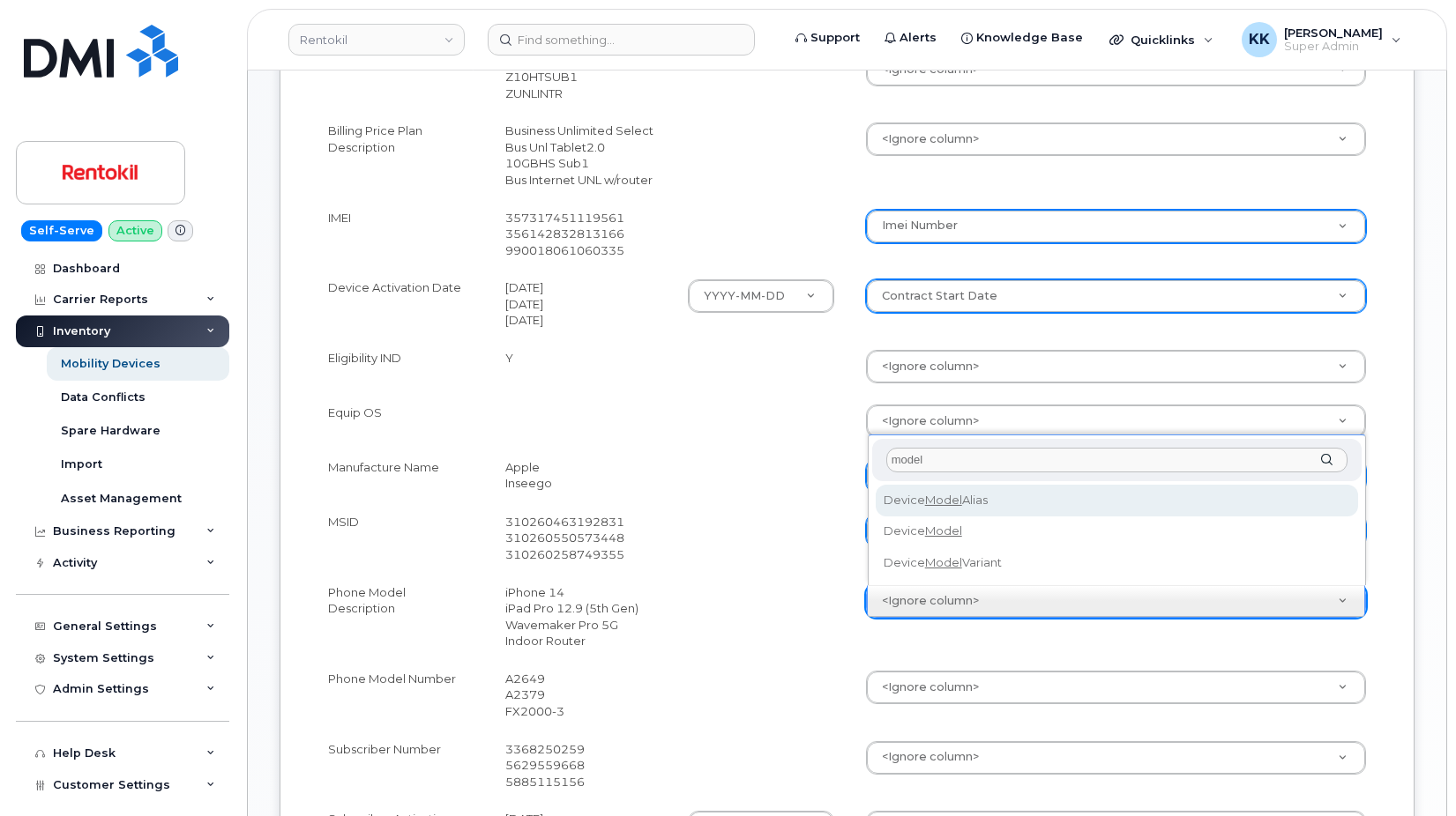
type input "model"
select select "device_model_alias"
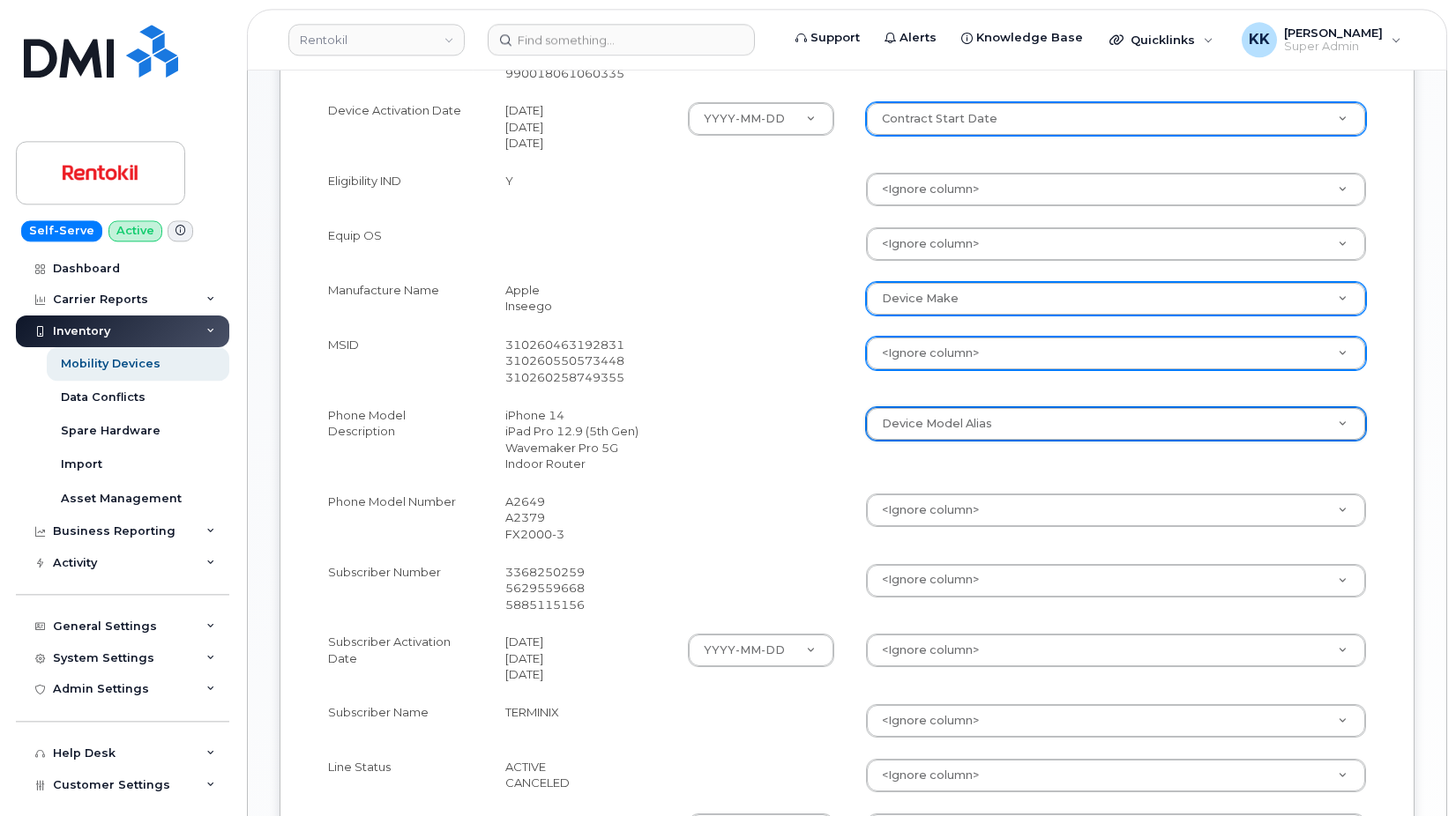
scroll to position [899, 0]
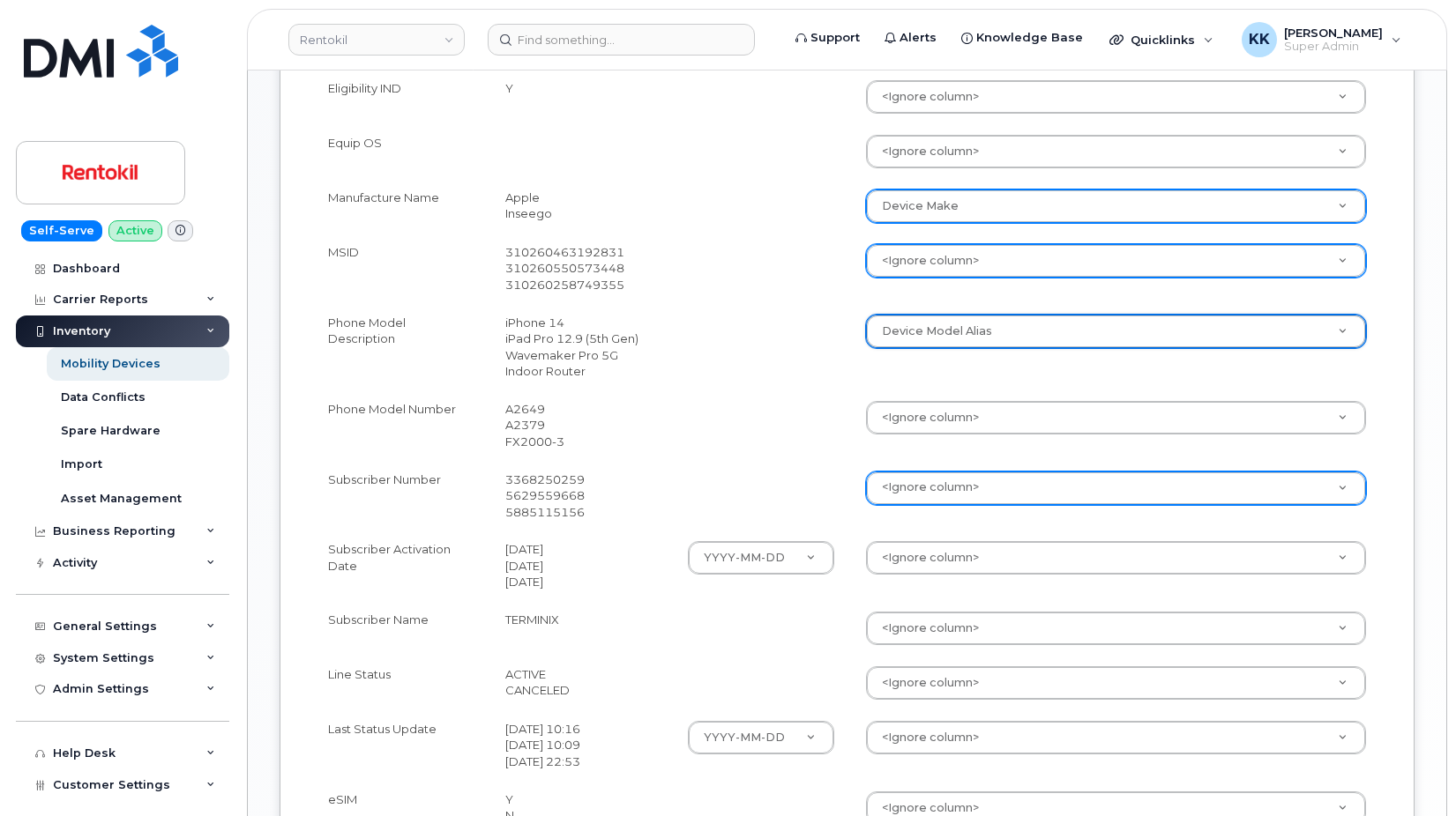
click at [907, 492] on body "Rentokil Support Alerts Knowledge Base Quicklinks Suspend / Cancel Device Chang…" at bounding box center [728, 136] width 1456 height 2072
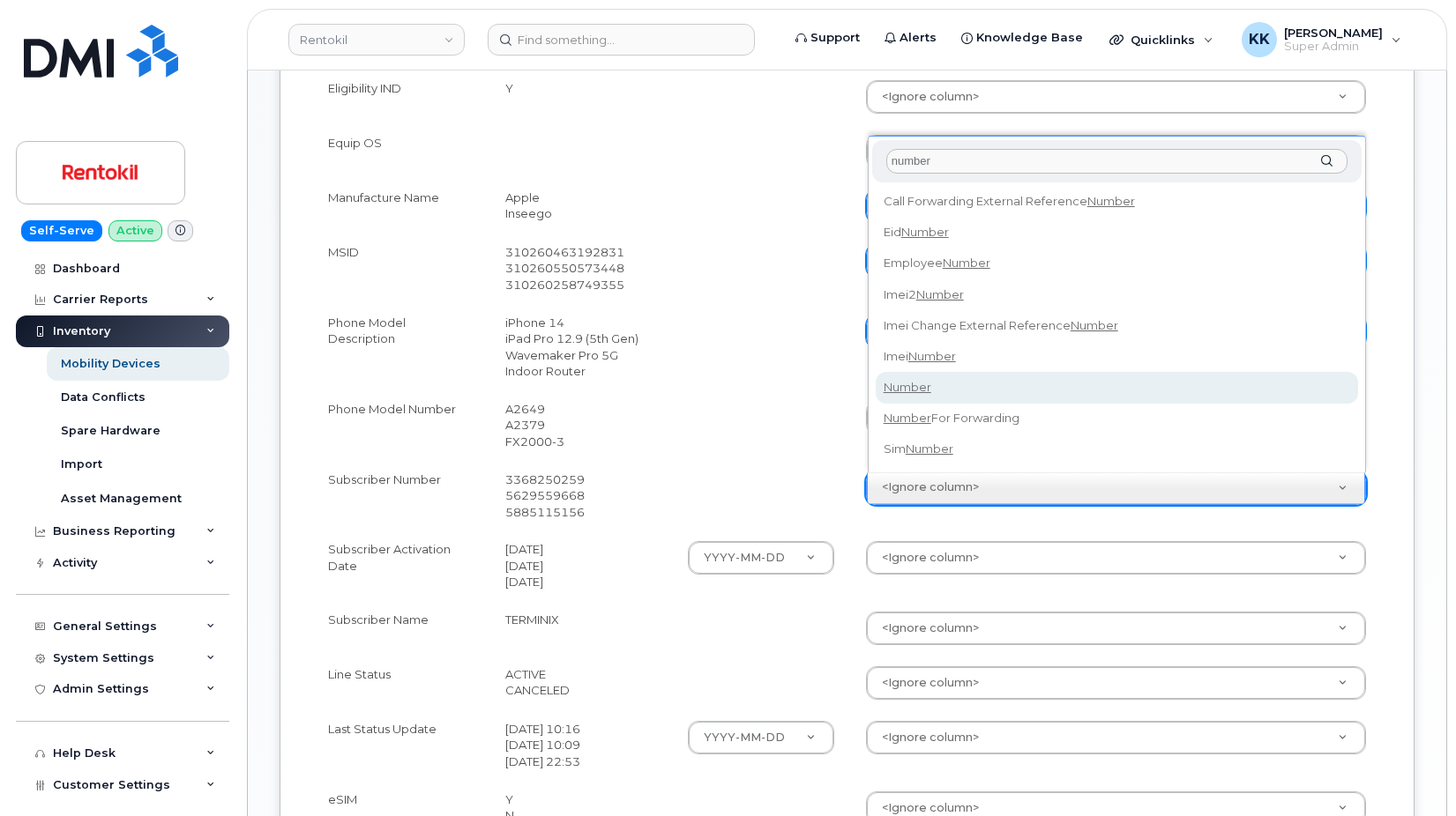
type input "number"
select select "number"
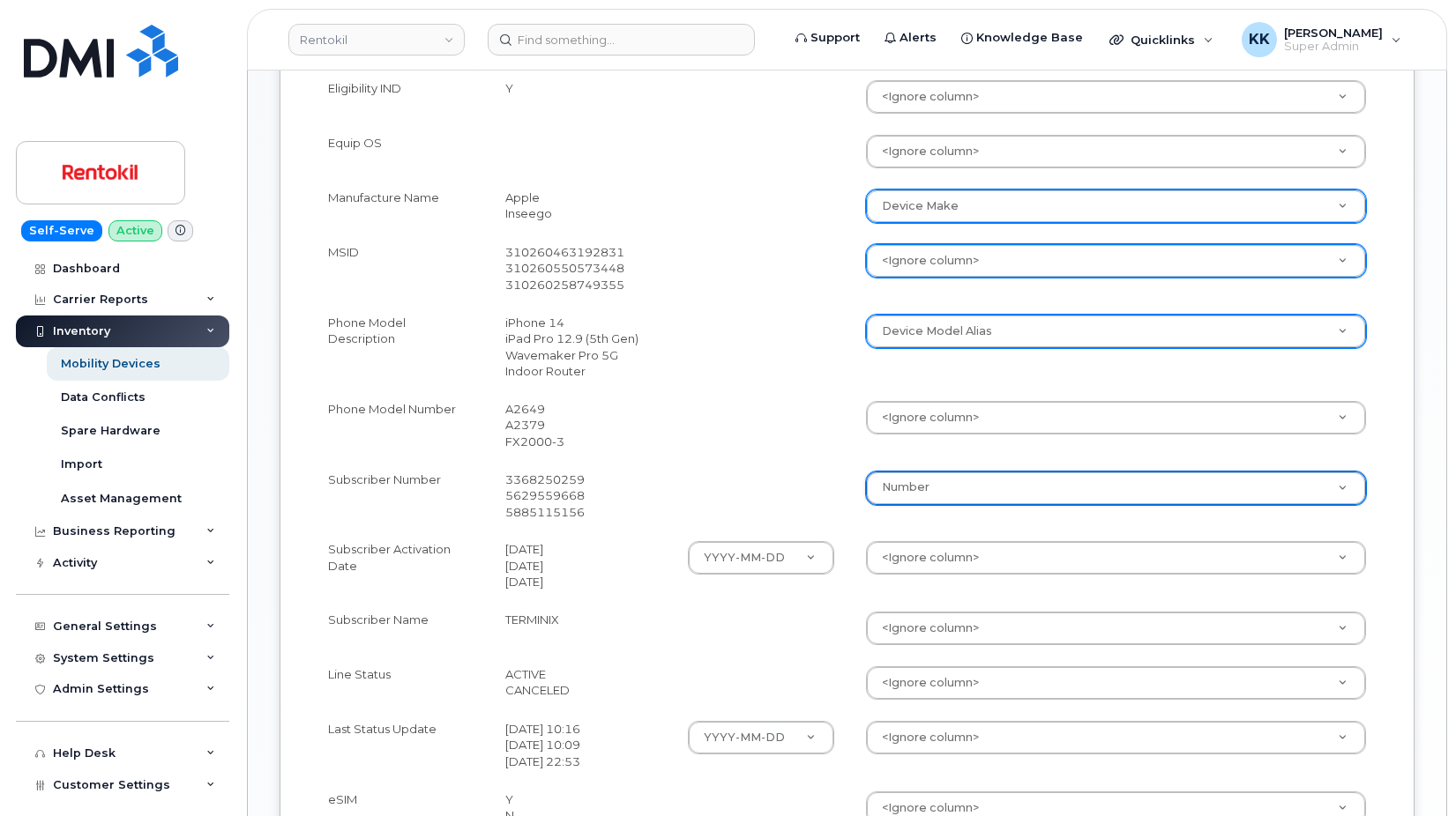
scroll to position [989, 0]
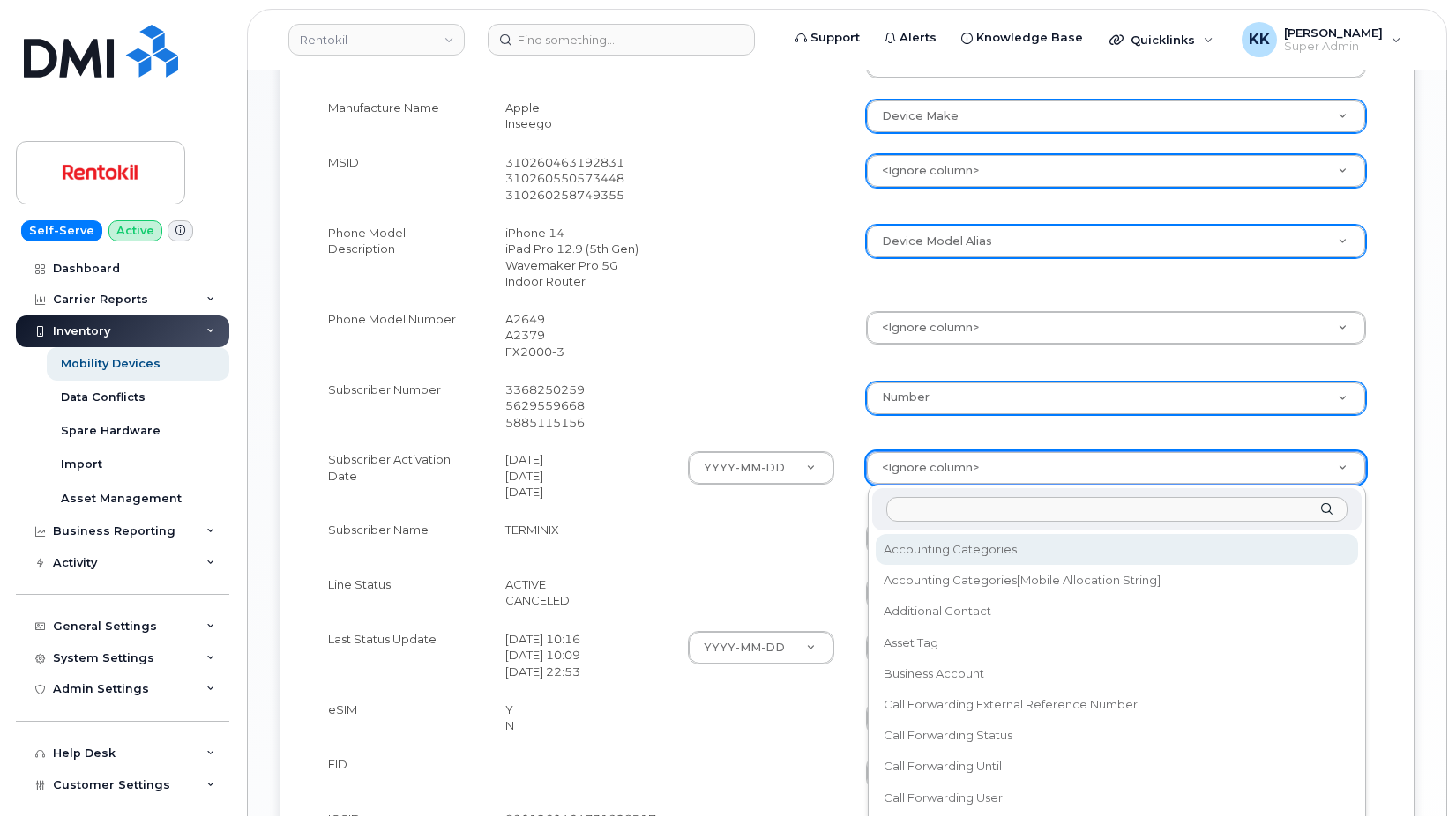
click at [981, 453] on body "Rentokil Support Alerts Knowledge Base Quicklinks Suspend / Cancel Device Chang…" at bounding box center [728, 46] width 1456 height 2072
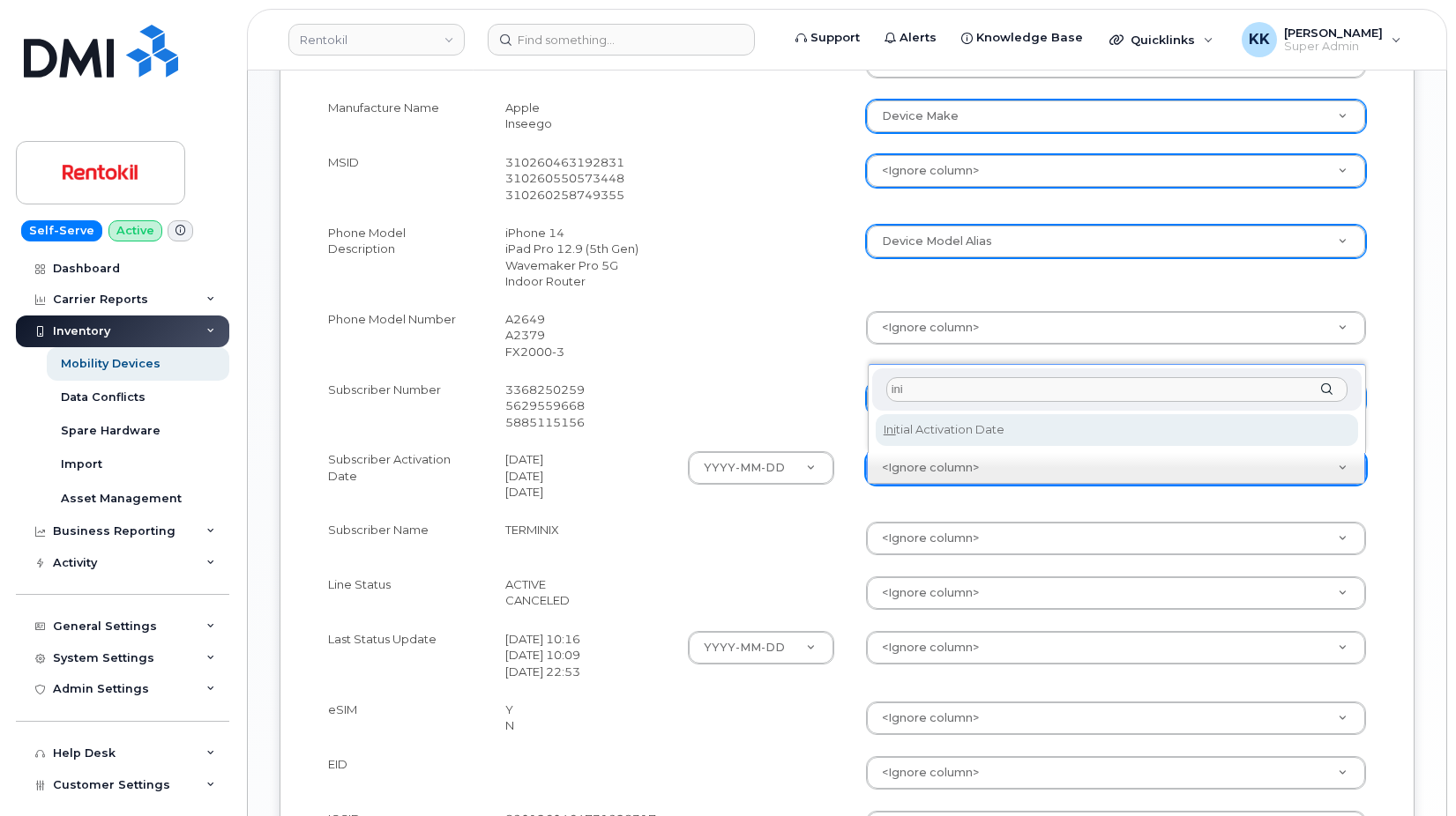
type input "ini"
select select "initial_activation_date"
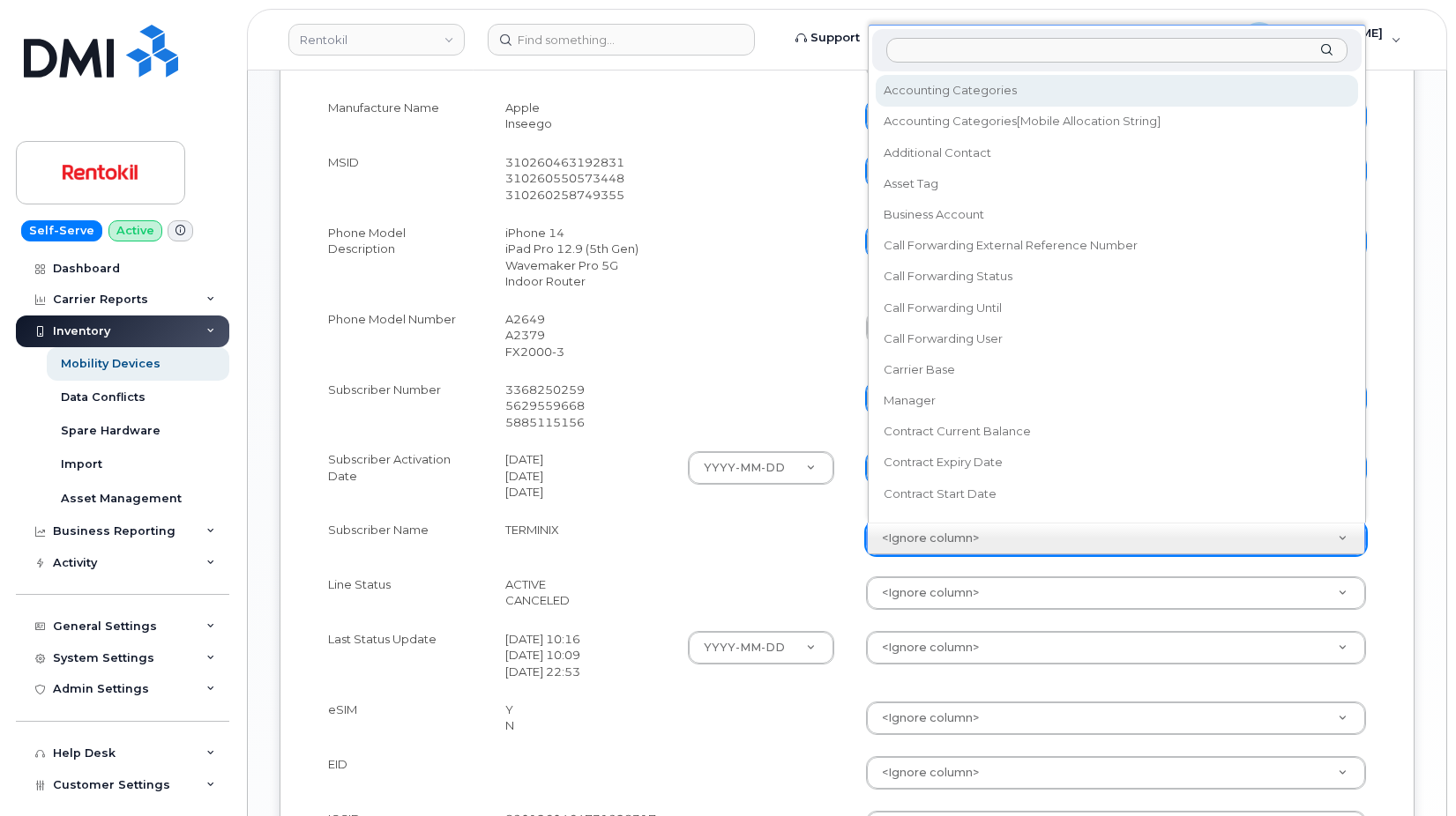
click at [908, 535] on body "Rentokil Support Alerts Knowledge Base Quicklinks Suspend / Cancel Device Chang…" at bounding box center [728, 46] width 1456 height 2072
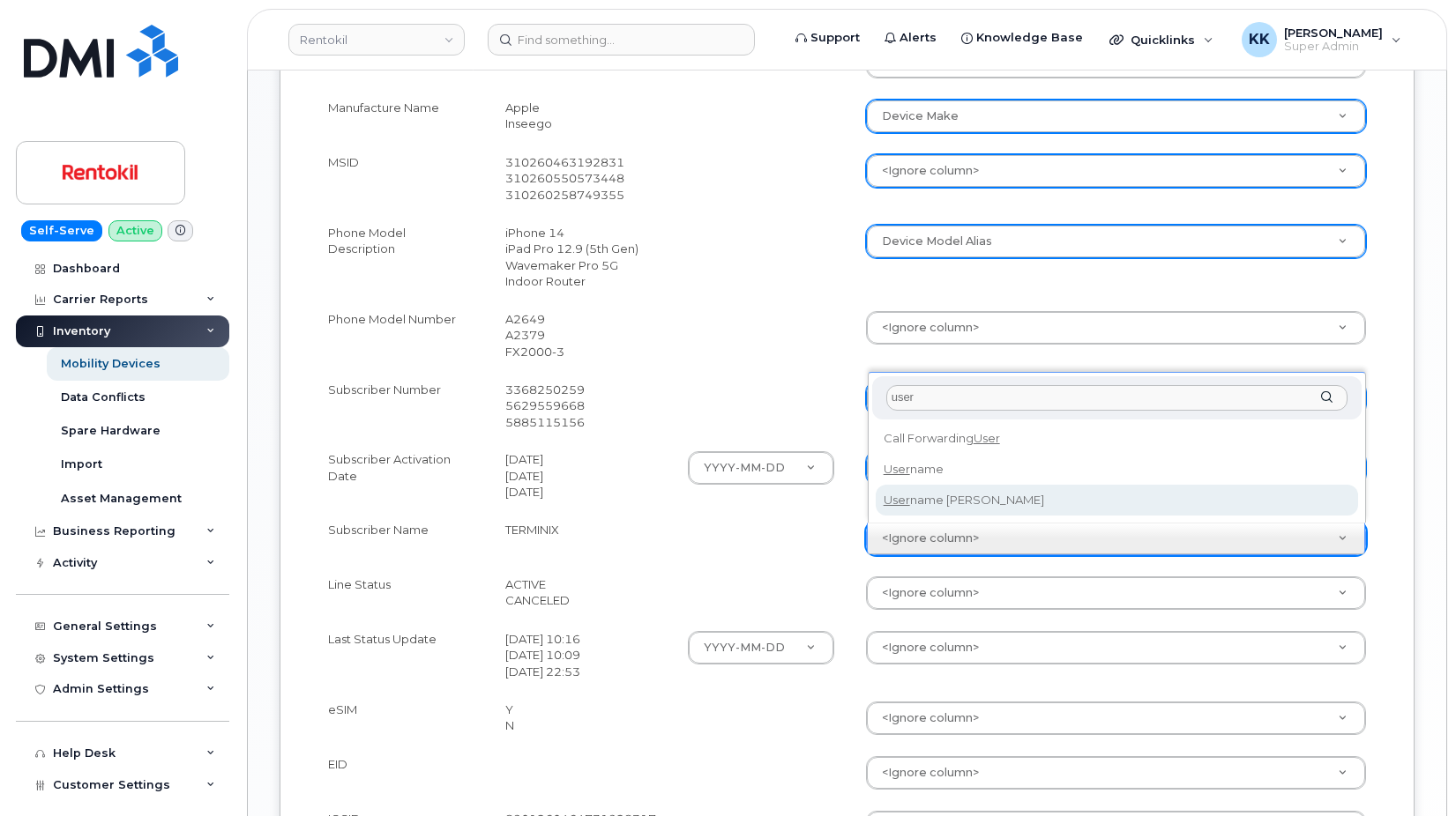
type input "user"
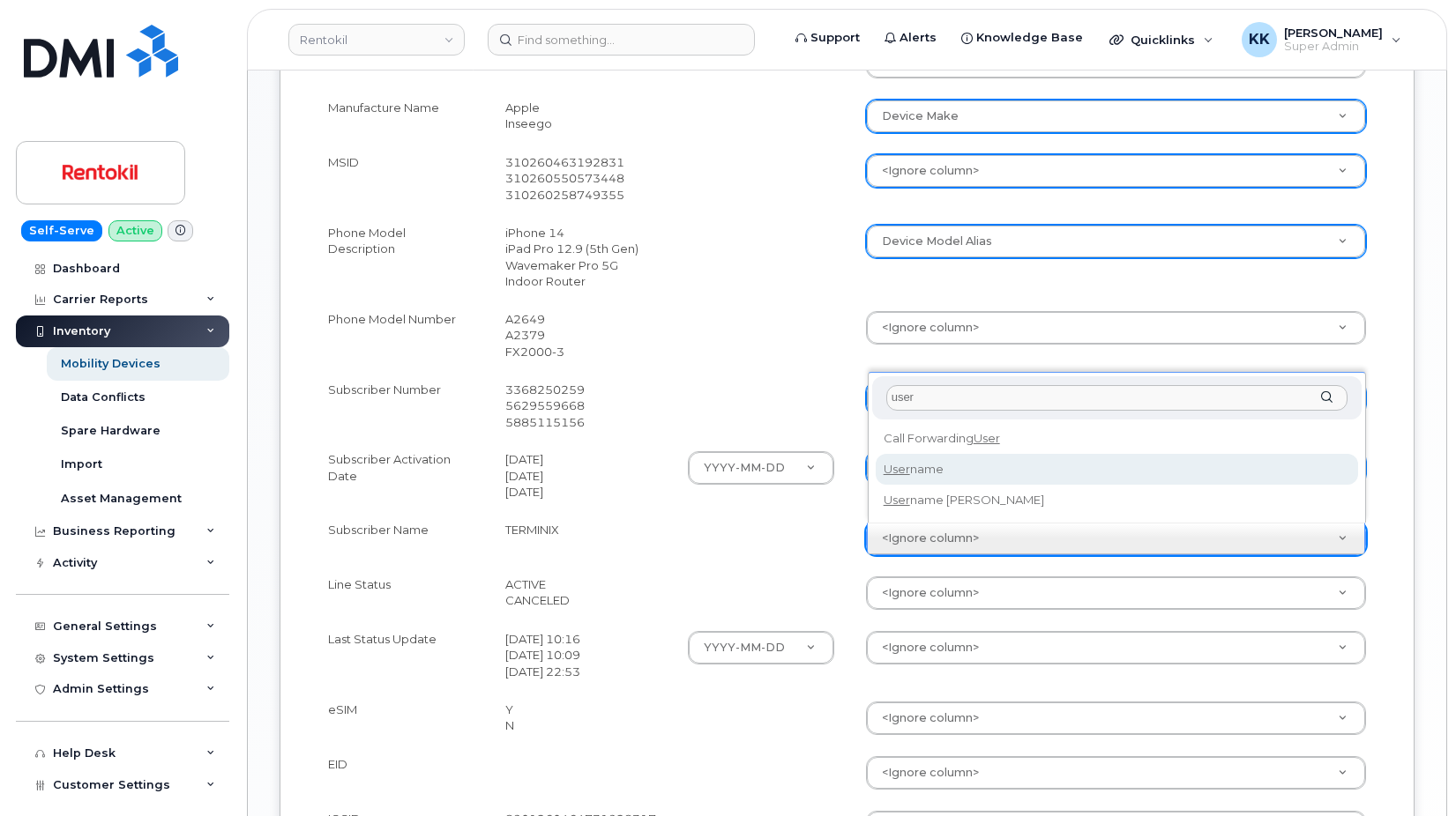
select select "username"
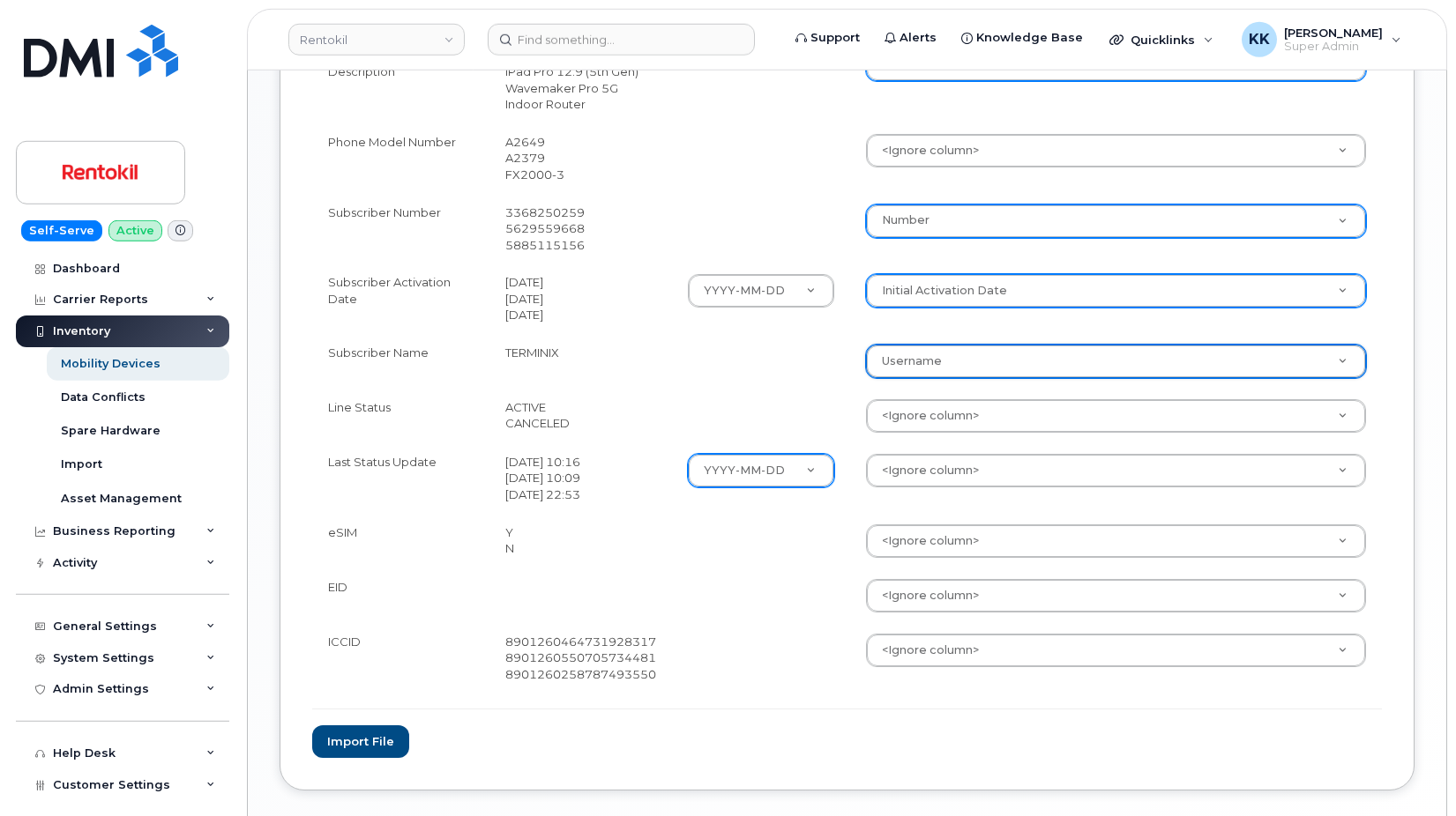
scroll to position [1169, 0]
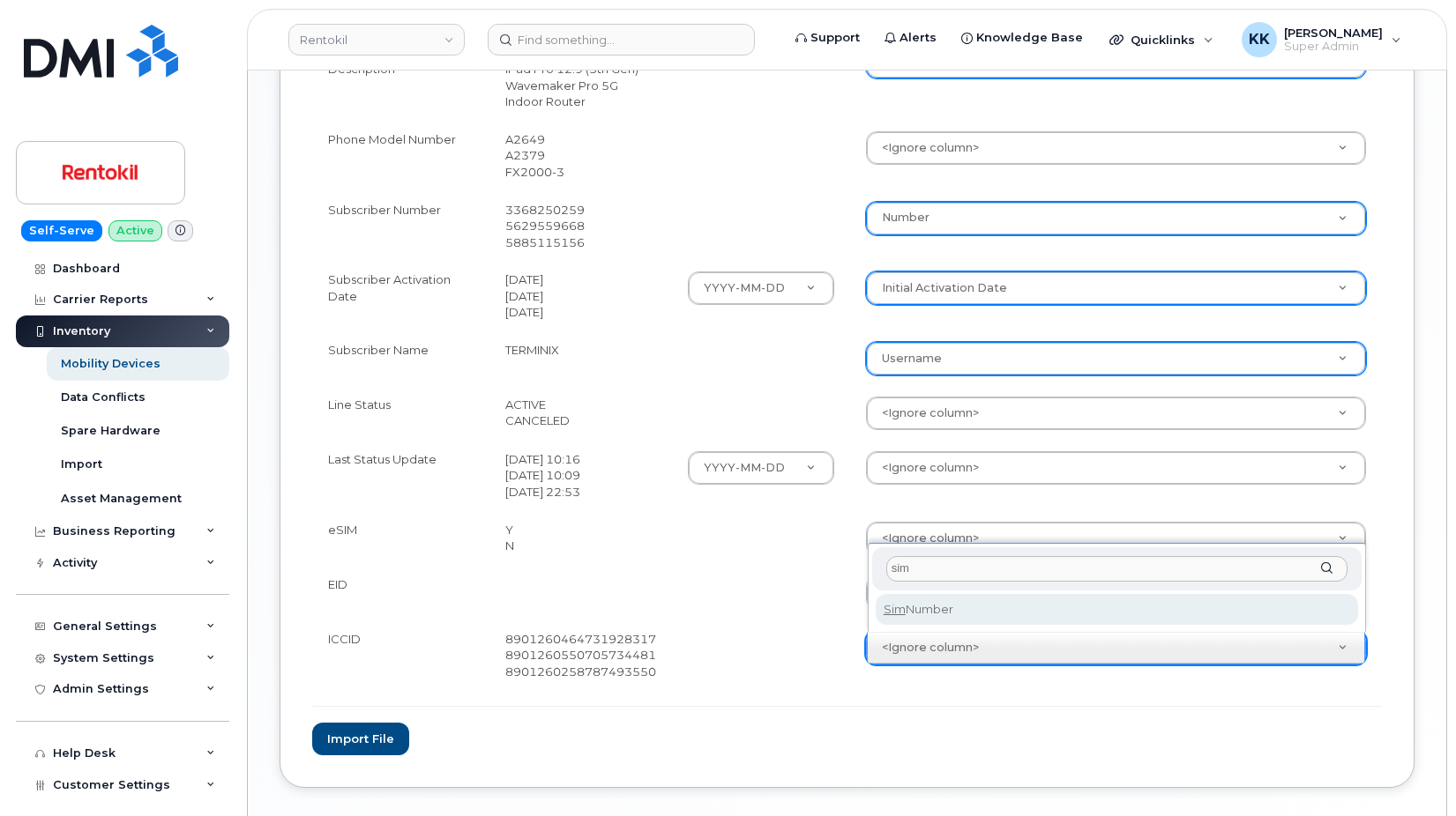
type input "sim"
select select "sim_number"
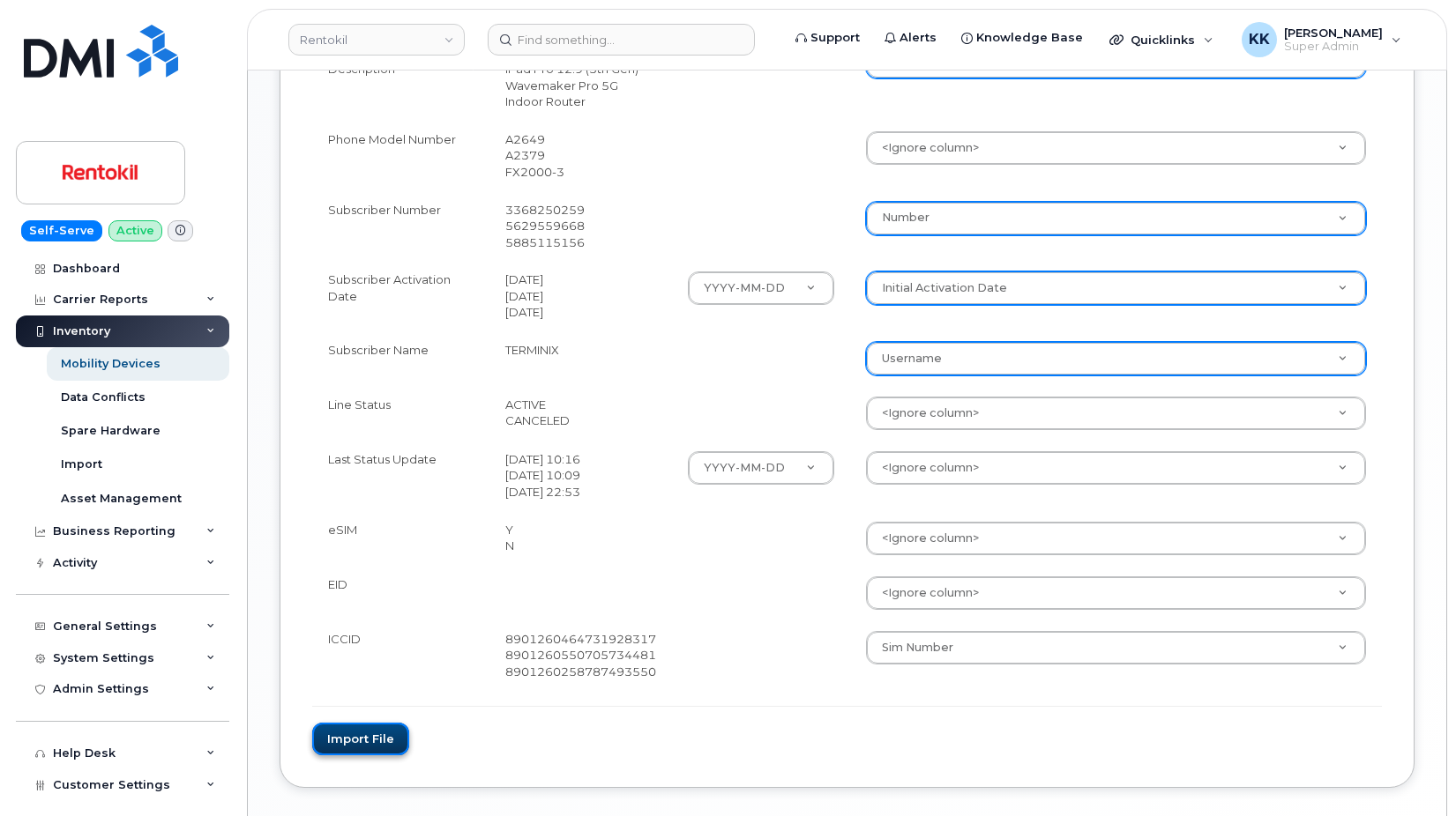
click at [336, 749] on button "Import file" at bounding box center [360, 739] width 97 height 32
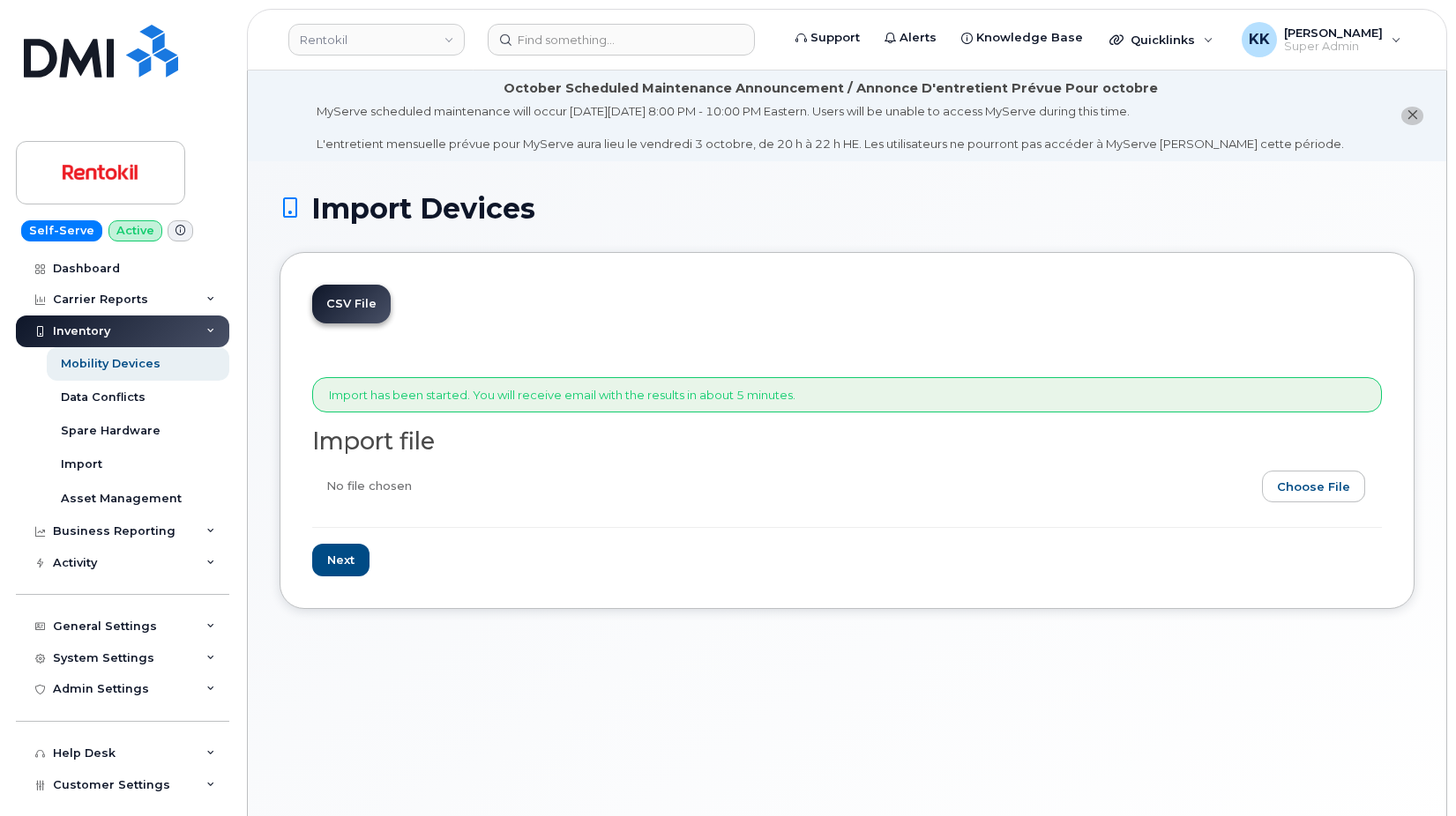
click at [811, 599] on div "CSV File Import has been started. You will receive email with the results in ab…" at bounding box center [847, 431] width 1135 height 357
click at [691, 401] on div "Import has been started. You will receive email with the results in about 5 min…" at bounding box center [847, 395] width 1070 height 36
click at [384, 24] on link "Rentokil" at bounding box center [376, 39] width 176 height 32
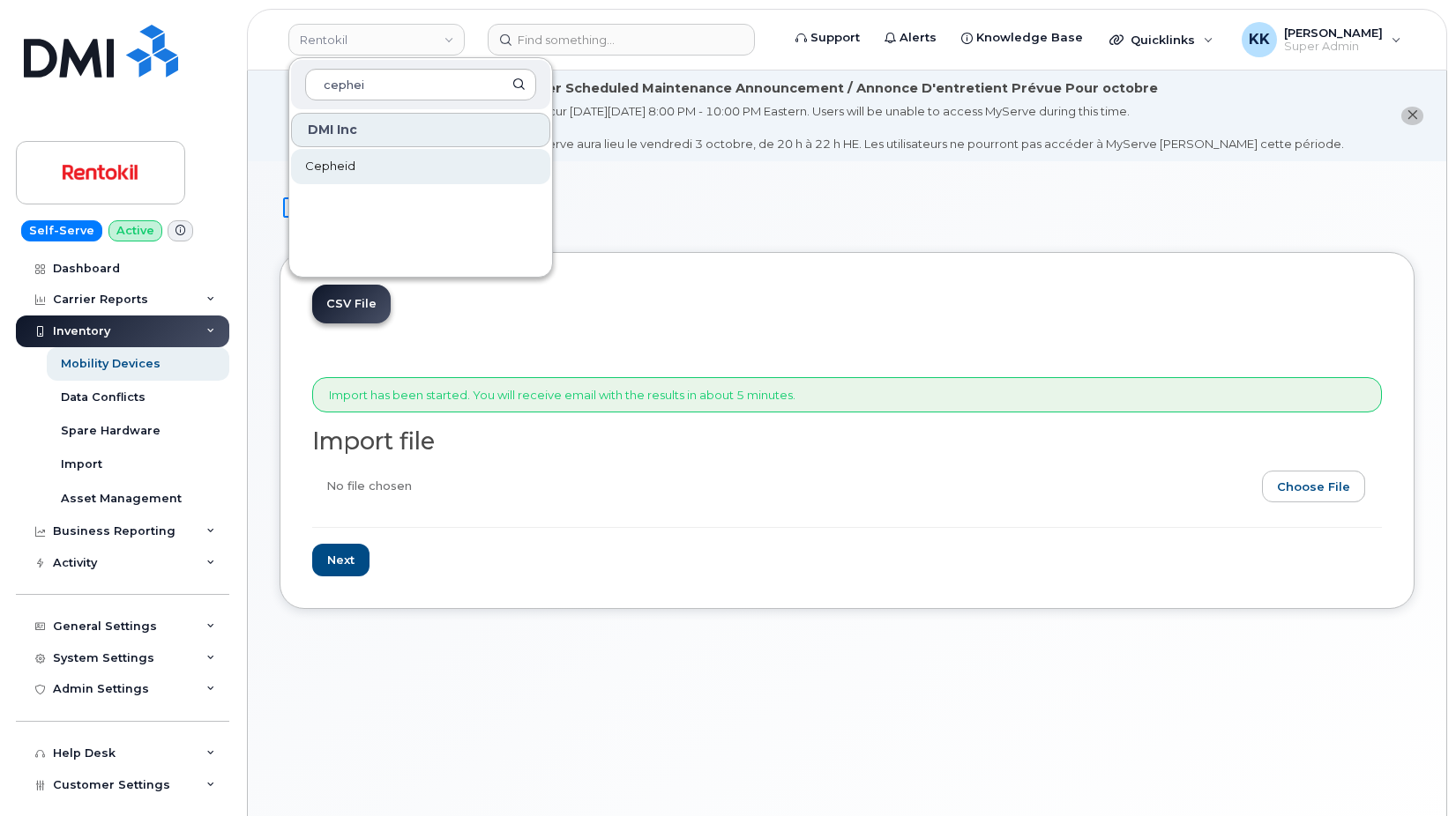
type input "cephei"
click at [379, 161] on link "Cepheid" at bounding box center [420, 166] width 259 height 35
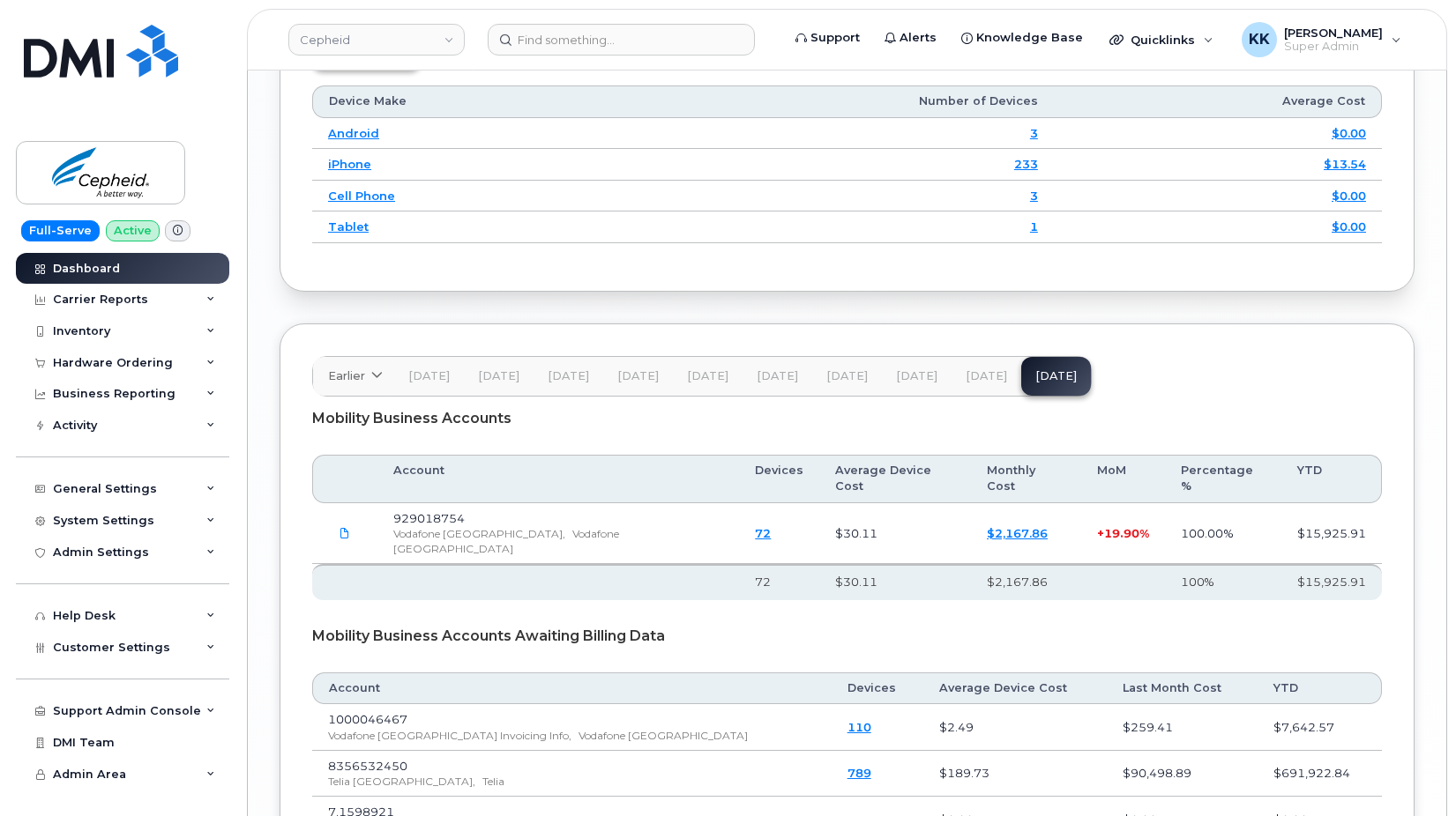
scroll to position [2346, 0]
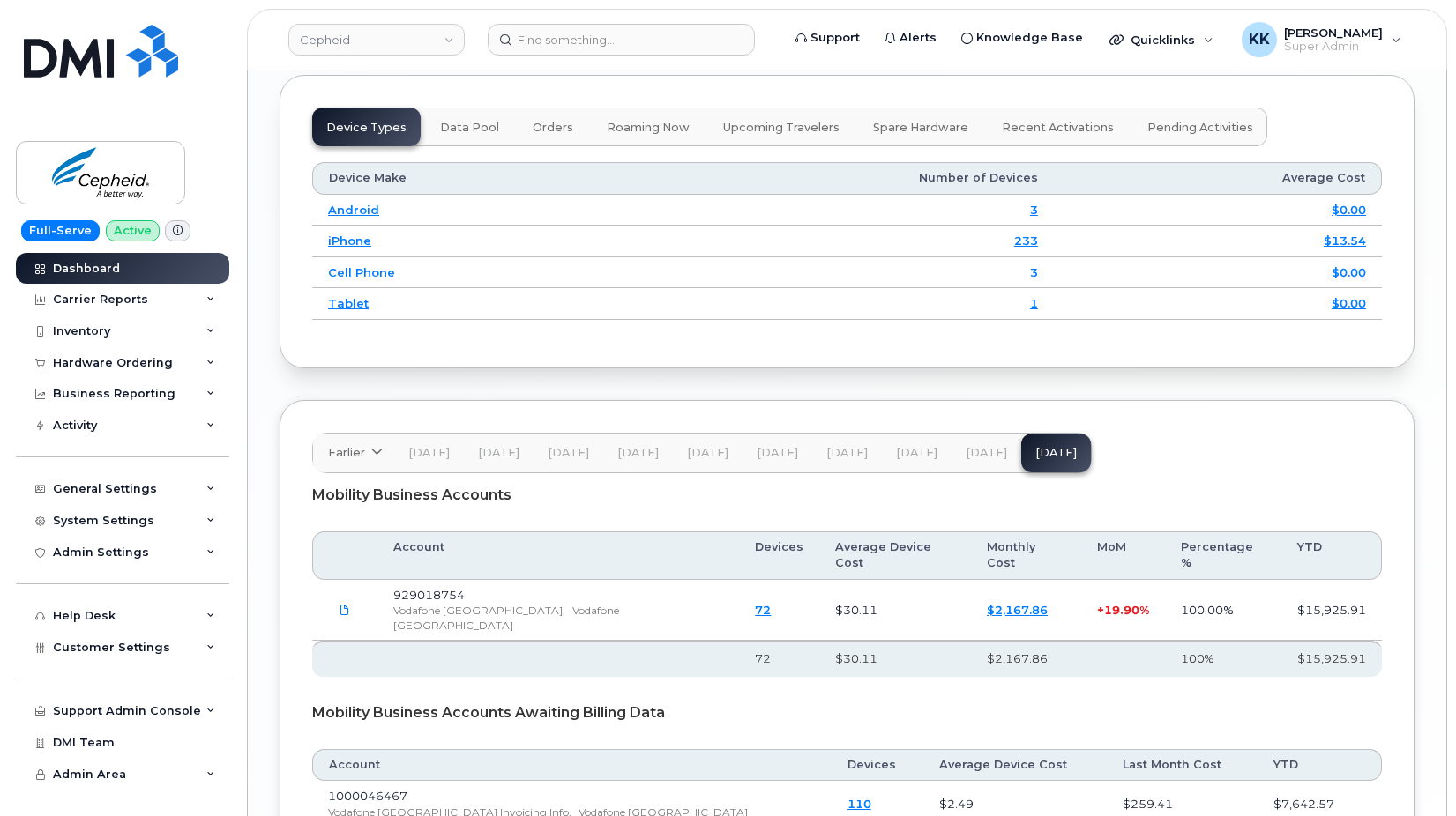
click at [907, 453] on span "[DATE]" at bounding box center [916, 453] width 42 height 14
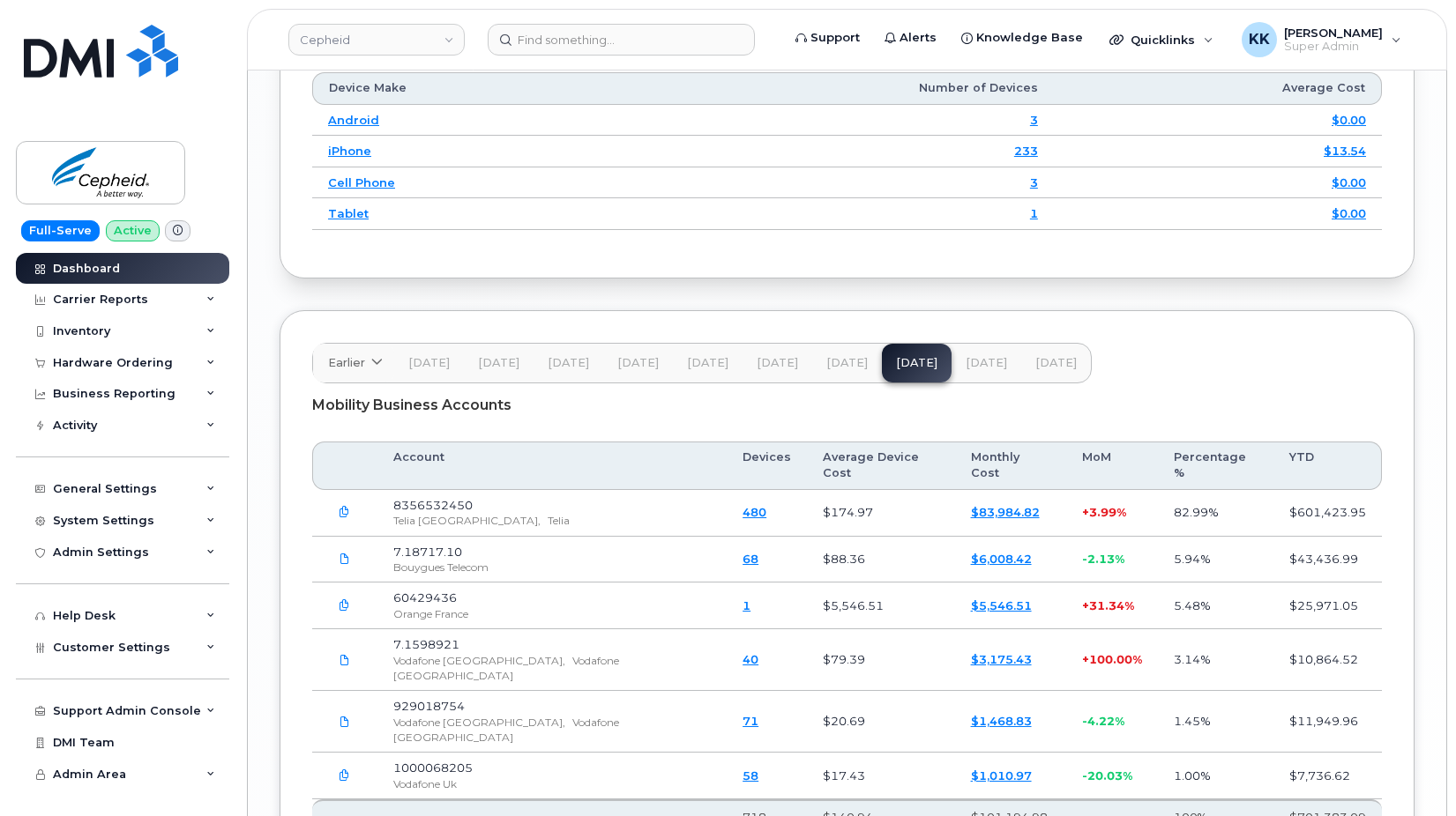
scroll to position [2526, 0]
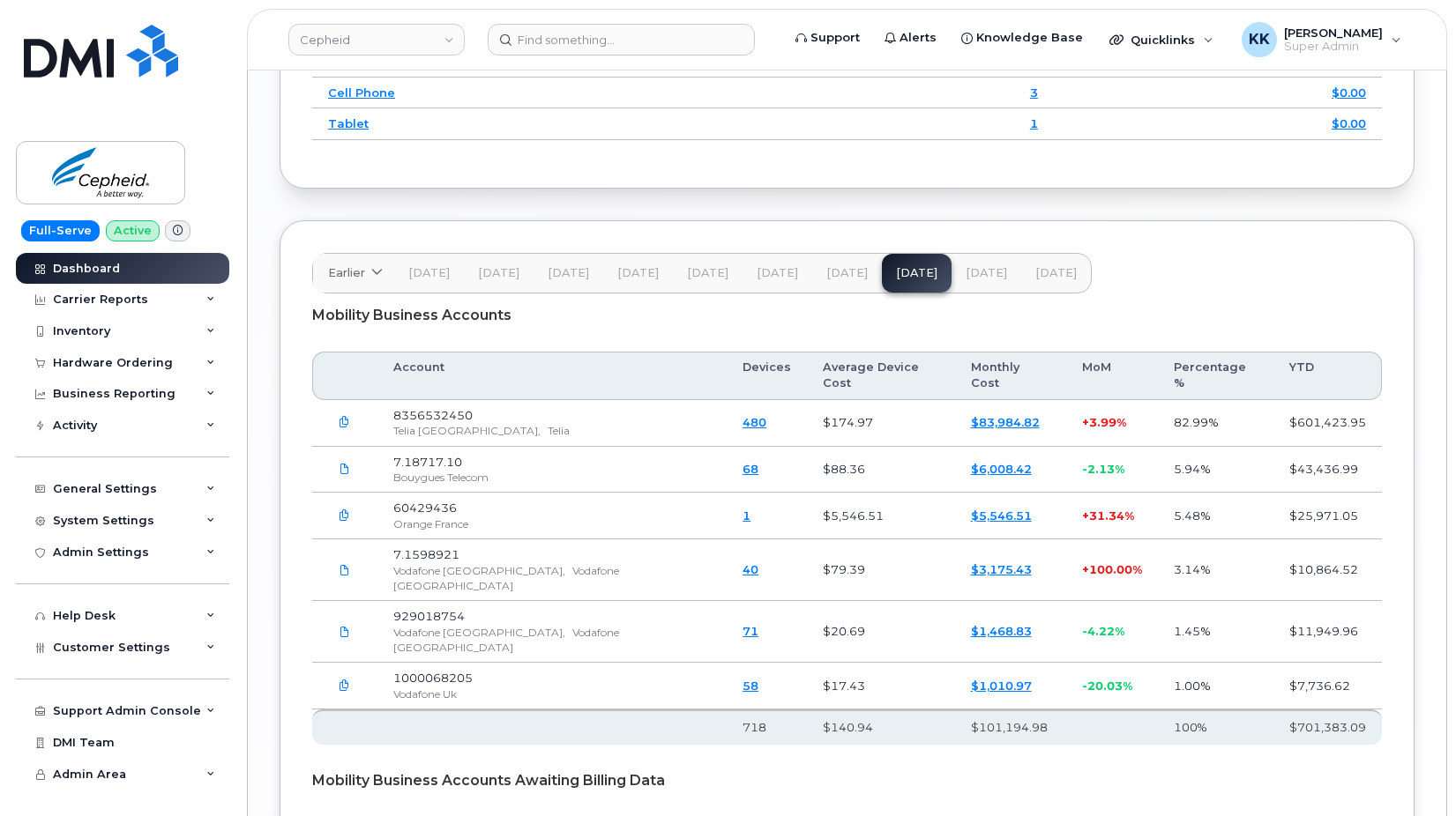
click at [970, 462] on link "$6,008.42" at bounding box center [1000, 469] width 60 height 14
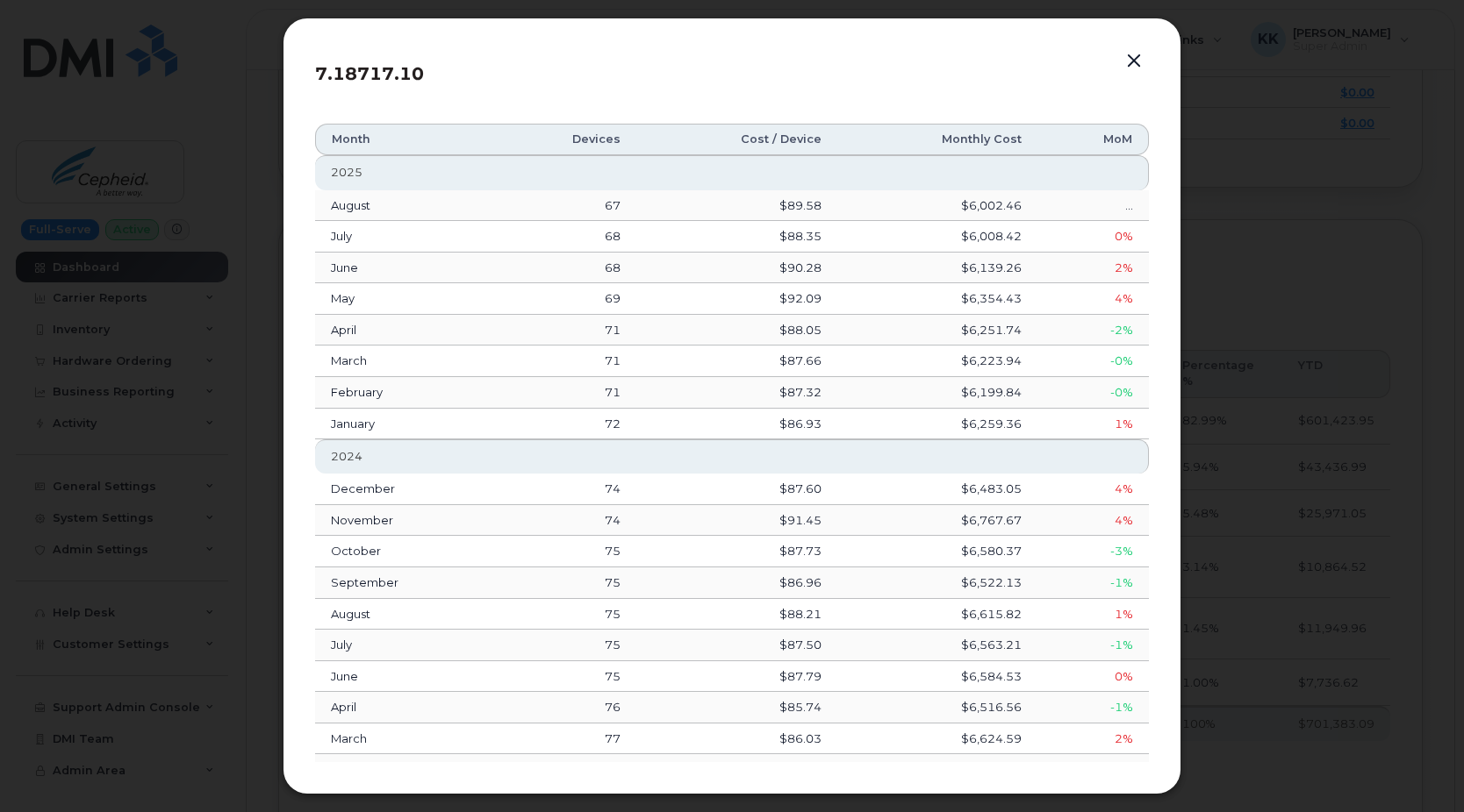
click at [1135, 63] on button "button" at bounding box center [1133, 61] width 26 height 24
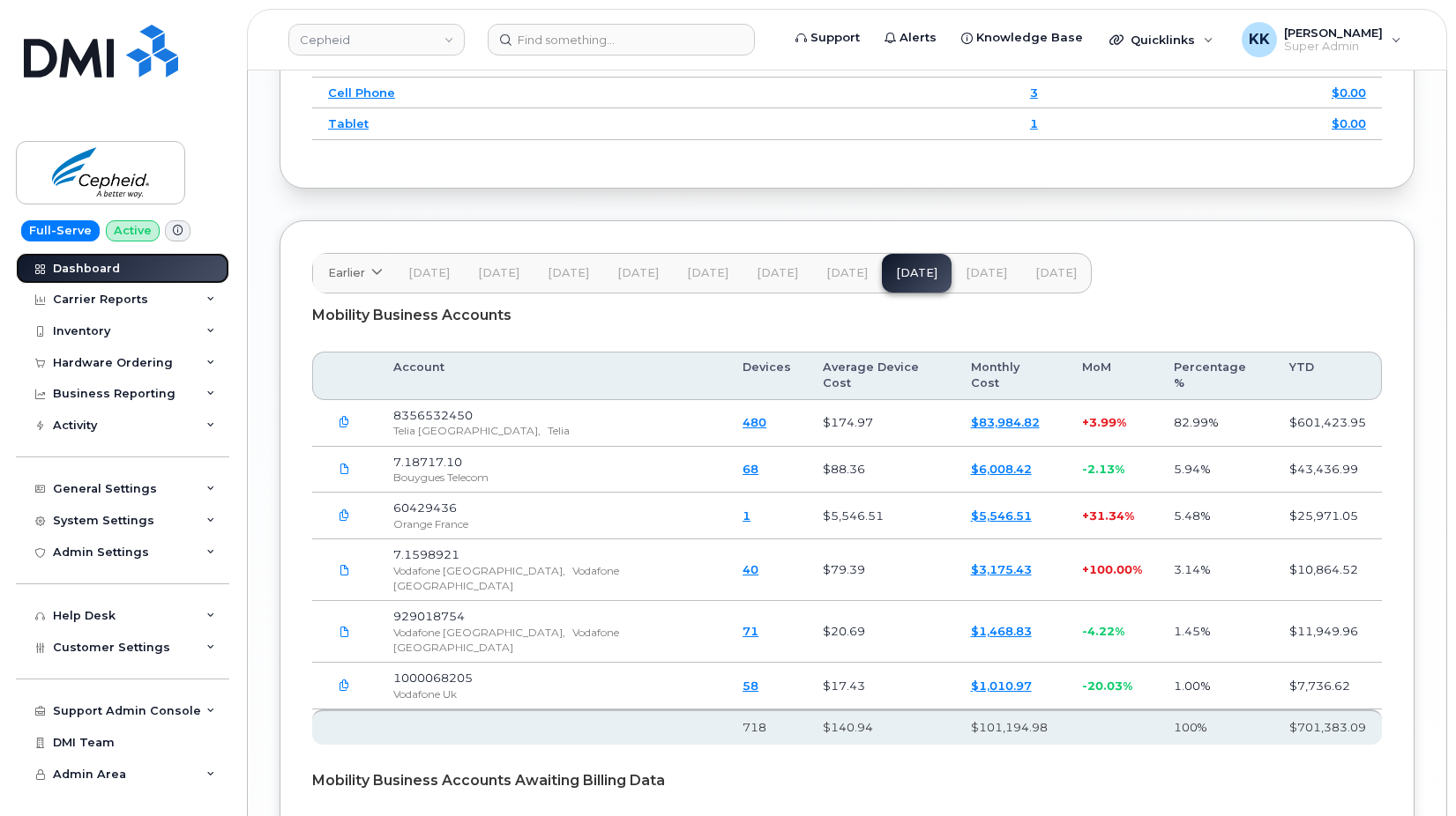
click at [102, 271] on div "Dashboard" at bounding box center [87, 269] width 67 height 14
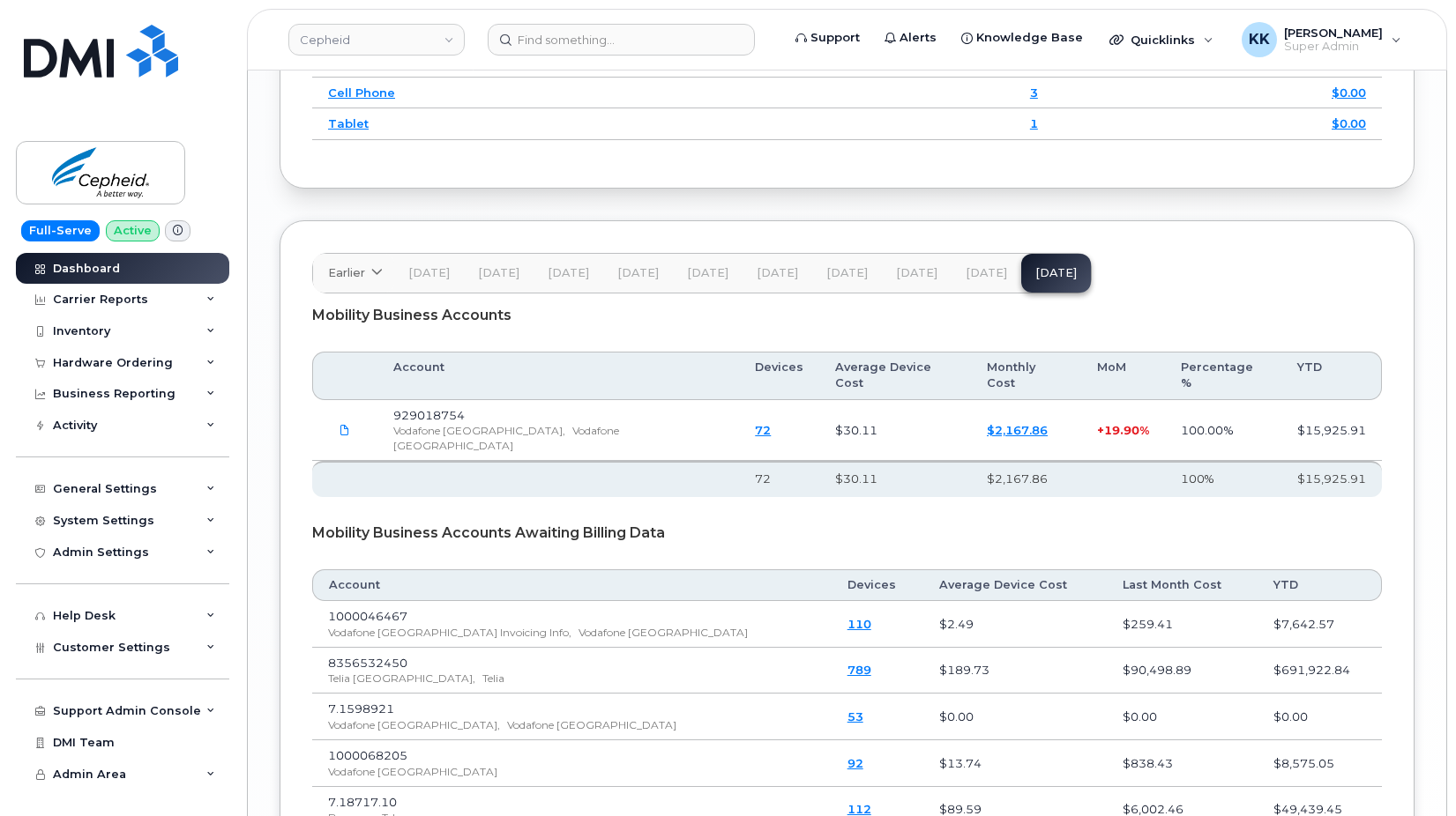
click at [914, 279] on span "Jul 25" at bounding box center [916, 274] width 42 height 14
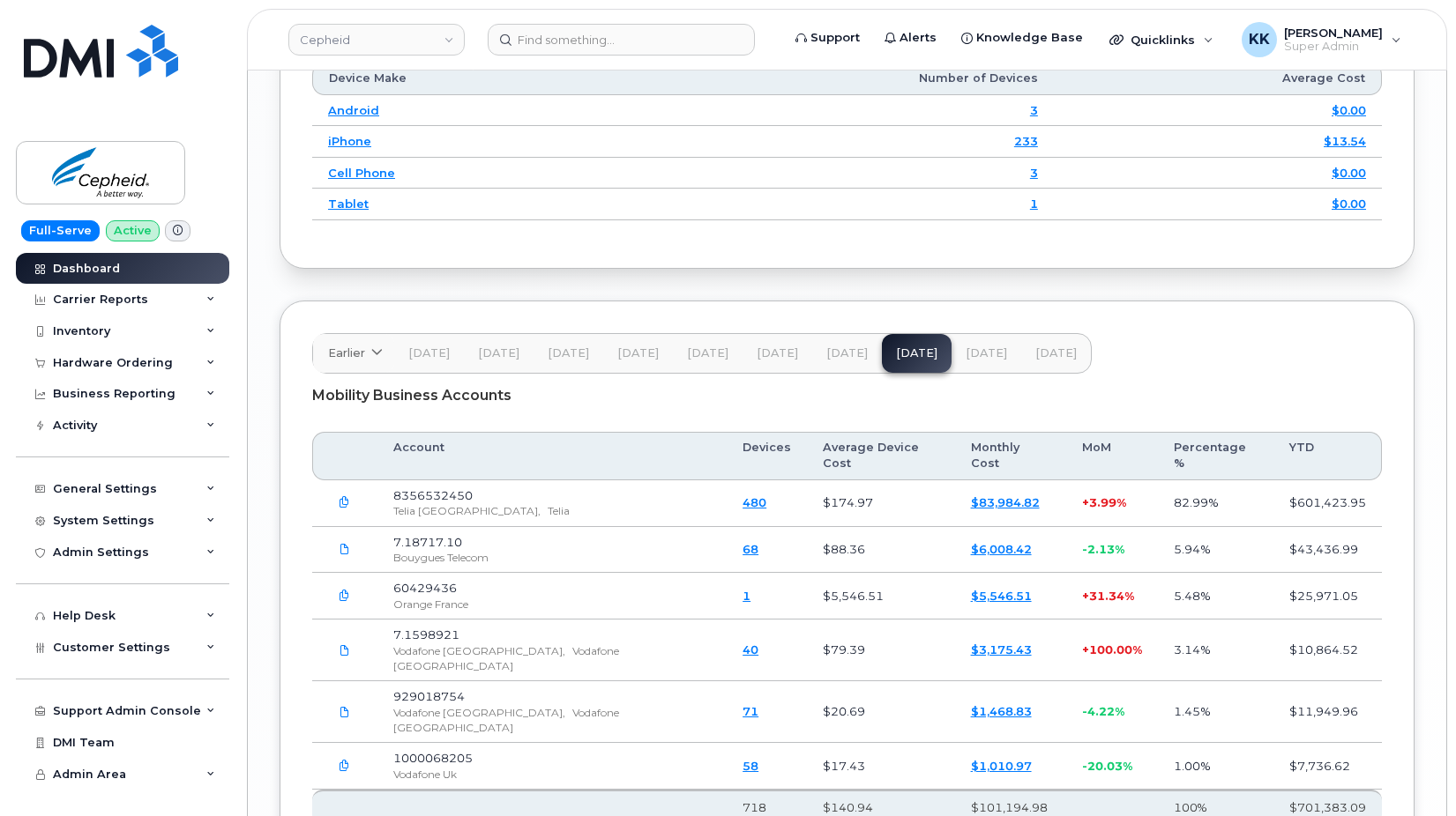
click at [969, 357] on span "[DATE]" at bounding box center [987, 354] width 42 height 14
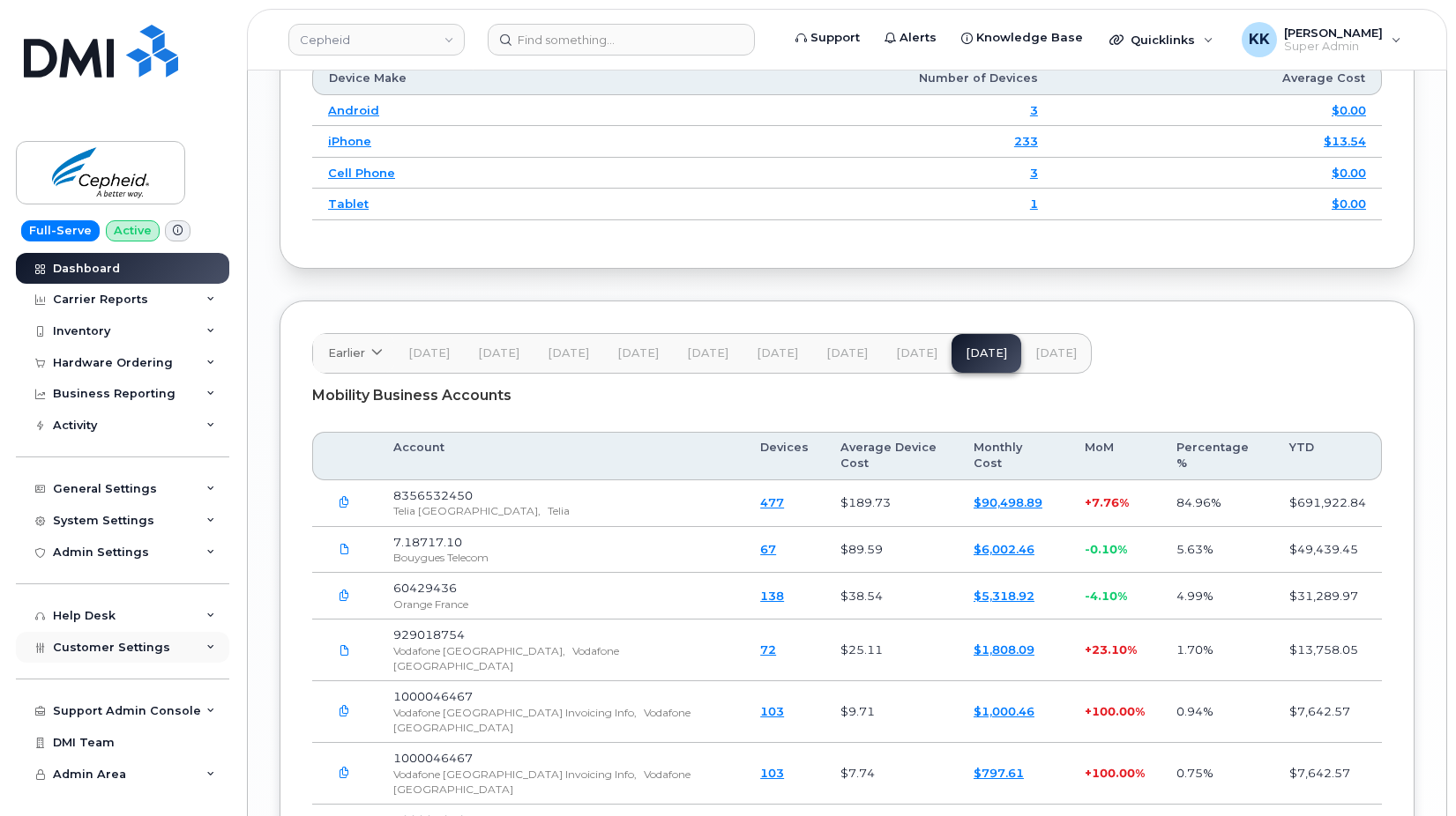
click at [156, 655] on div "Customer Settings" at bounding box center [123, 647] width 213 height 32
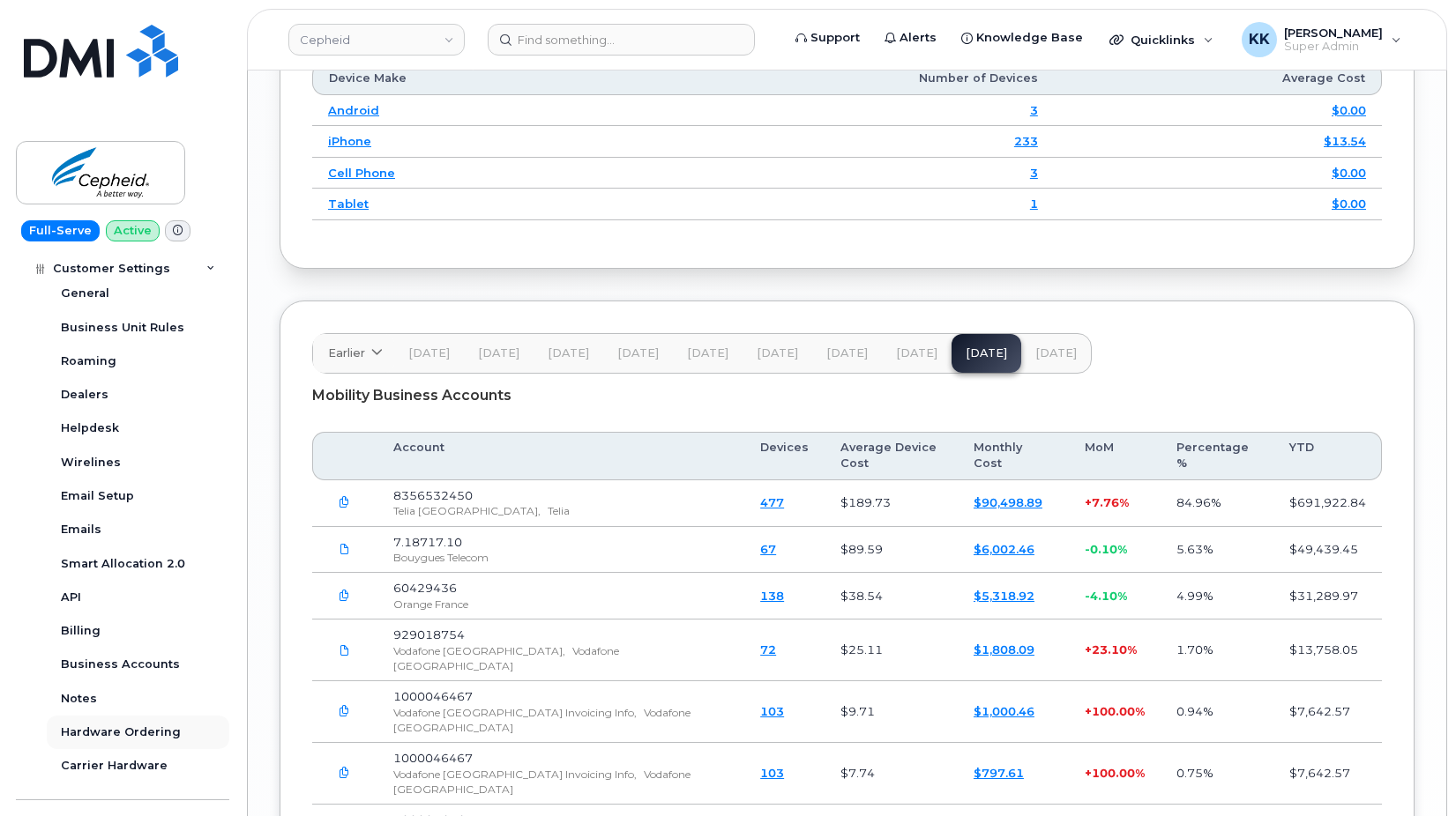
scroll to position [423, 0]
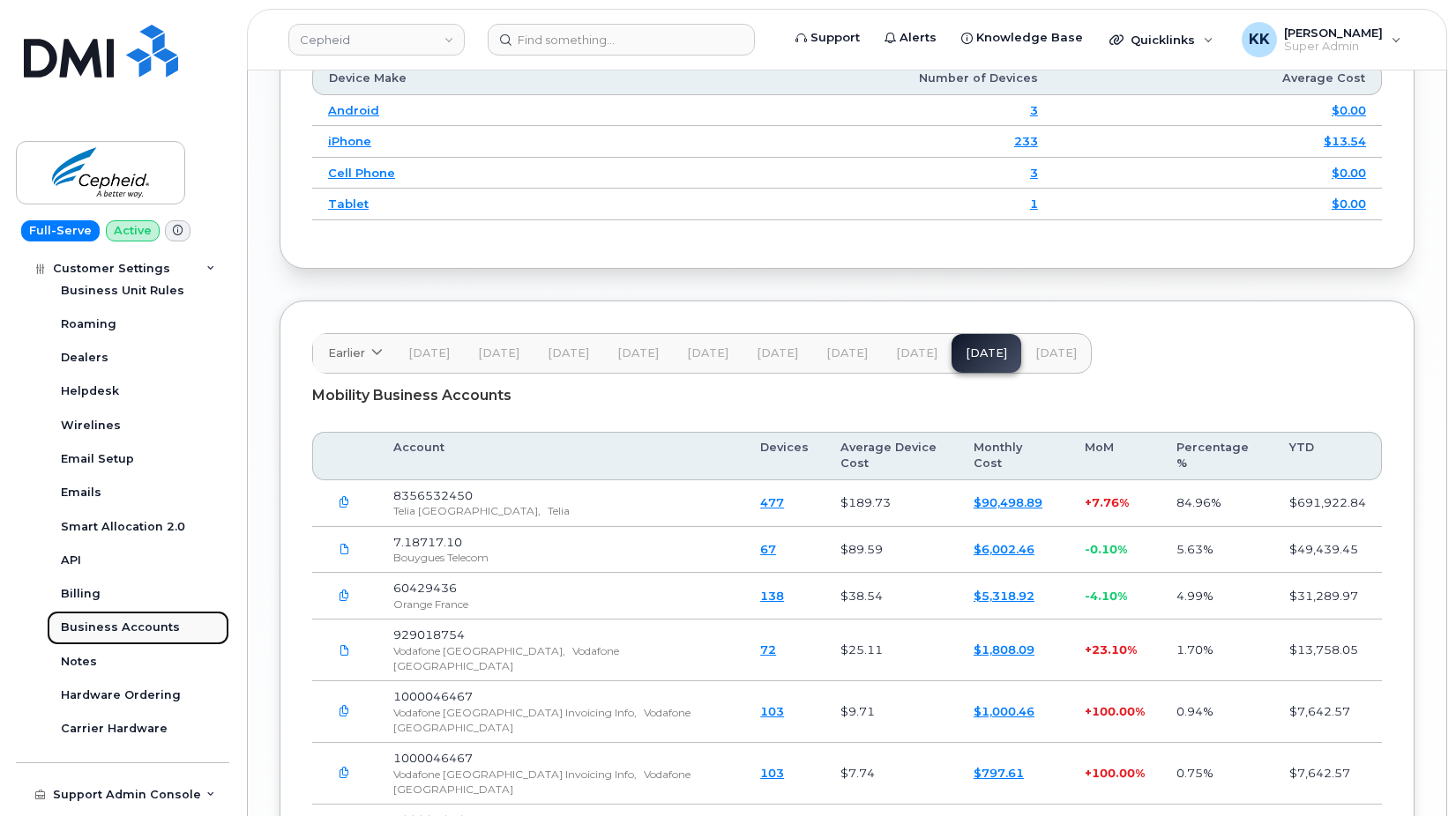
click at [131, 633] on div "Business Accounts" at bounding box center [120, 628] width 119 height 16
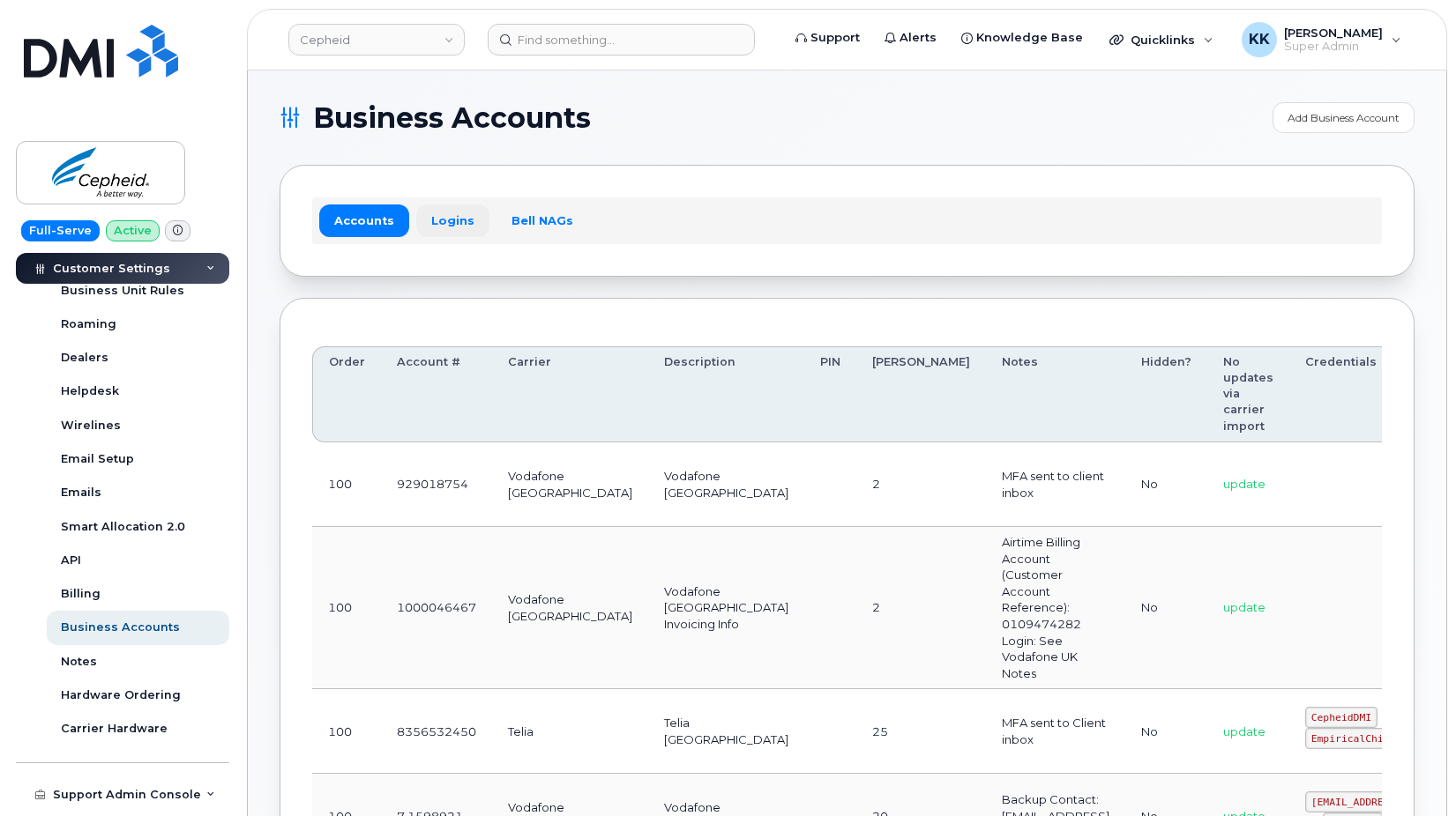
click at [450, 221] on link "Logins" at bounding box center [452, 220] width 73 height 32
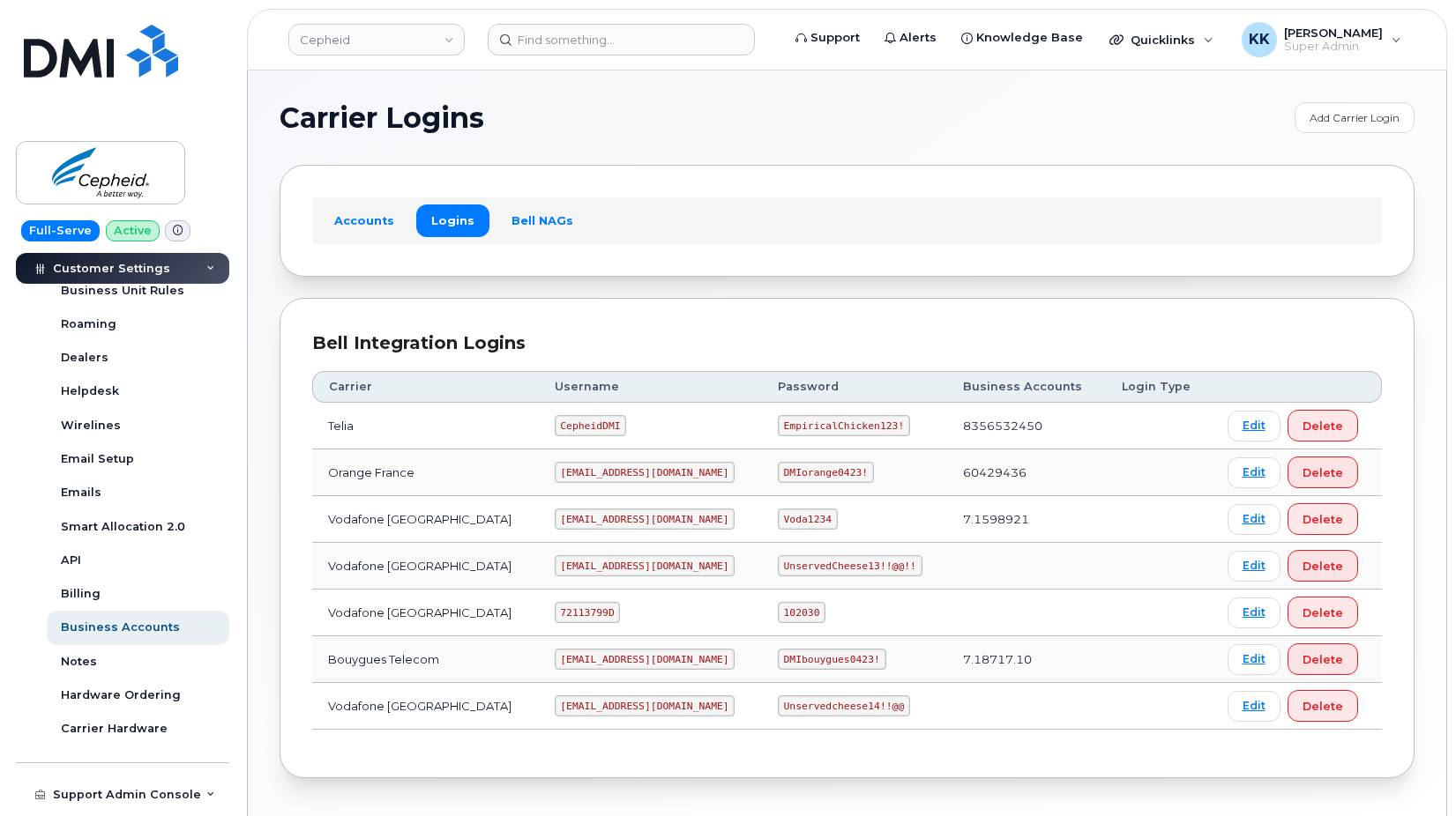
click at [626, 566] on code "cepheid@dminc.com" at bounding box center [645, 565] width 181 height 21
click at [797, 703] on code "Unservedcheese14!!@@" at bounding box center [843, 706] width 133 height 21
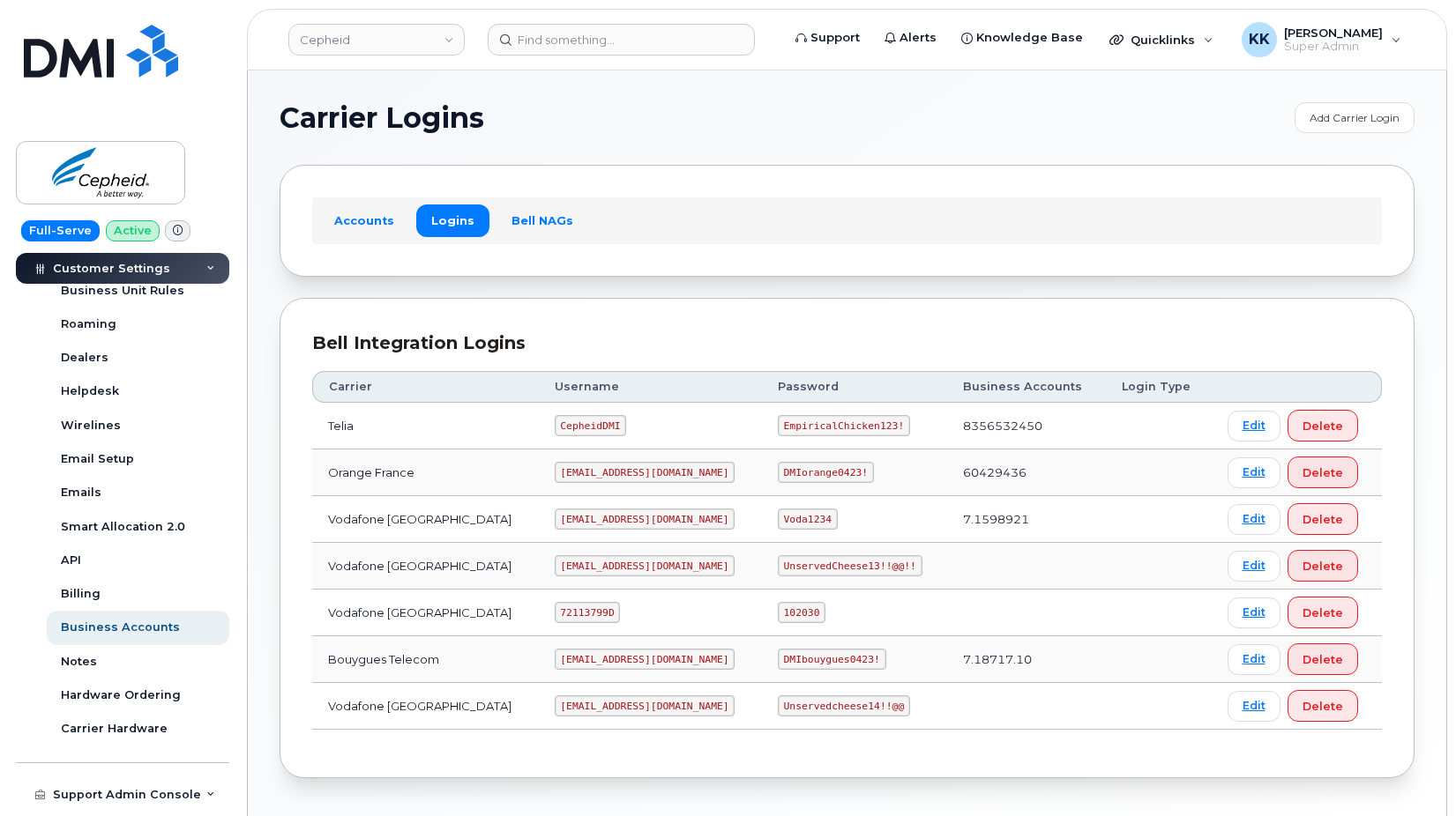
click at [797, 703] on code "Unservedcheese14!!@@" at bounding box center [843, 706] width 133 height 21
click at [615, 567] on code "cepheid@dminc.com" at bounding box center [645, 565] width 181 height 21
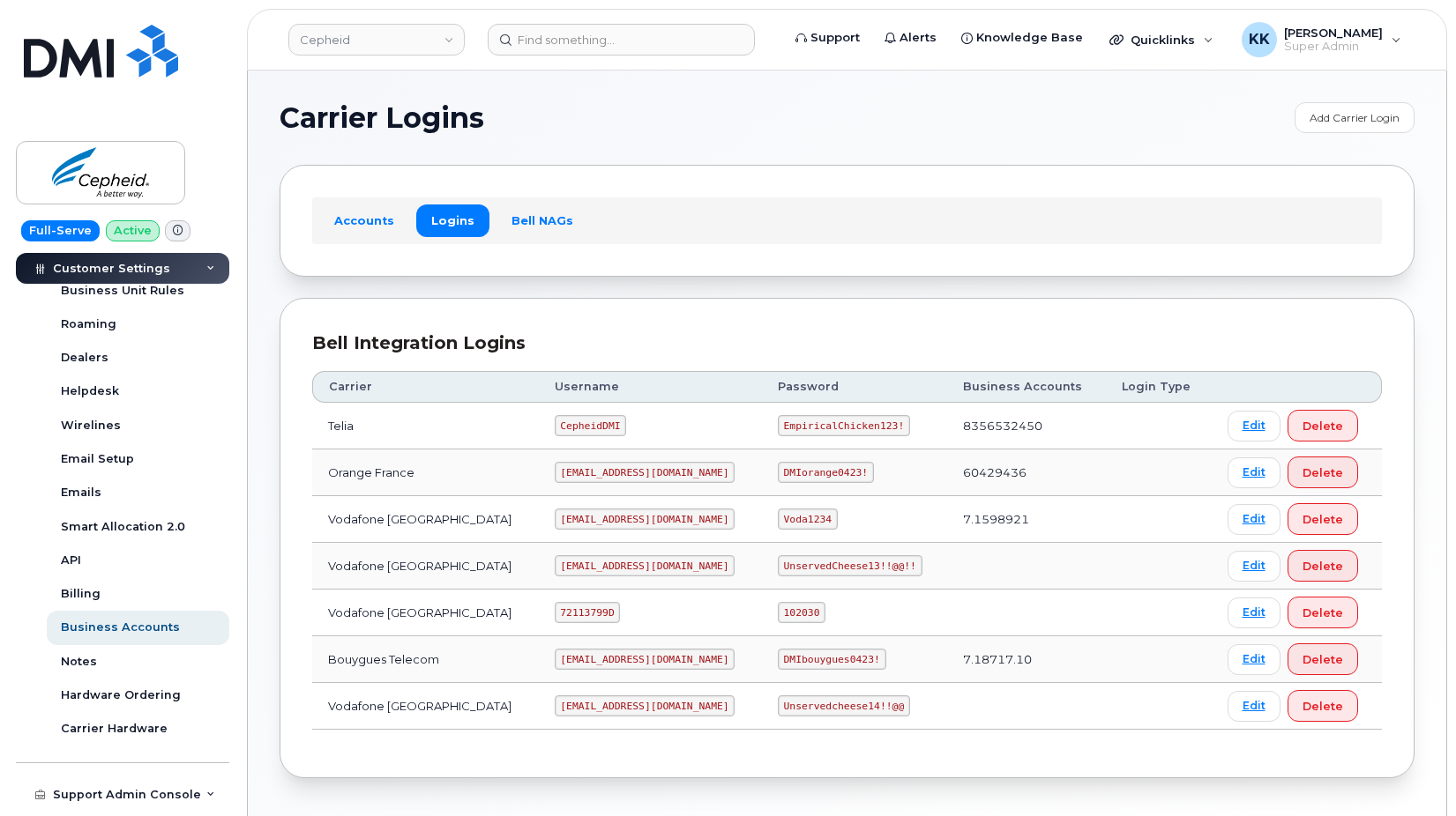
click at [643, 560] on code "cepheid@dminc.com" at bounding box center [645, 565] width 181 height 21
click at [777, 563] on code "UnservedCheese13!!@@!!" at bounding box center [849, 565] width 144 height 21
click at [777, 562] on code "UnservedCheese13!!@@!!" at bounding box center [849, 565] width 144 height 21
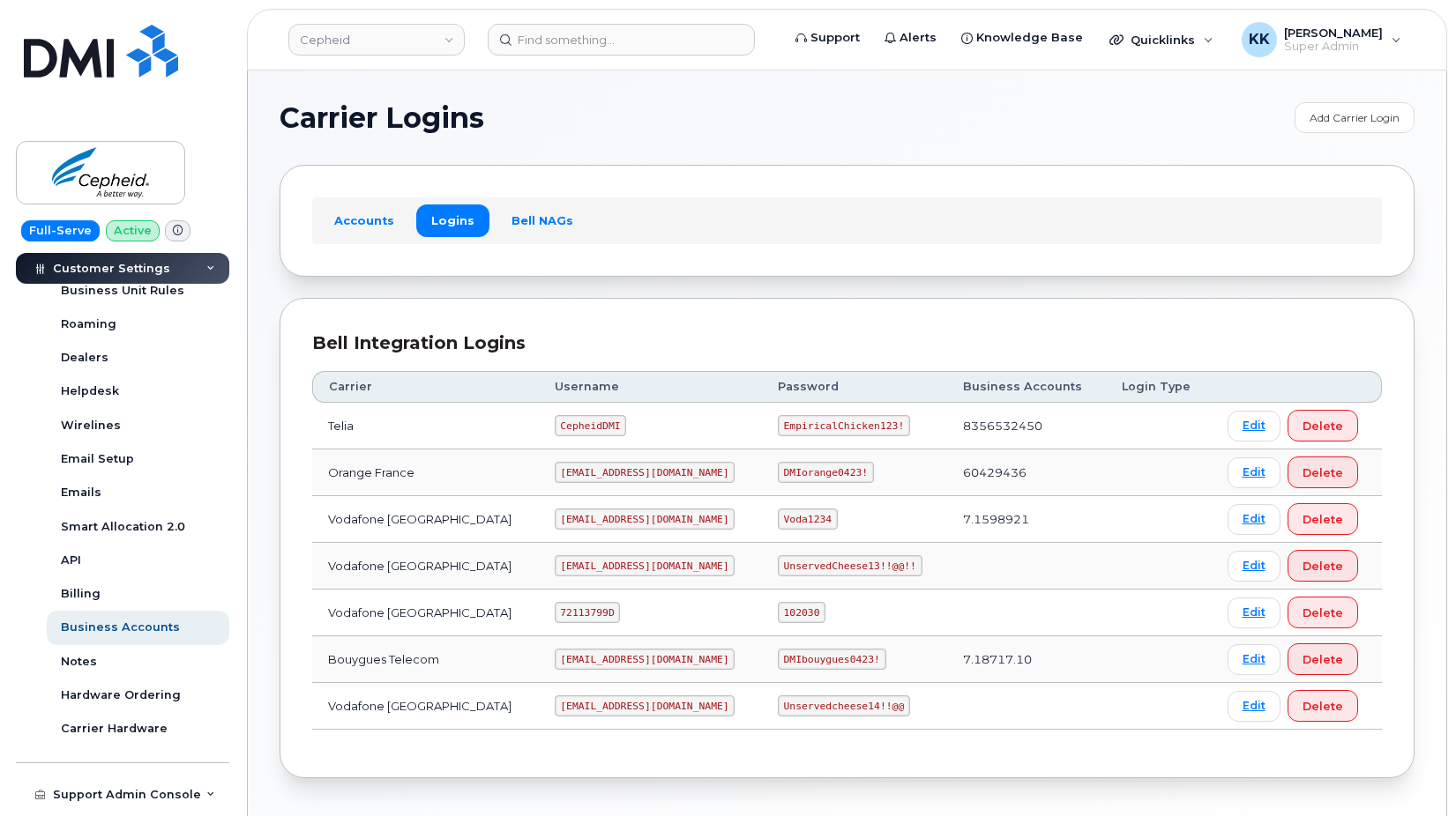
click at [777, 562] on code "UnservedCheese13!!@@!!" at bounding box center [849, 565] width 144 height 21
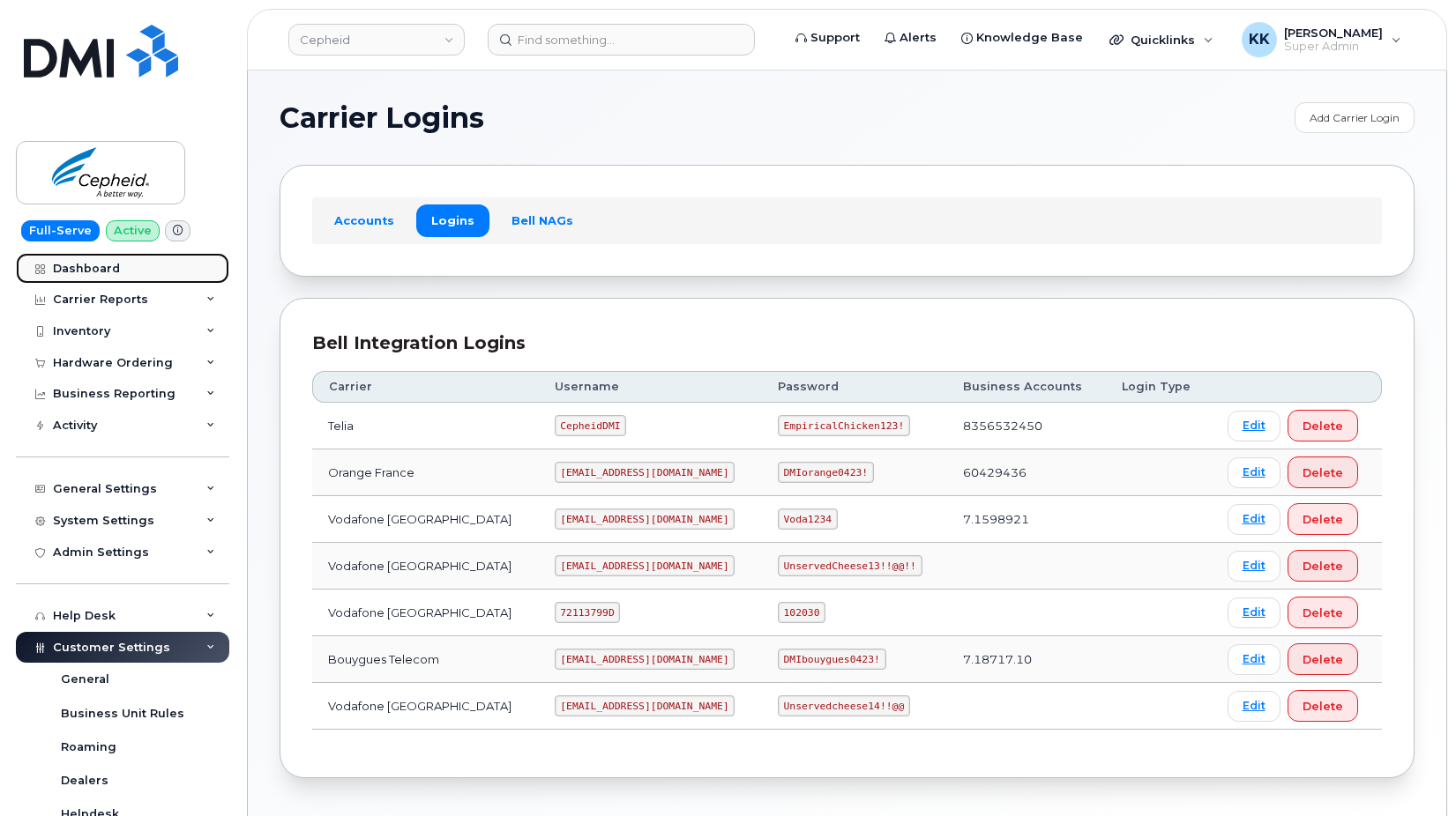
click at [107, 268] on div "Dashboard" at bounding box center [87, 269] width 67 height 14
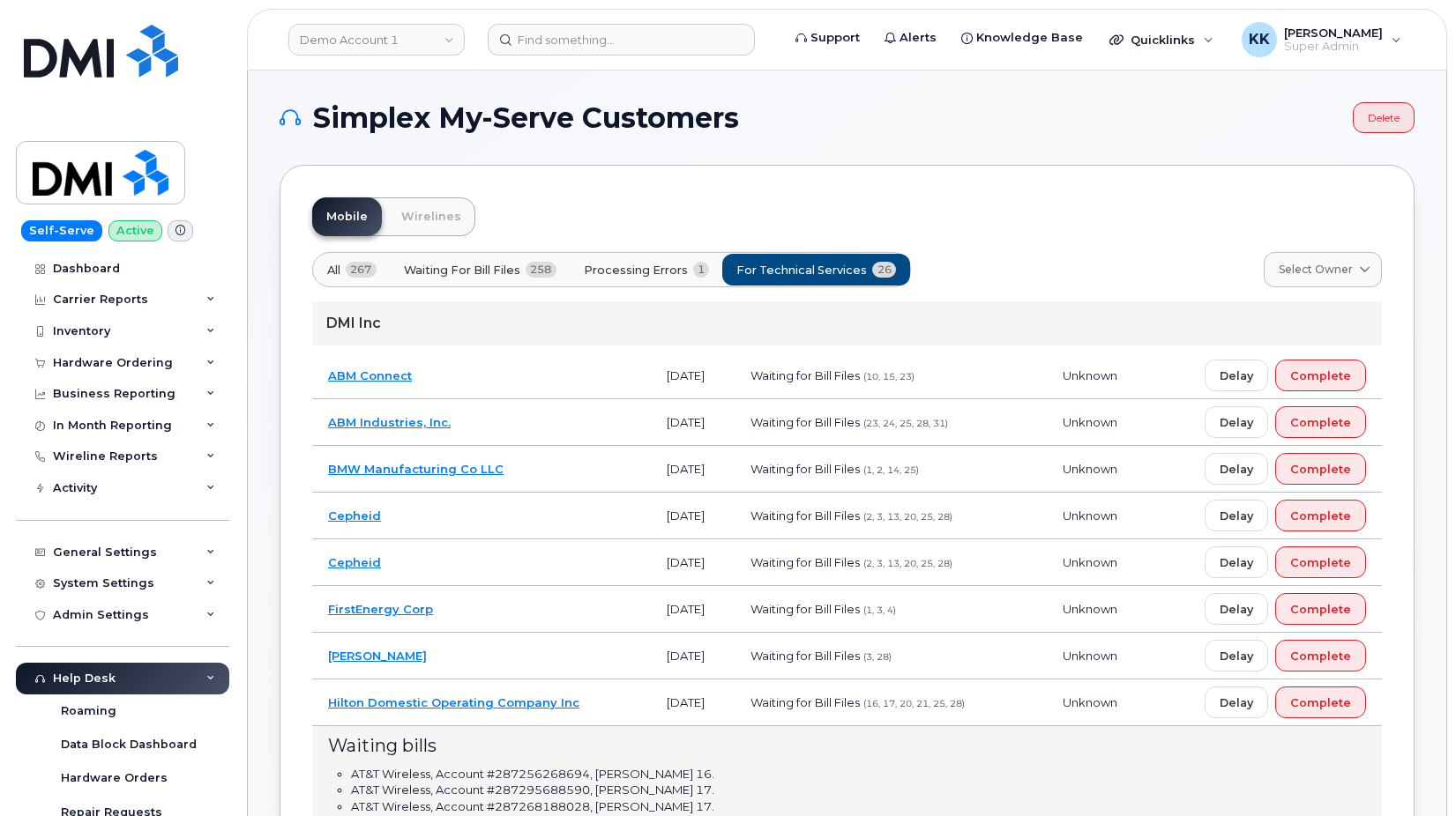
scroll to position [1888, 0]
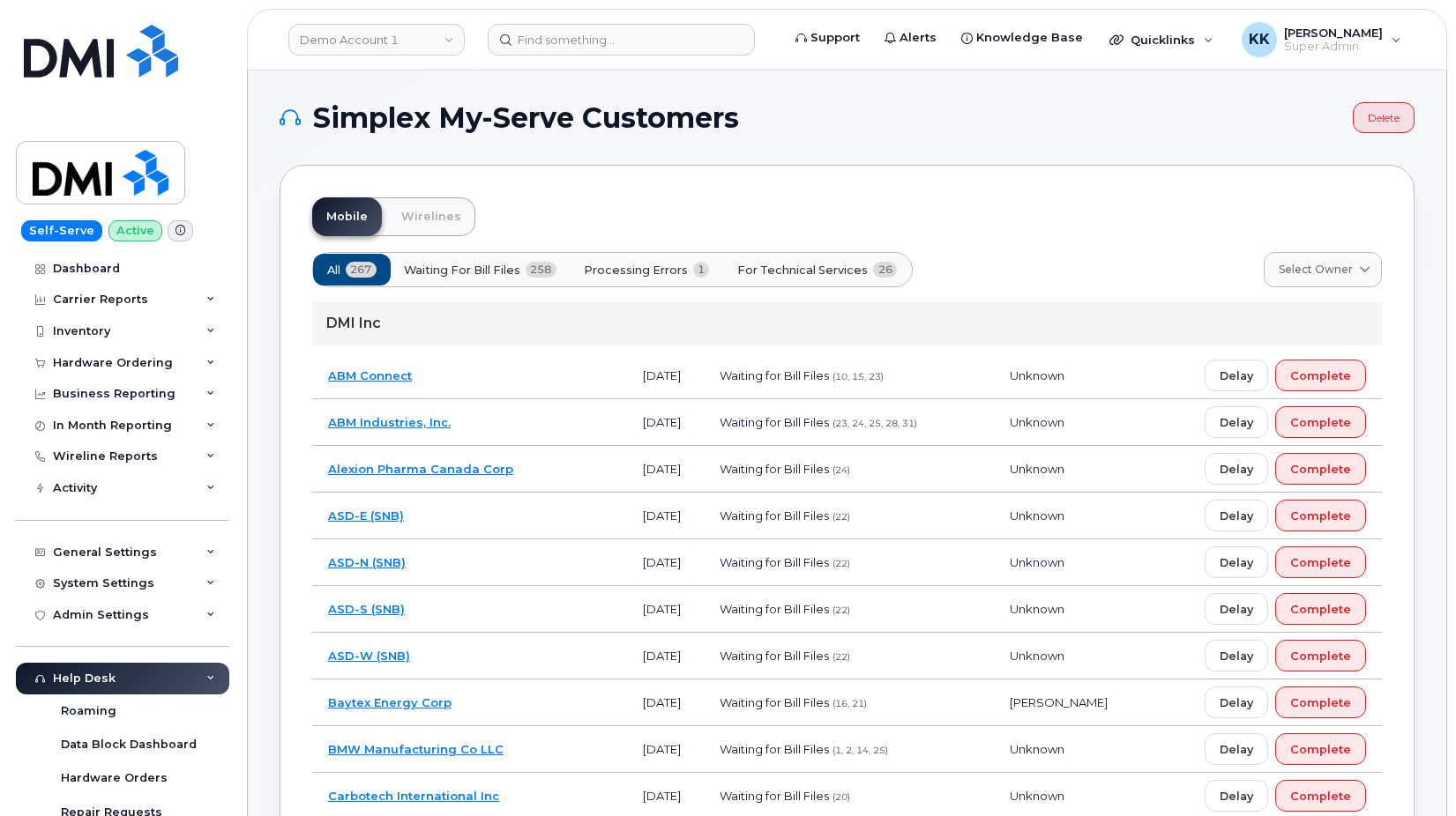
click at [773, 263] on span "For Technical Services" at bounding box center [802, 270] width 131 height 17
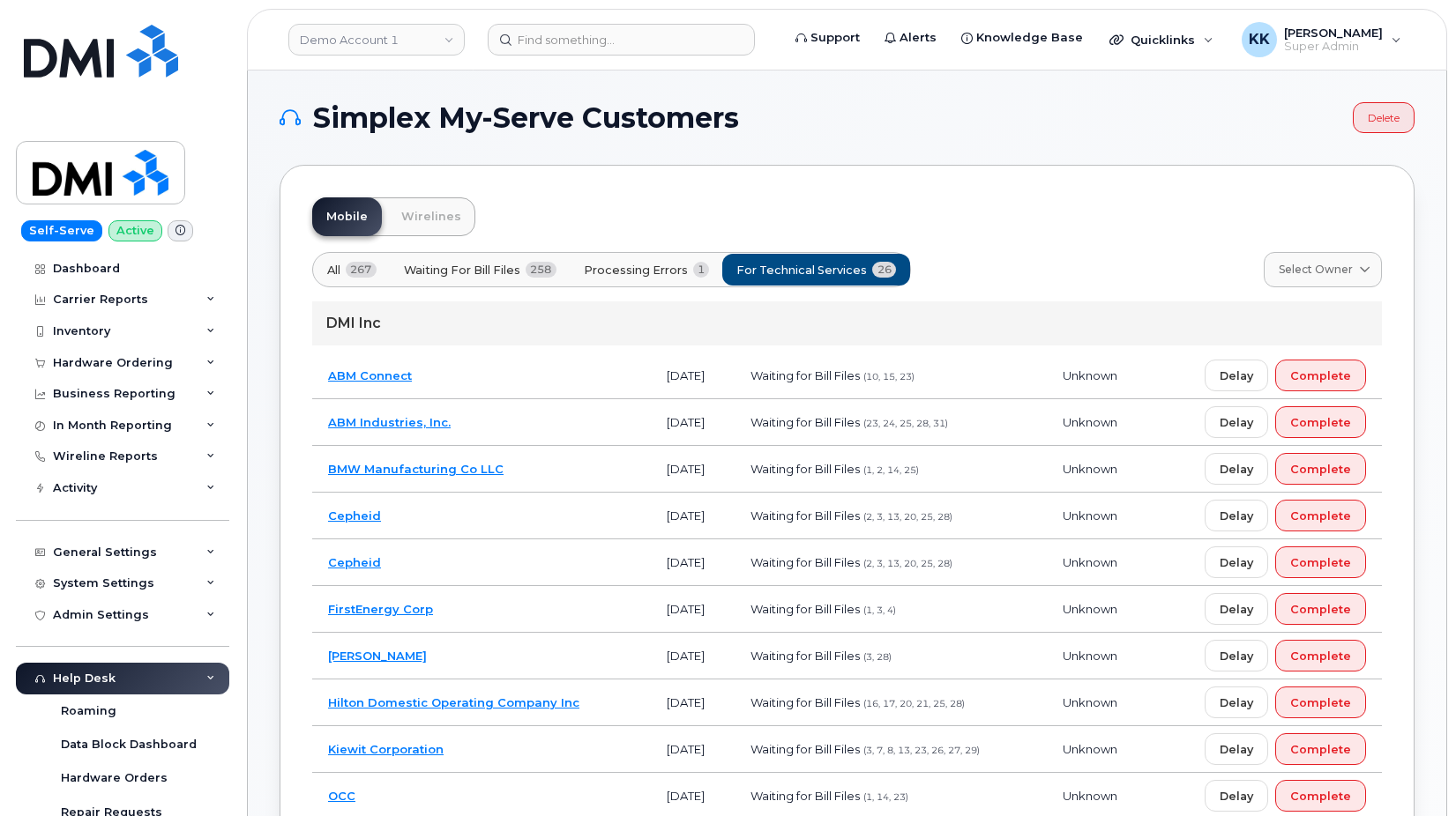
click at [561, 518] on td "Cepheid" at bounding box center [481, 516] width 338 height 47
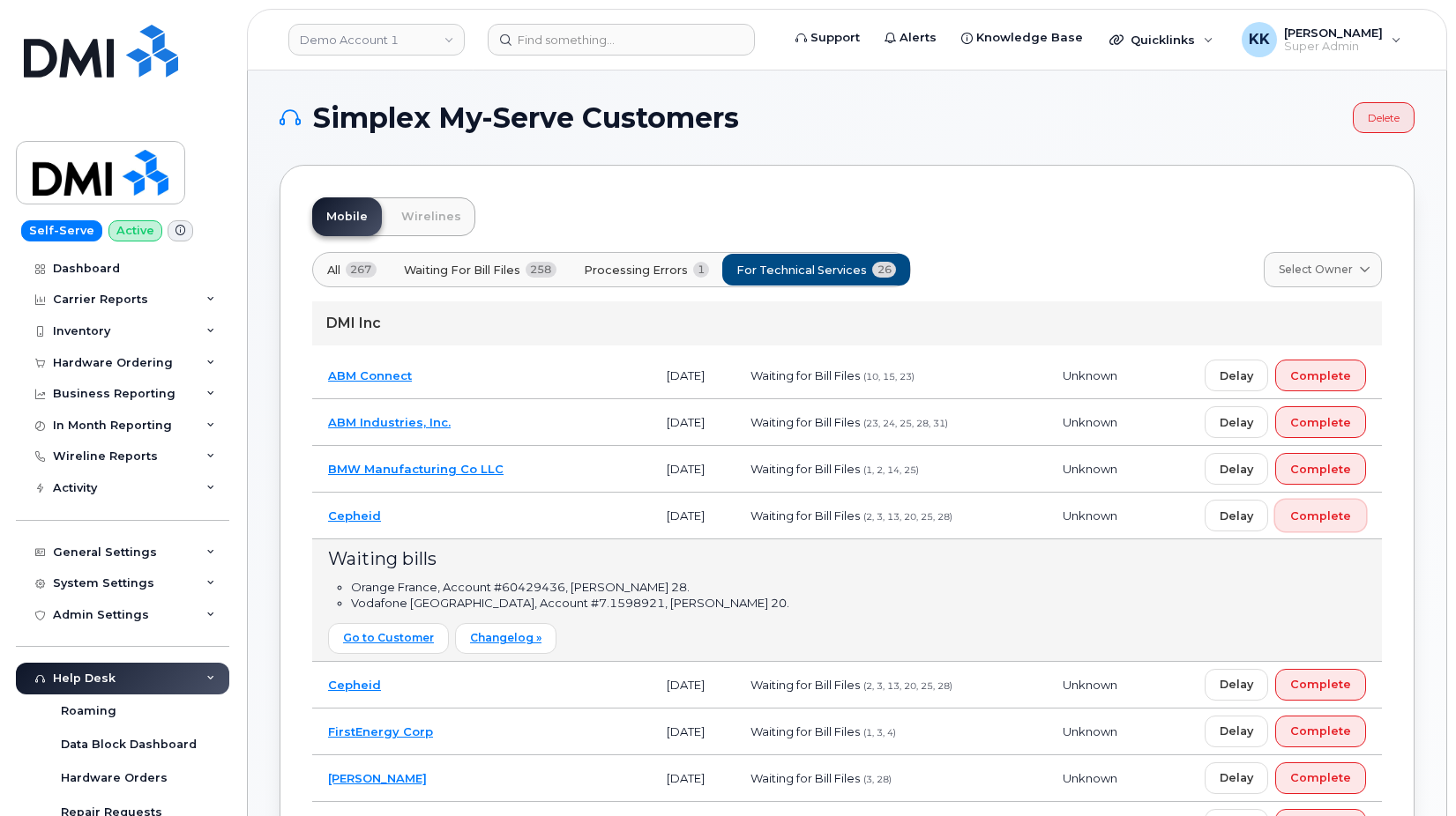
click at [1335, 522] on span "Complete" at bounding box center [1320, 516] width 60 height 17
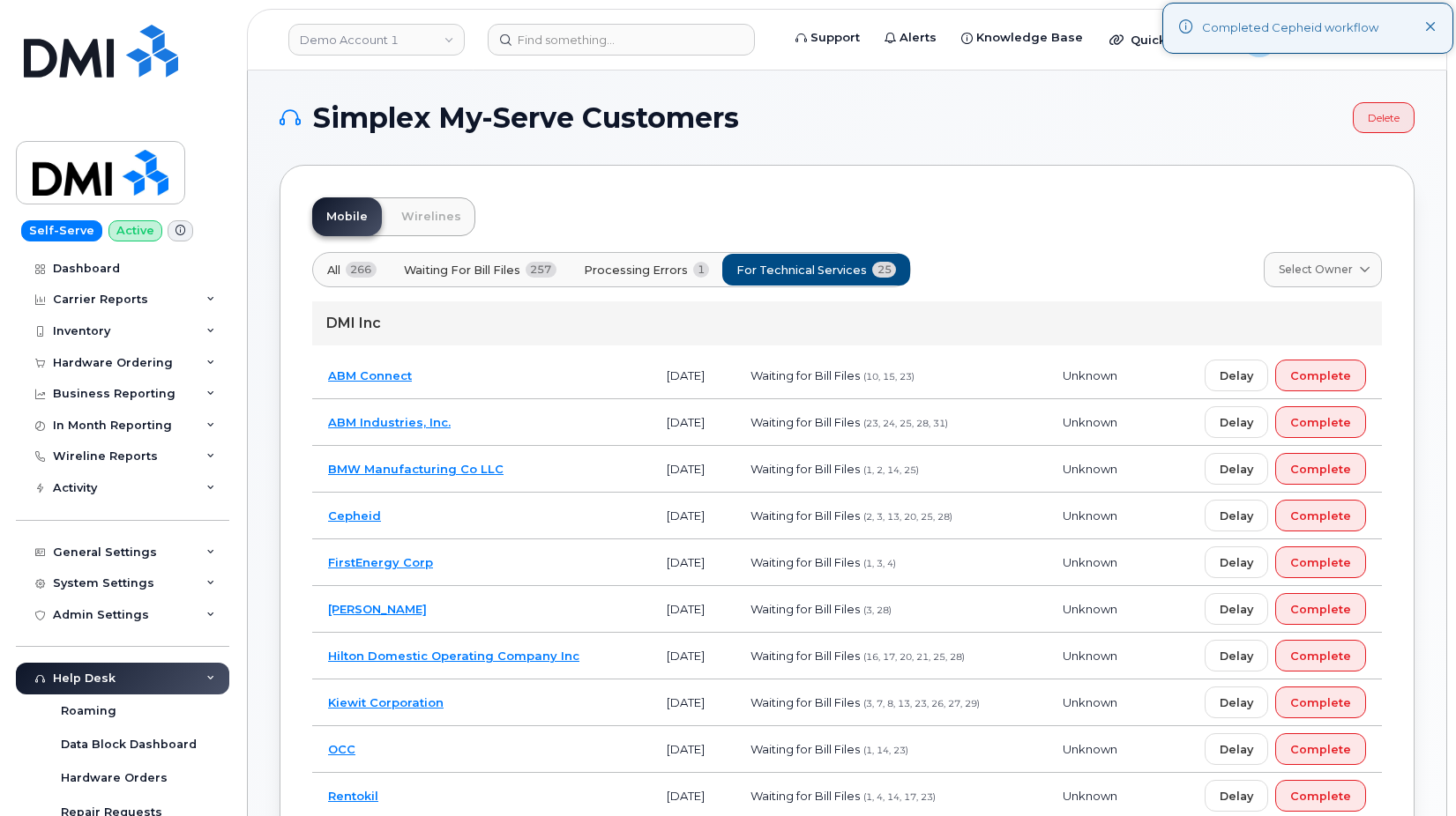
click at [477, 522] on td "Cepheid" at bounding box center [481, 516] width 338 height 47
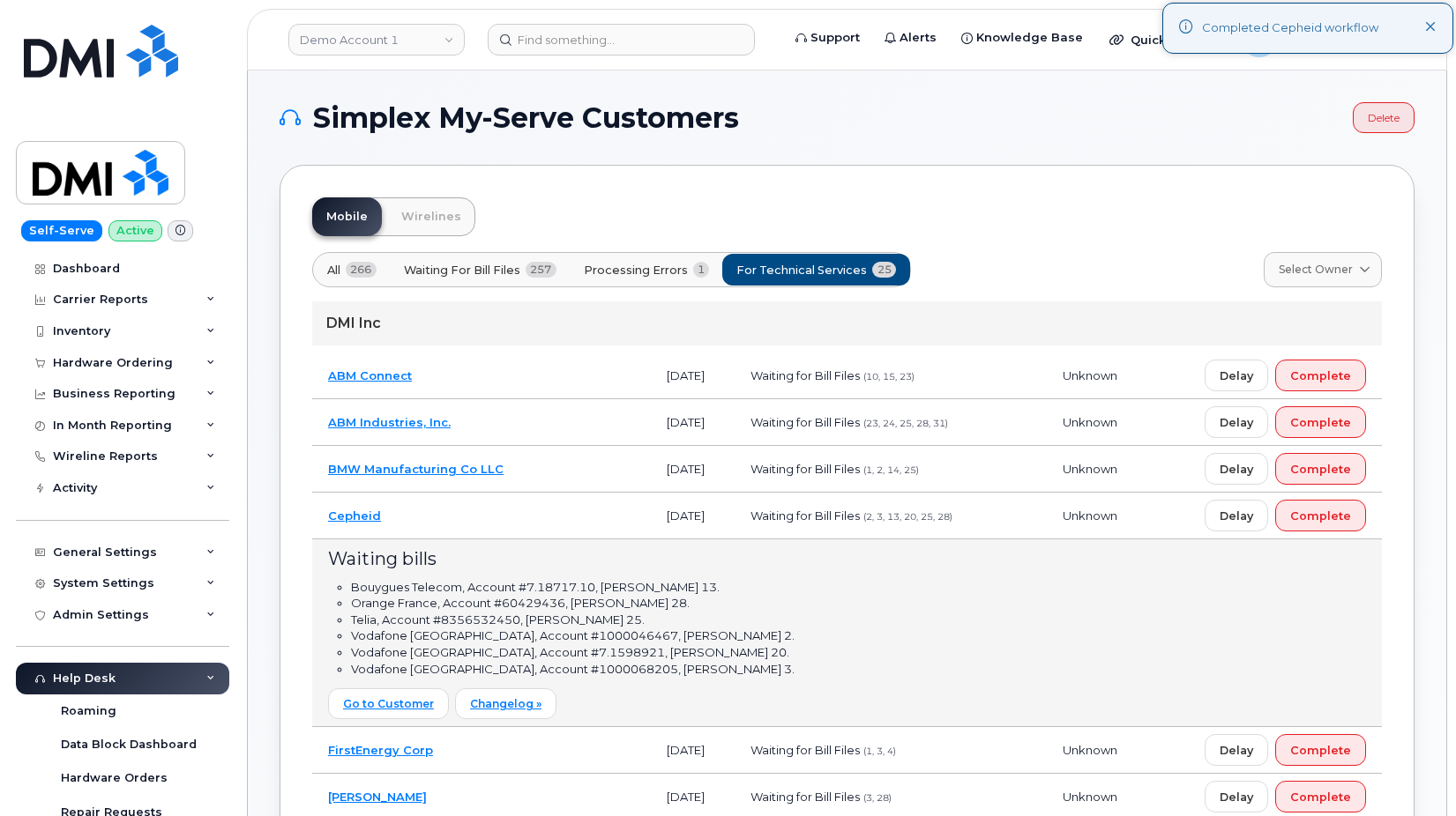
click at [477, 520] on td "Cepheid" at bounding box center [481, 516] width 338 height 47
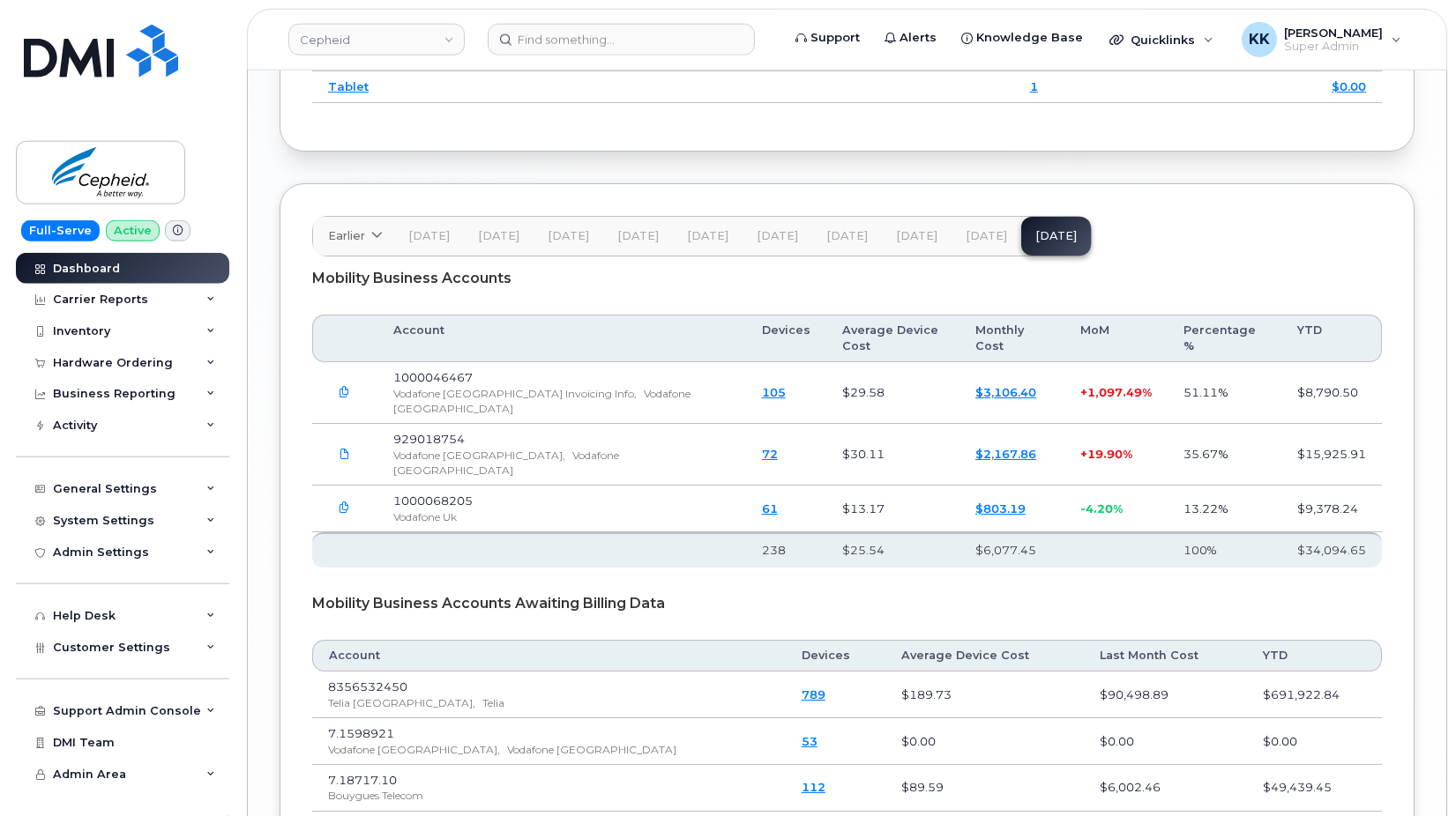
scroll to position [2518, 0]
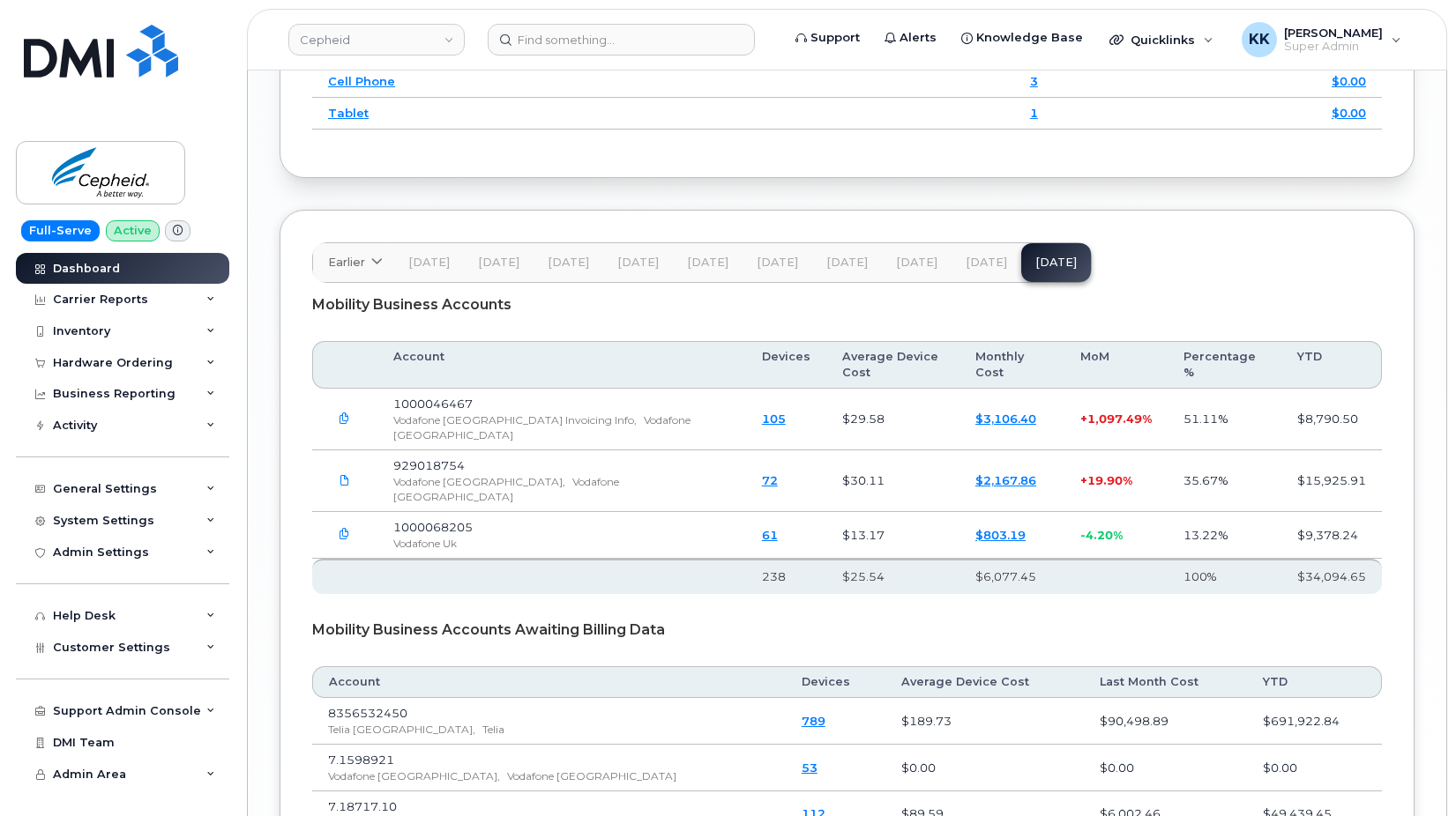
click at [996, 414] on link "$3,106.40" at bounding box center [1005, 419] width 60 height 14
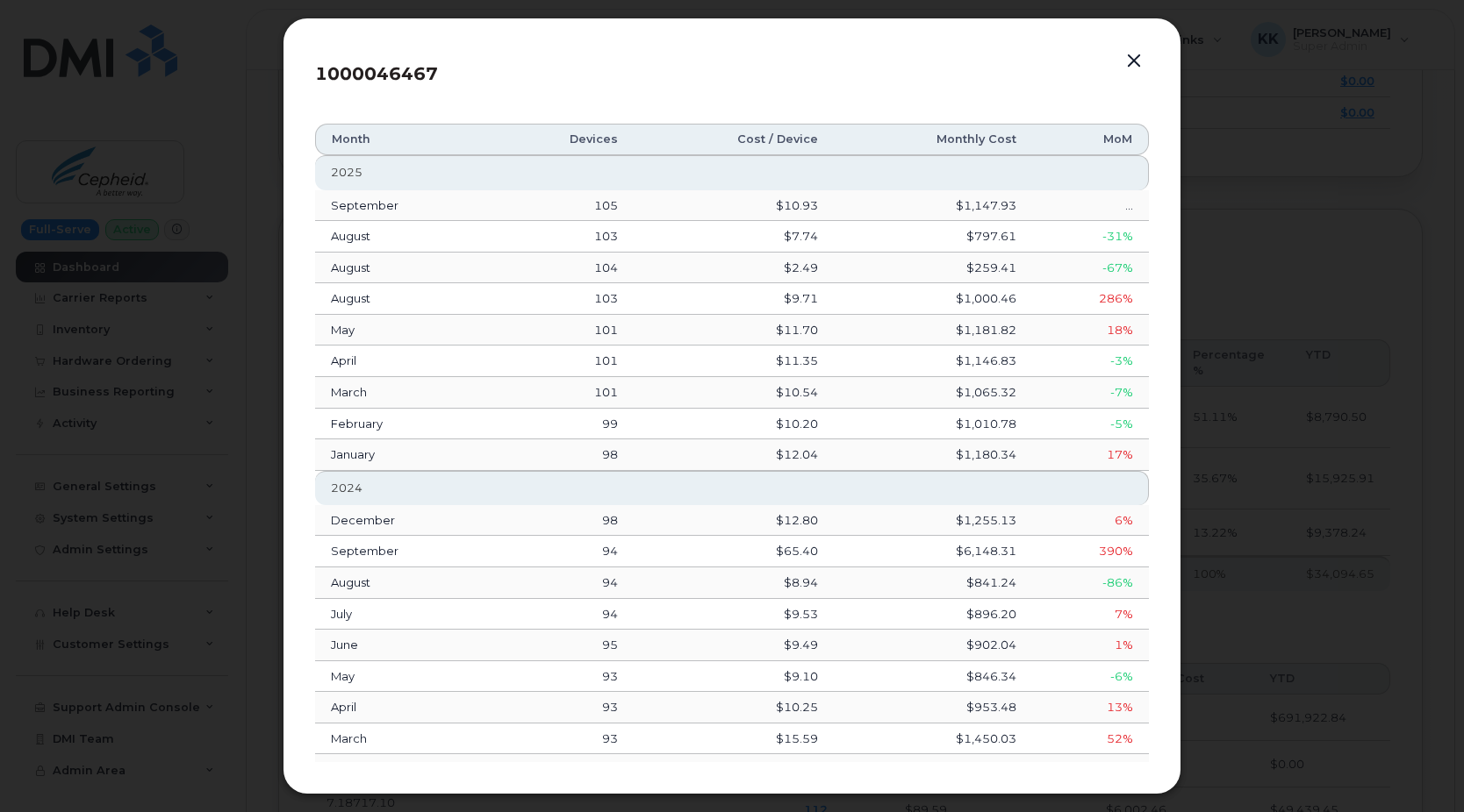
click at [1141, 57] on button "button" at bounding box center [1133, 61] width 26 height 24
